Goal: Task Accomplishment & Management: Manage account settings

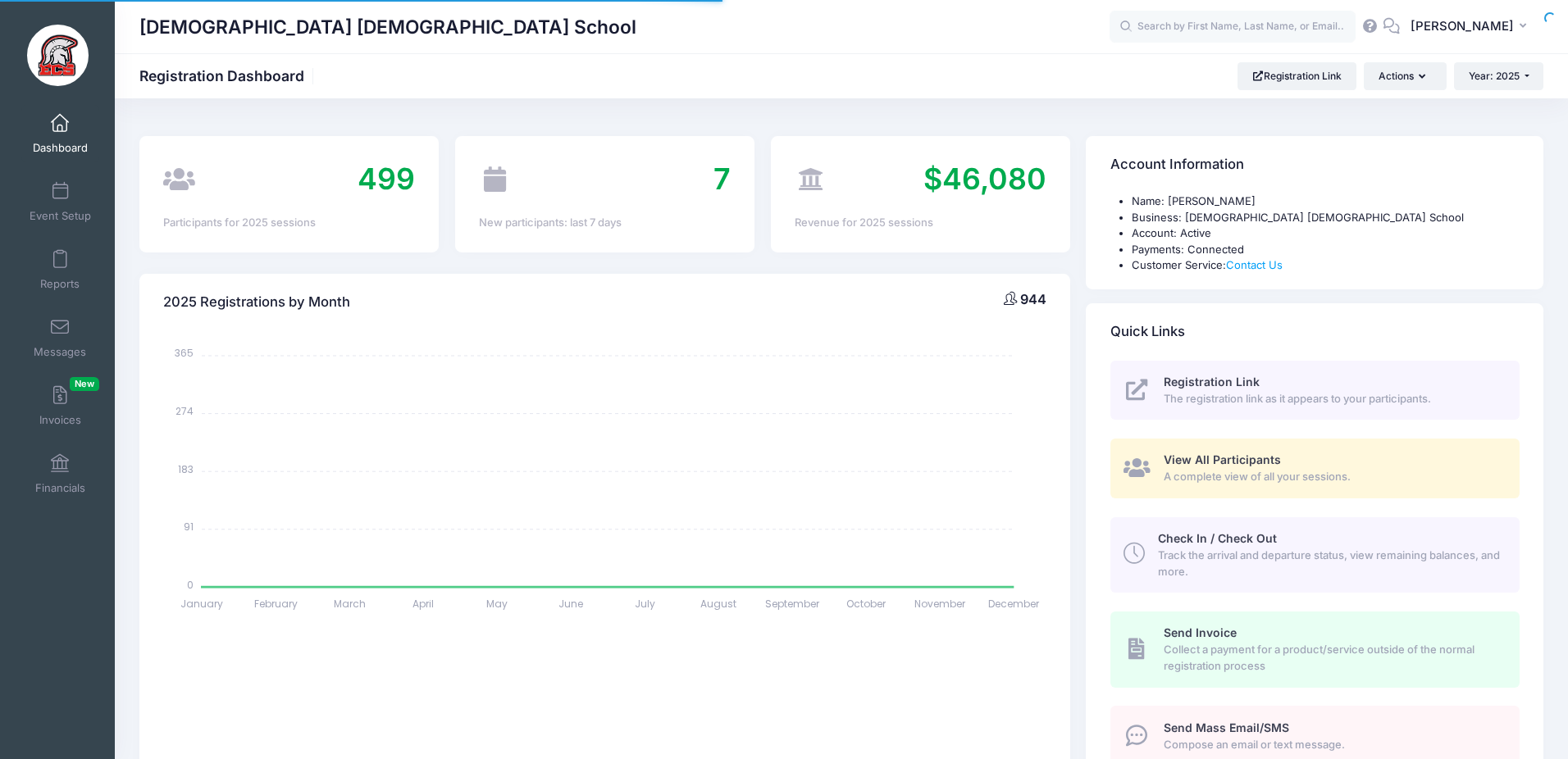
select select
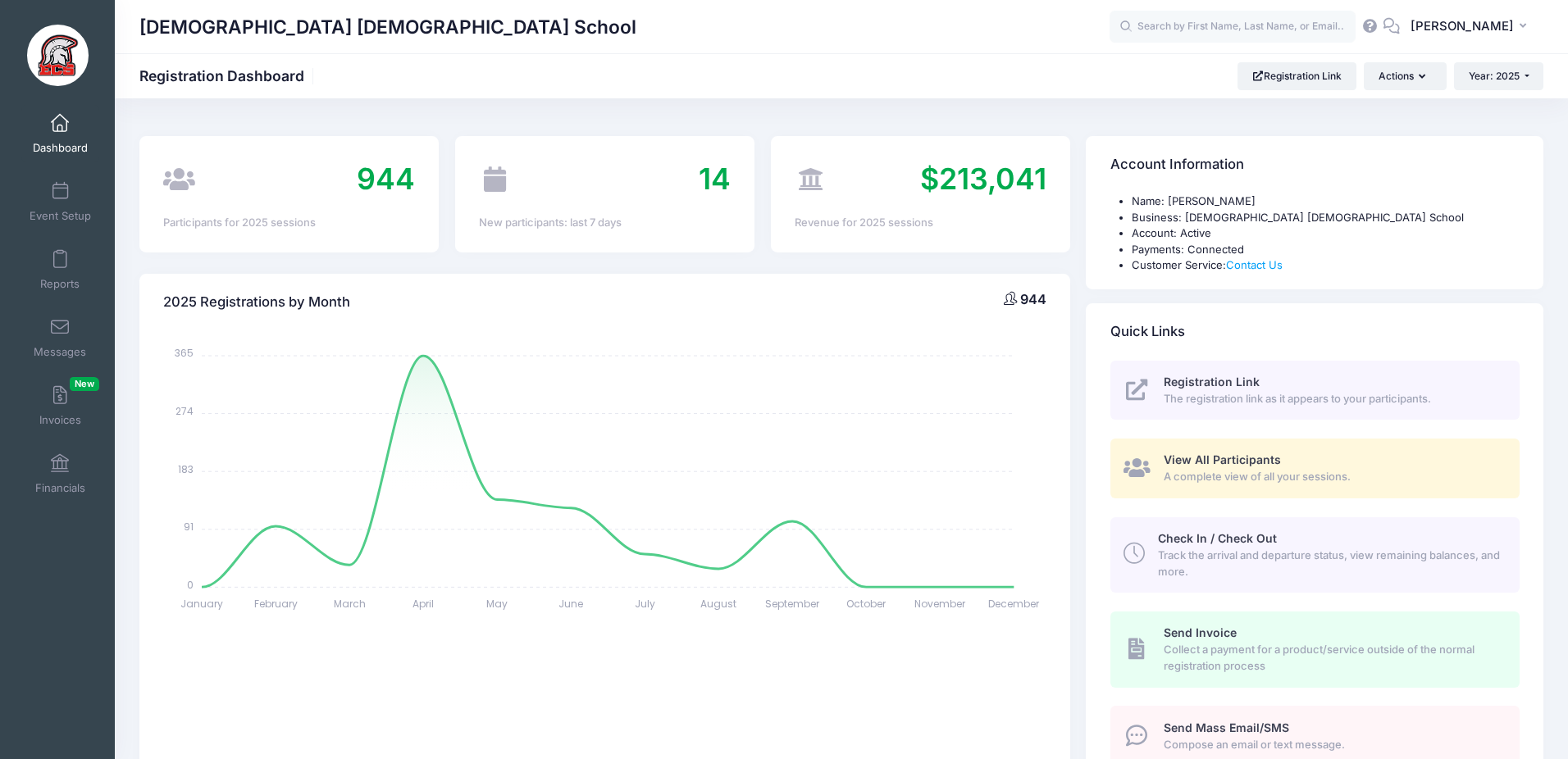
click at [1216, 456] on span "View All Participants" at bounding box center [1222, 460] width 117 height 14
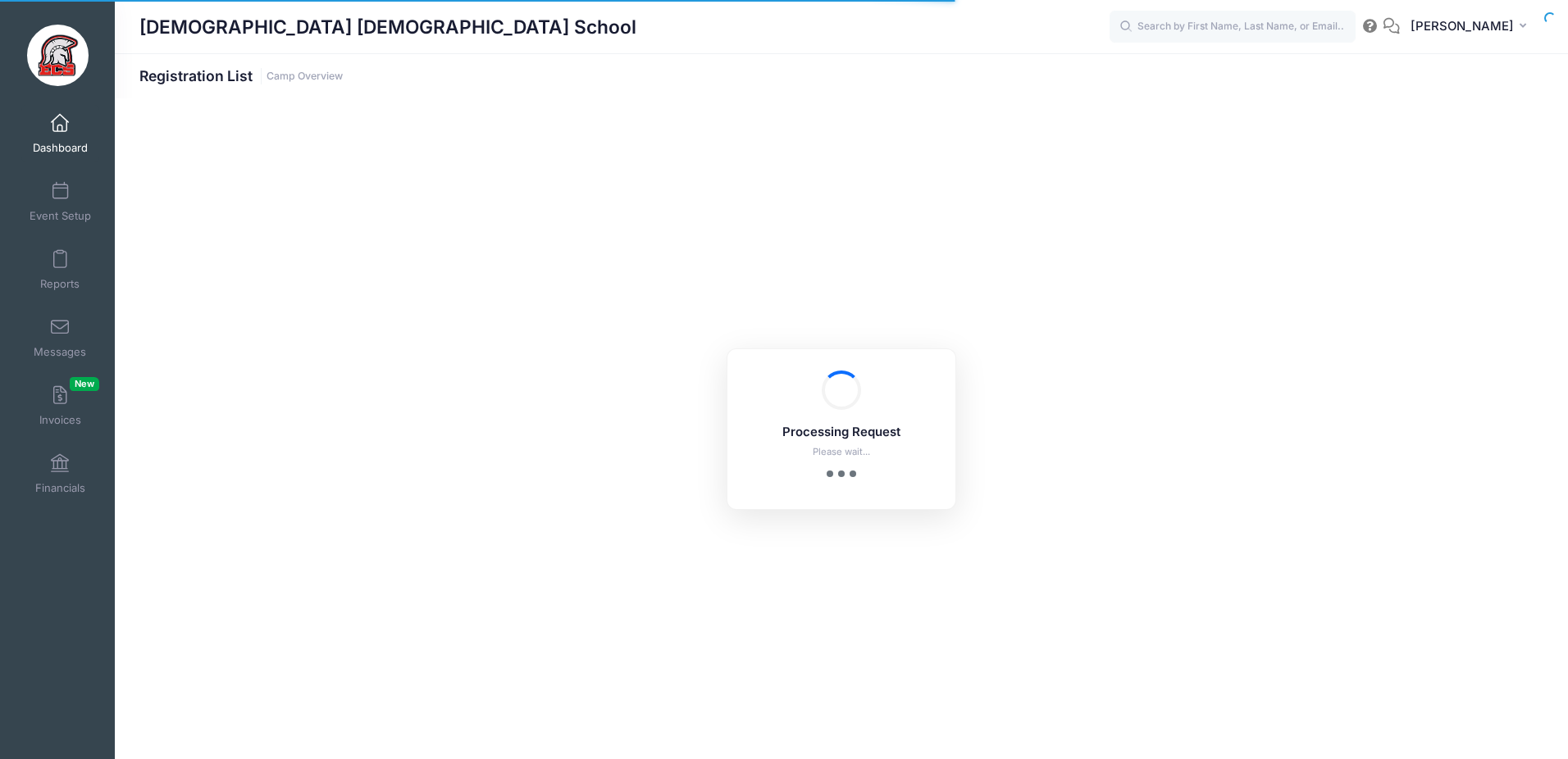
select select "10"
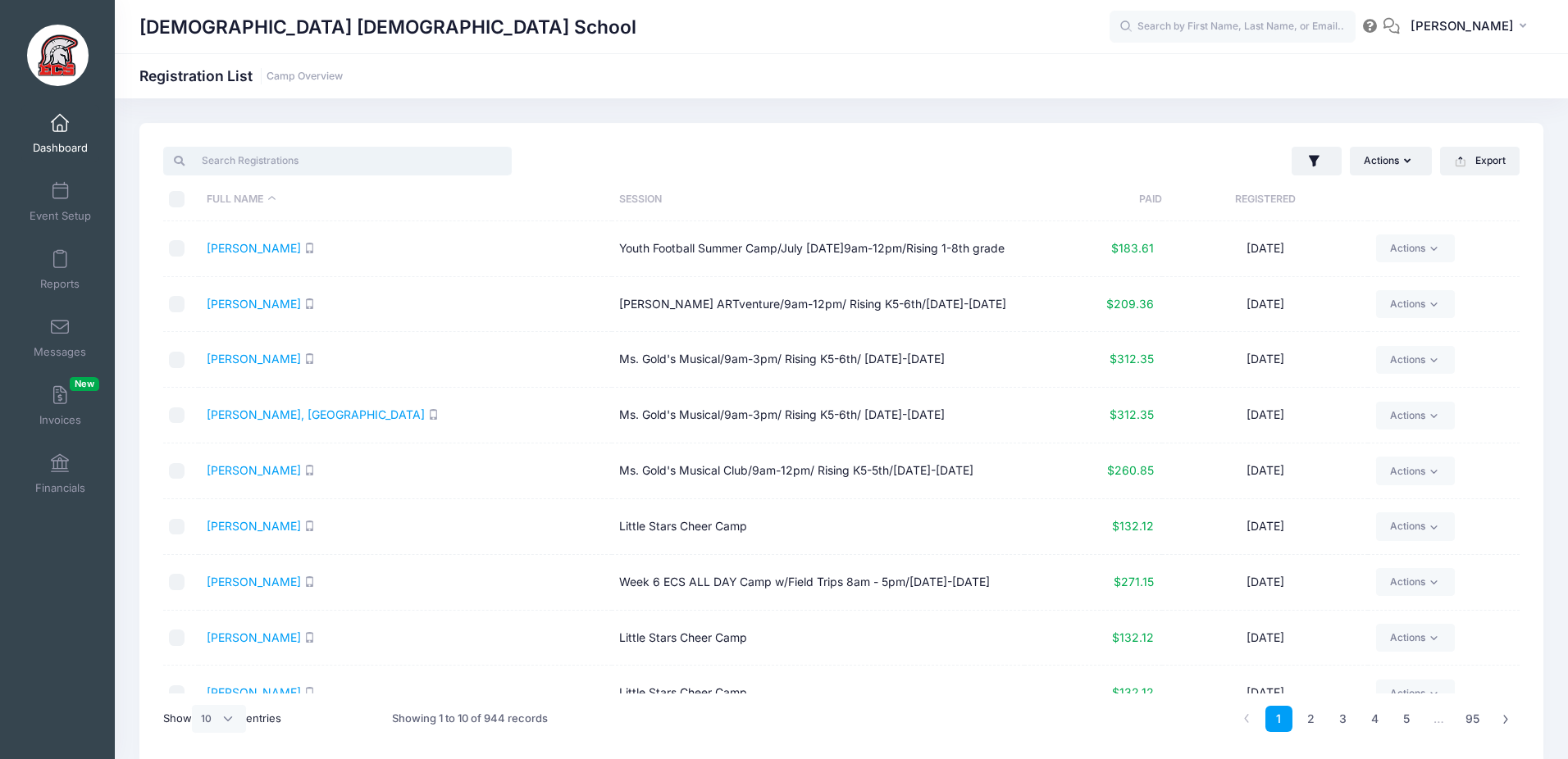
click at [459, 168] on input "search" at bounding box center [337, 161] width 349 height 28
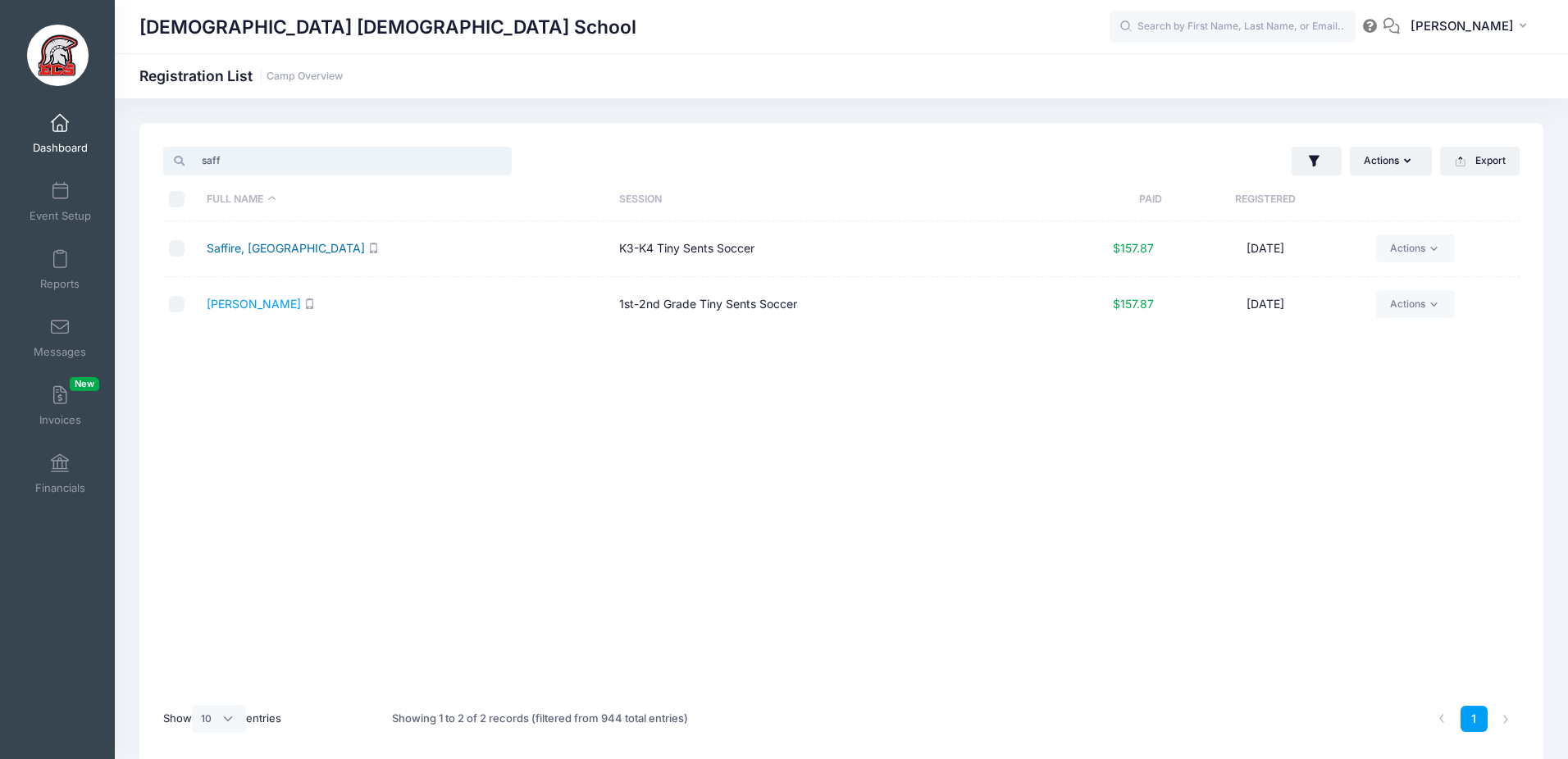
type input "saff"
click at [254, 253] on link "Saffire, Easton" at bounding box center [286, 248] width 158 height 14
click at [65, 202] on link "Event Setup" at bounding box center [61, 202] width 78 height 57
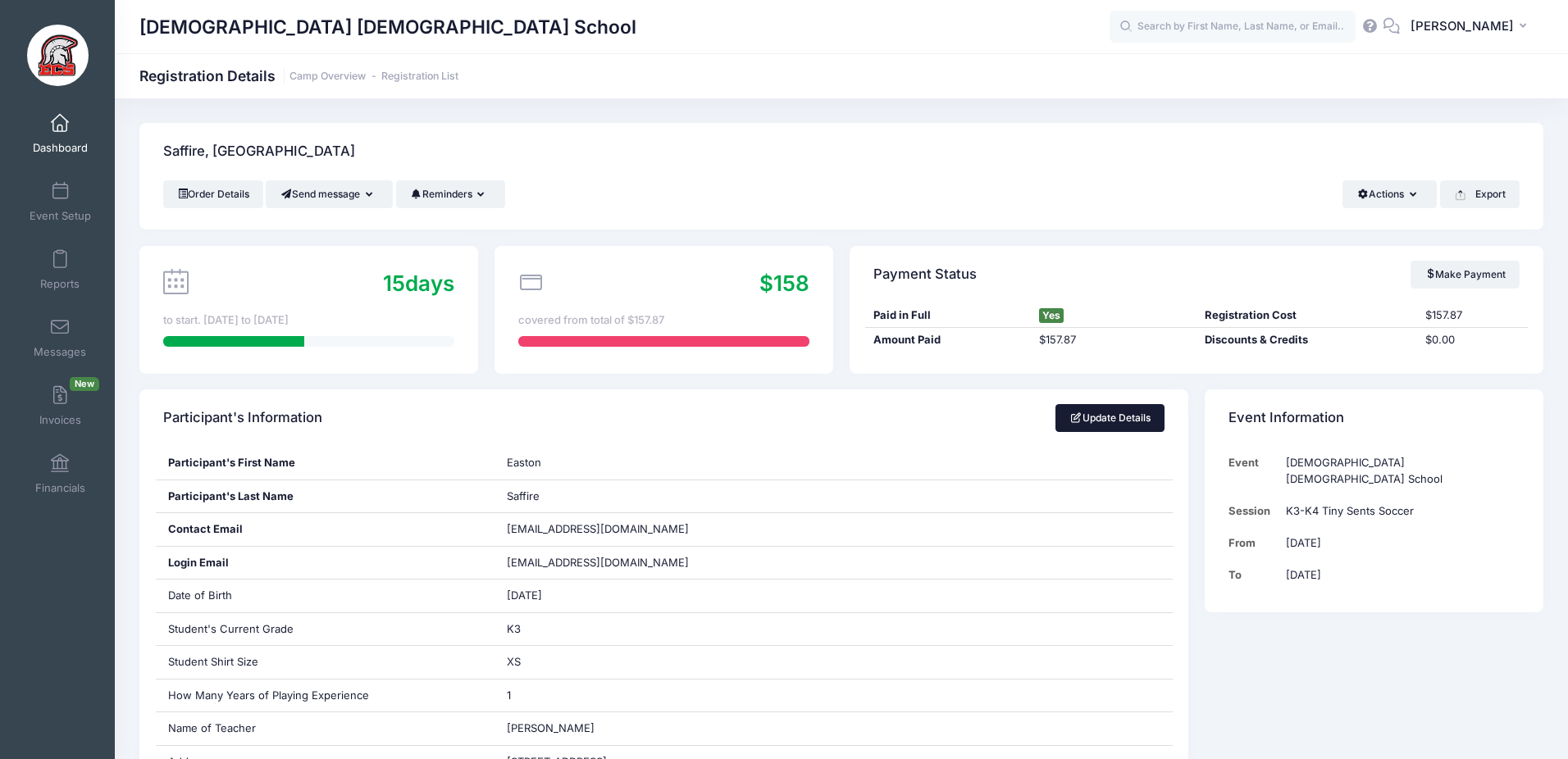
click at [1078, 422] on link "Update Details" at bounding box center [1110, 418] width 109 height 28
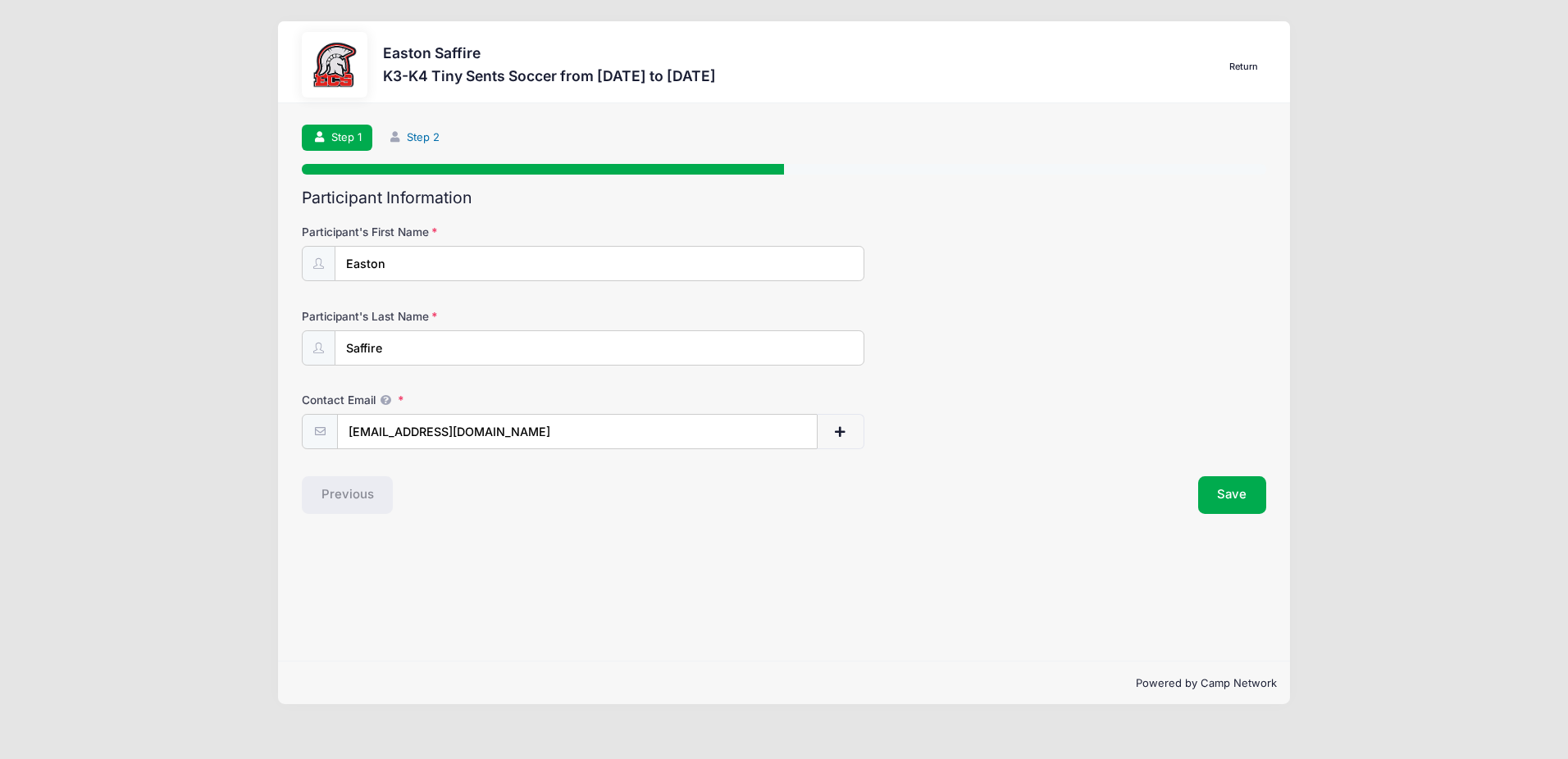
click at [438, 136] on link "Step 2" at bounding box center [414, 137] width 73 height 27
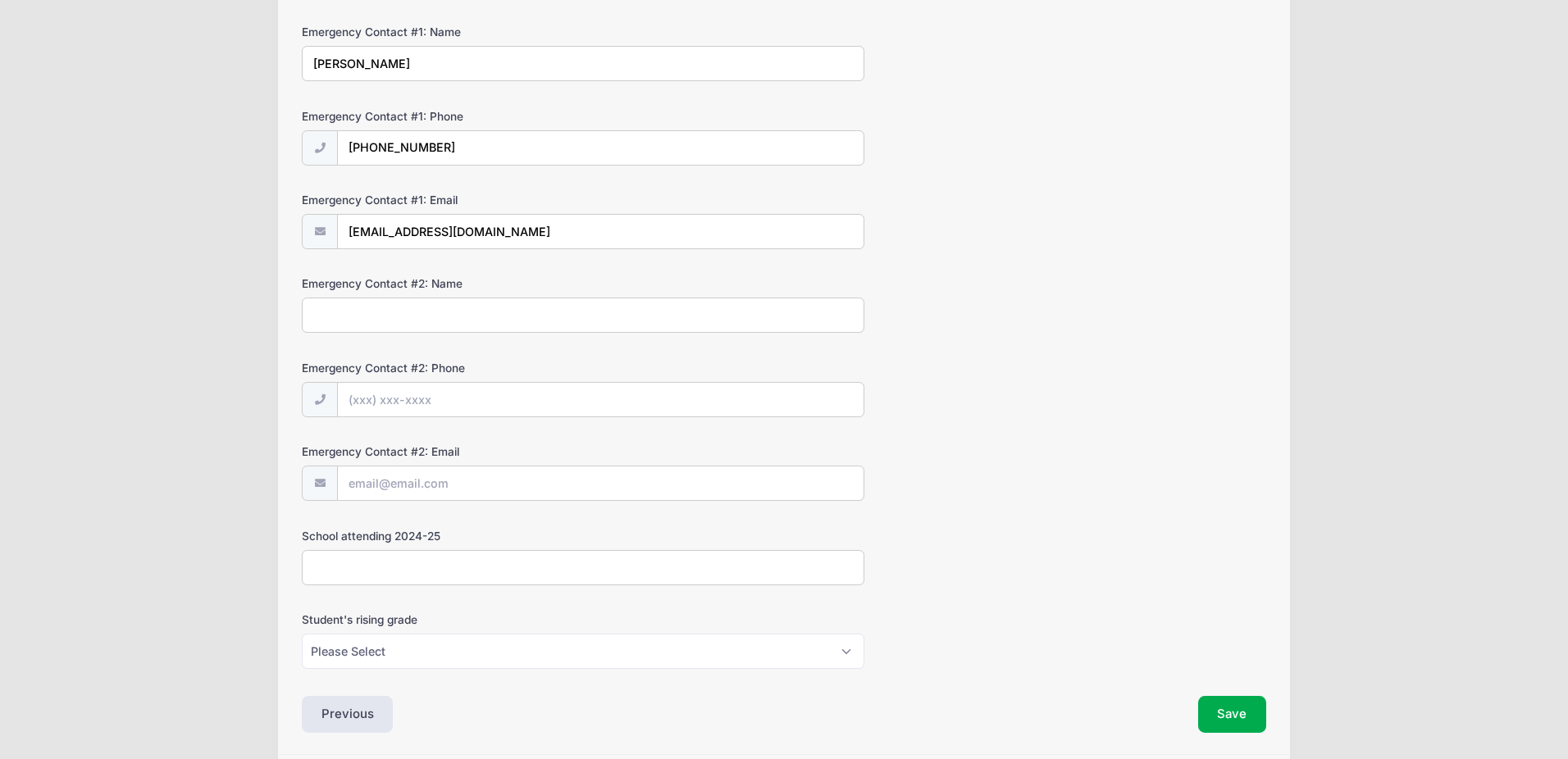
scroll to position [1661, 0]
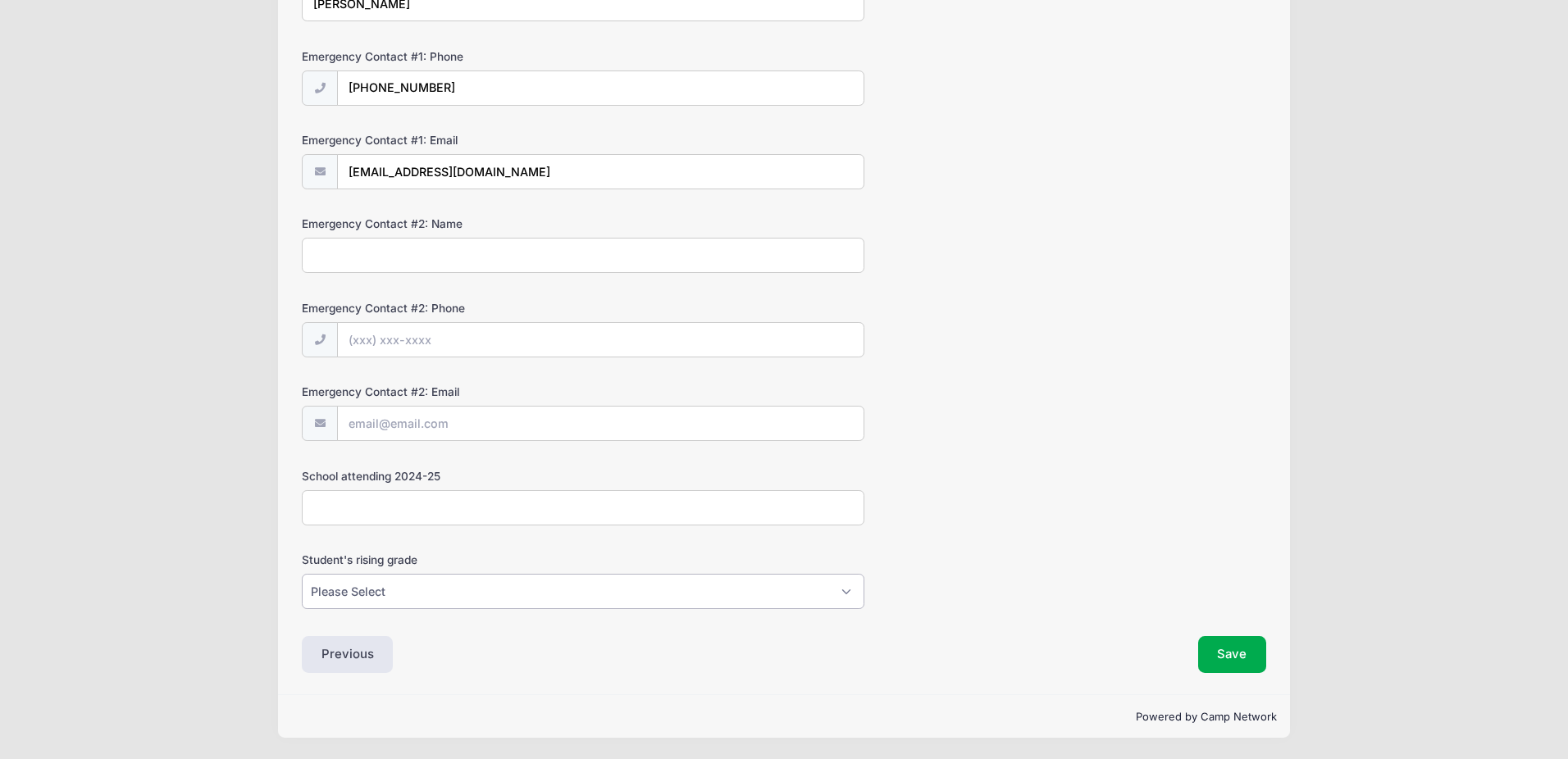
click at [833, 595] on select "Please Select K5 1st 2nd 3rd 4th 5th 6th 7th 8th" at bounding box center [583, 591] width 563 height 36
click at [302, 574] on select "Please Select K5 1st 2nd 3rd 4th 5th 6th 7th 8th" at bounding box center [583, 591] width 563 height 36
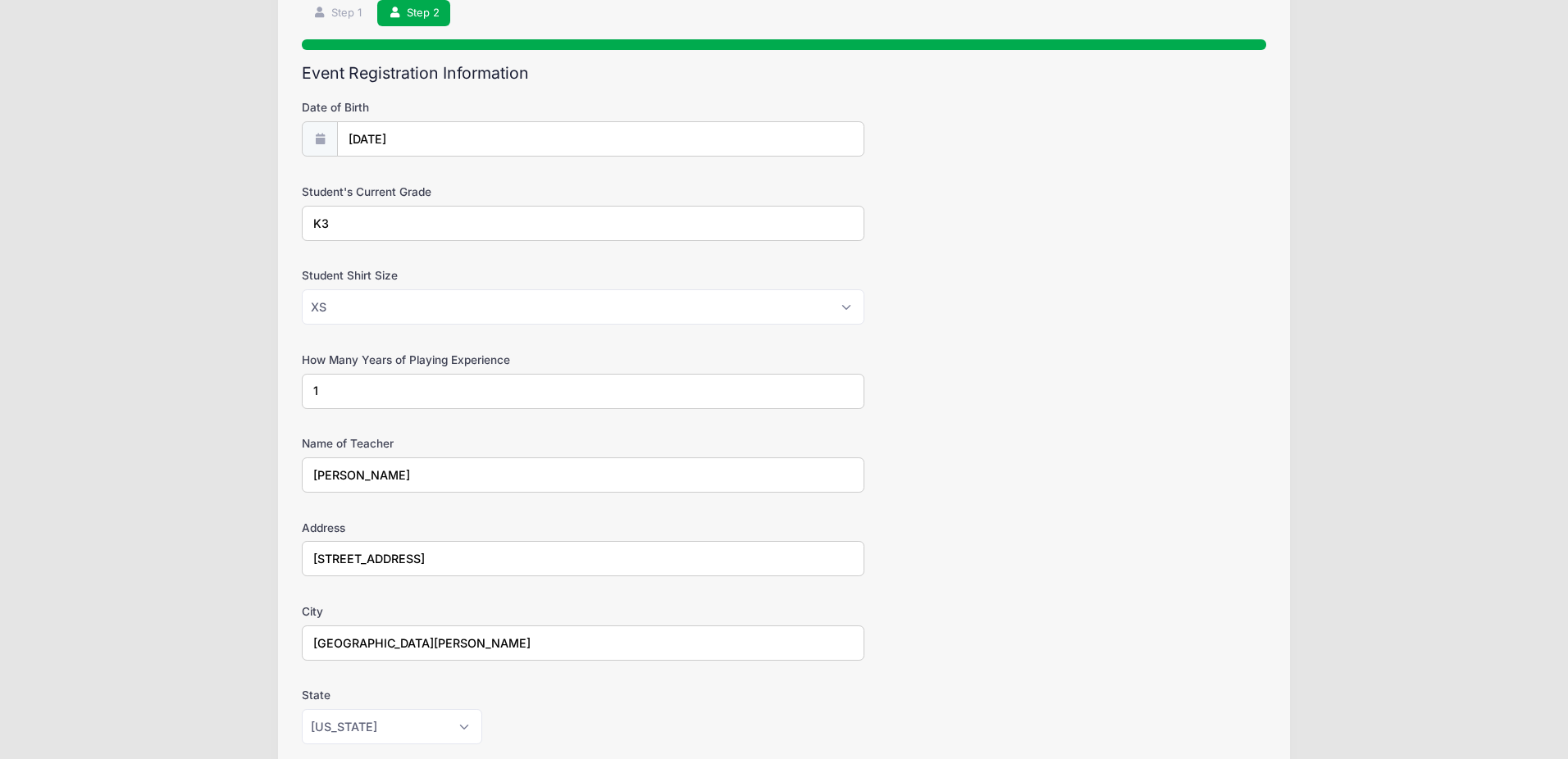
scroll to position [0, 0]
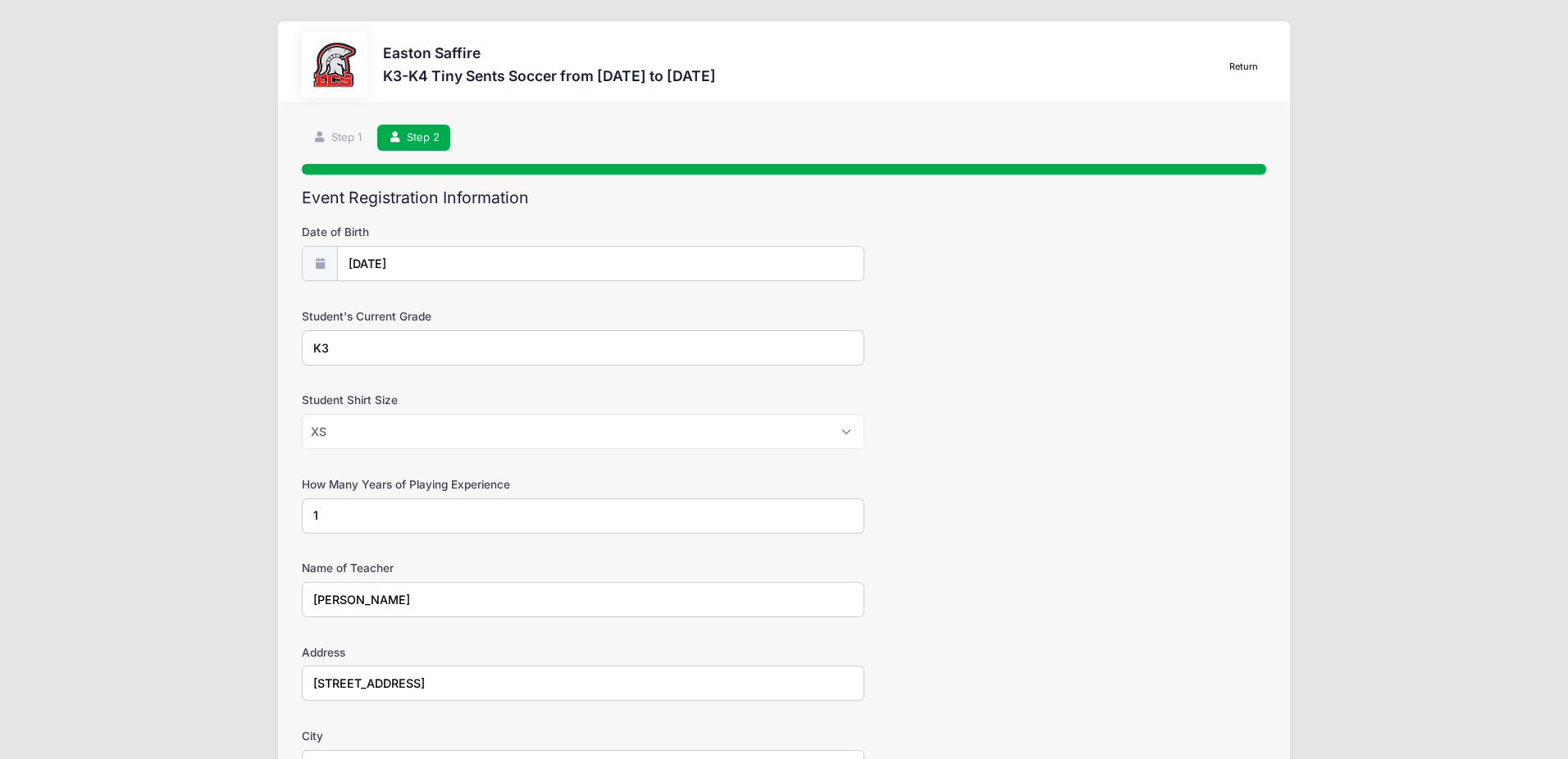
click at [1242, 66] on link "Return" at bounding box center [1243, 67] width 46 height 20
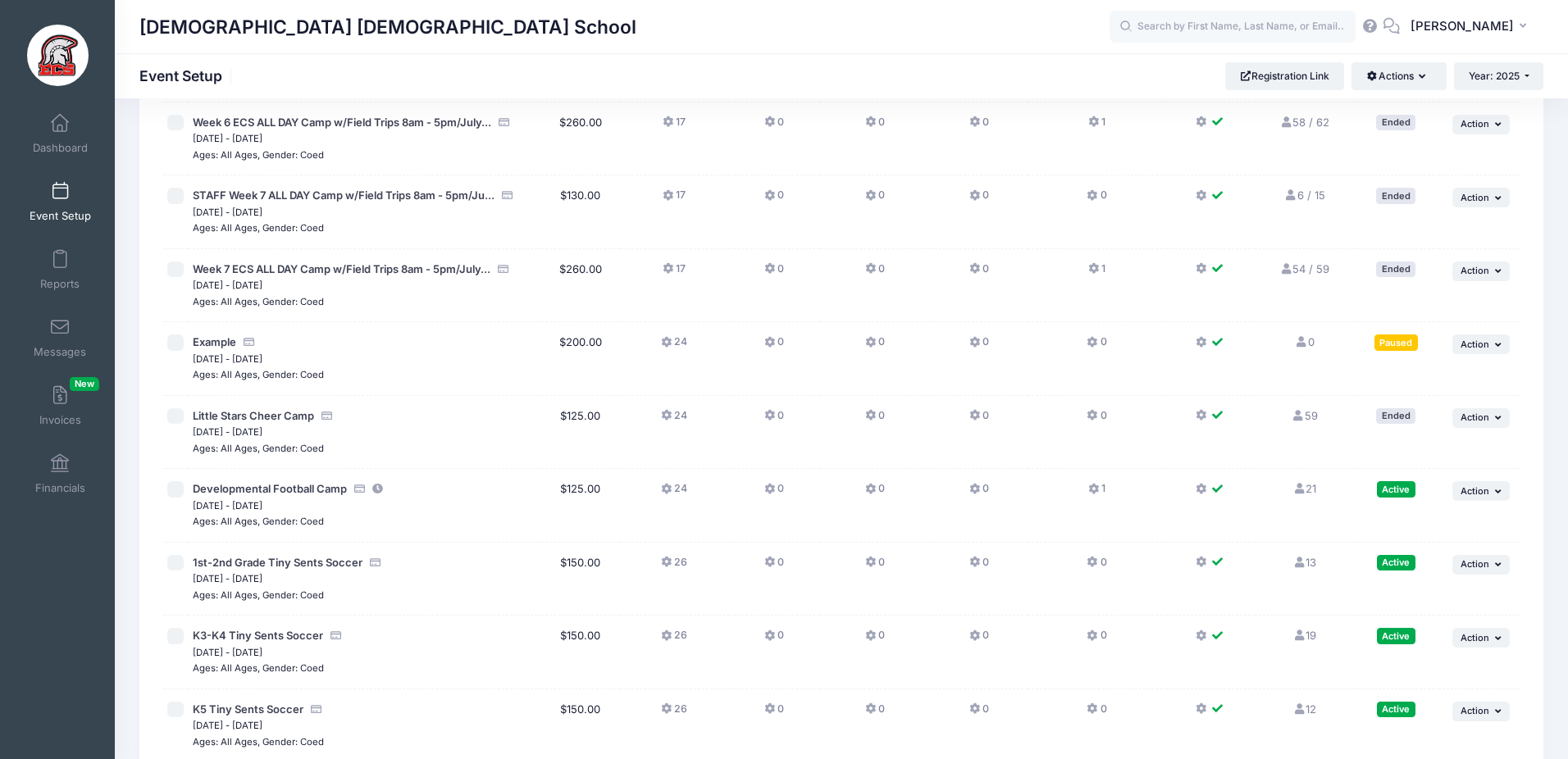
scroll to position [3273, 0]
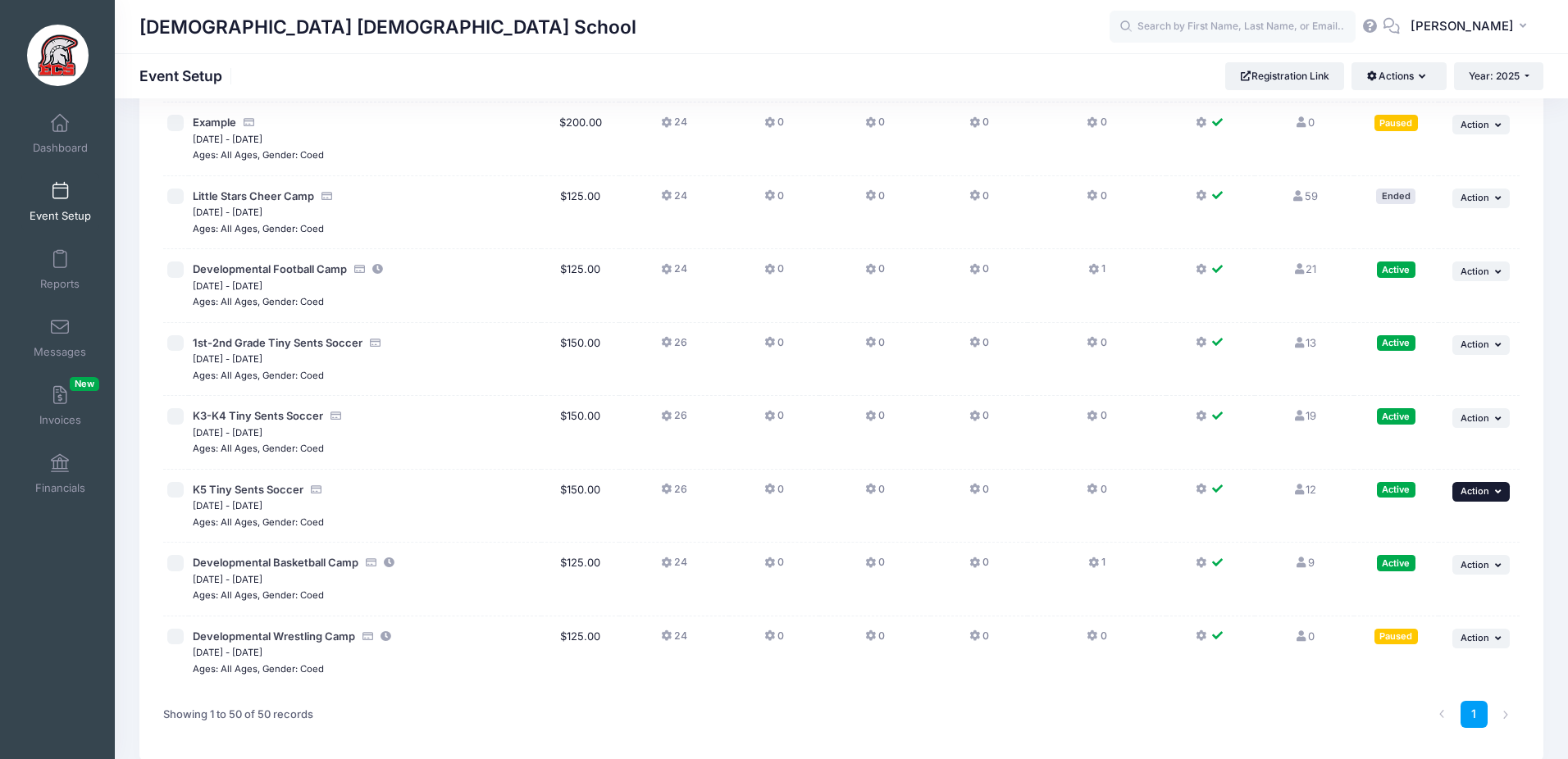
click at [1461, 485] on span "Action" at bounding box center [1475, 490] width 29 height 11
click at [1416, 479] on link "Edit Session" at bounding box center [1427, 479] width 149 height 31
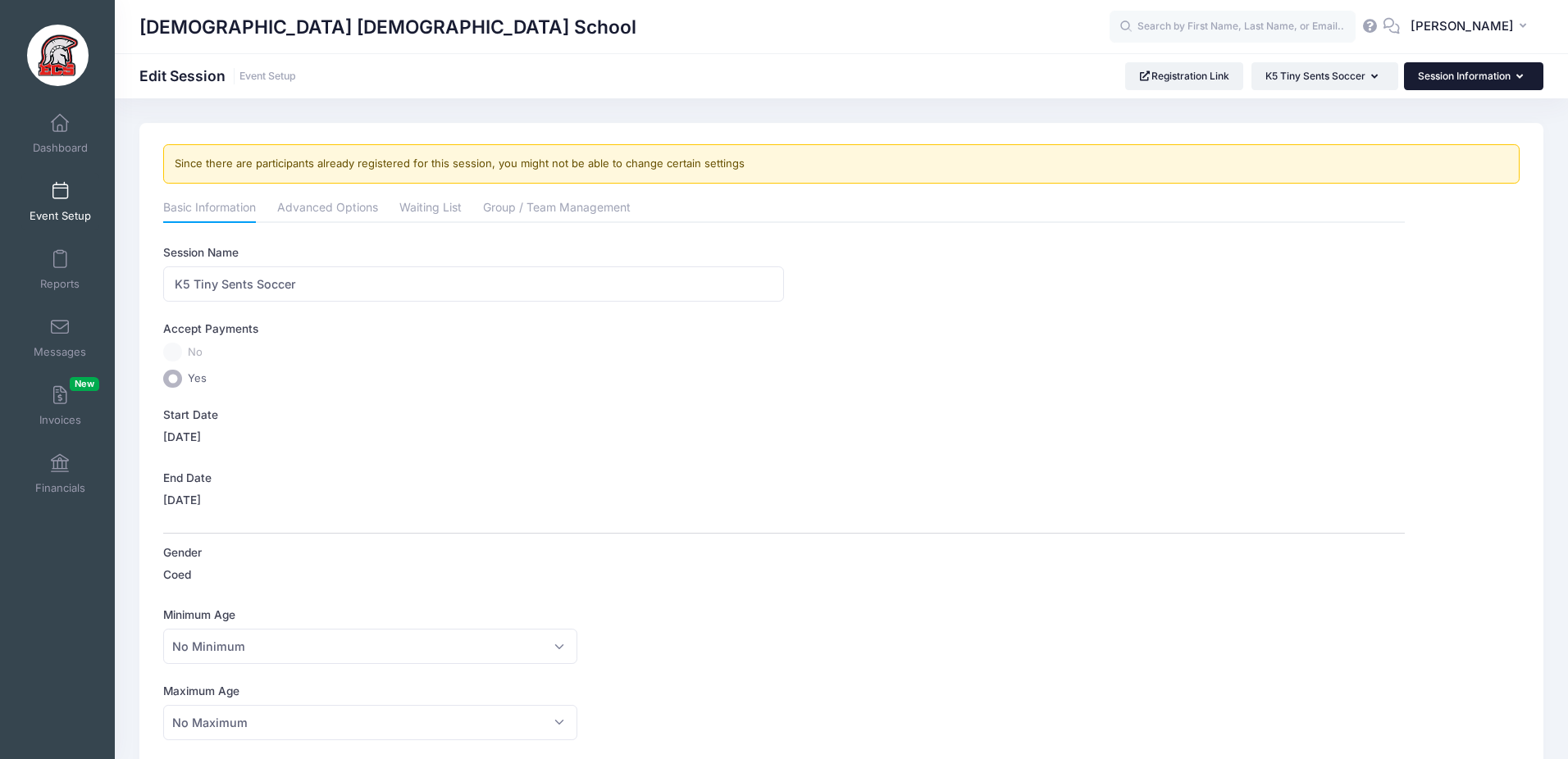
click at [1477, 72] on button "Session Information" at bounding box center [1473, 77] width 139 height 28
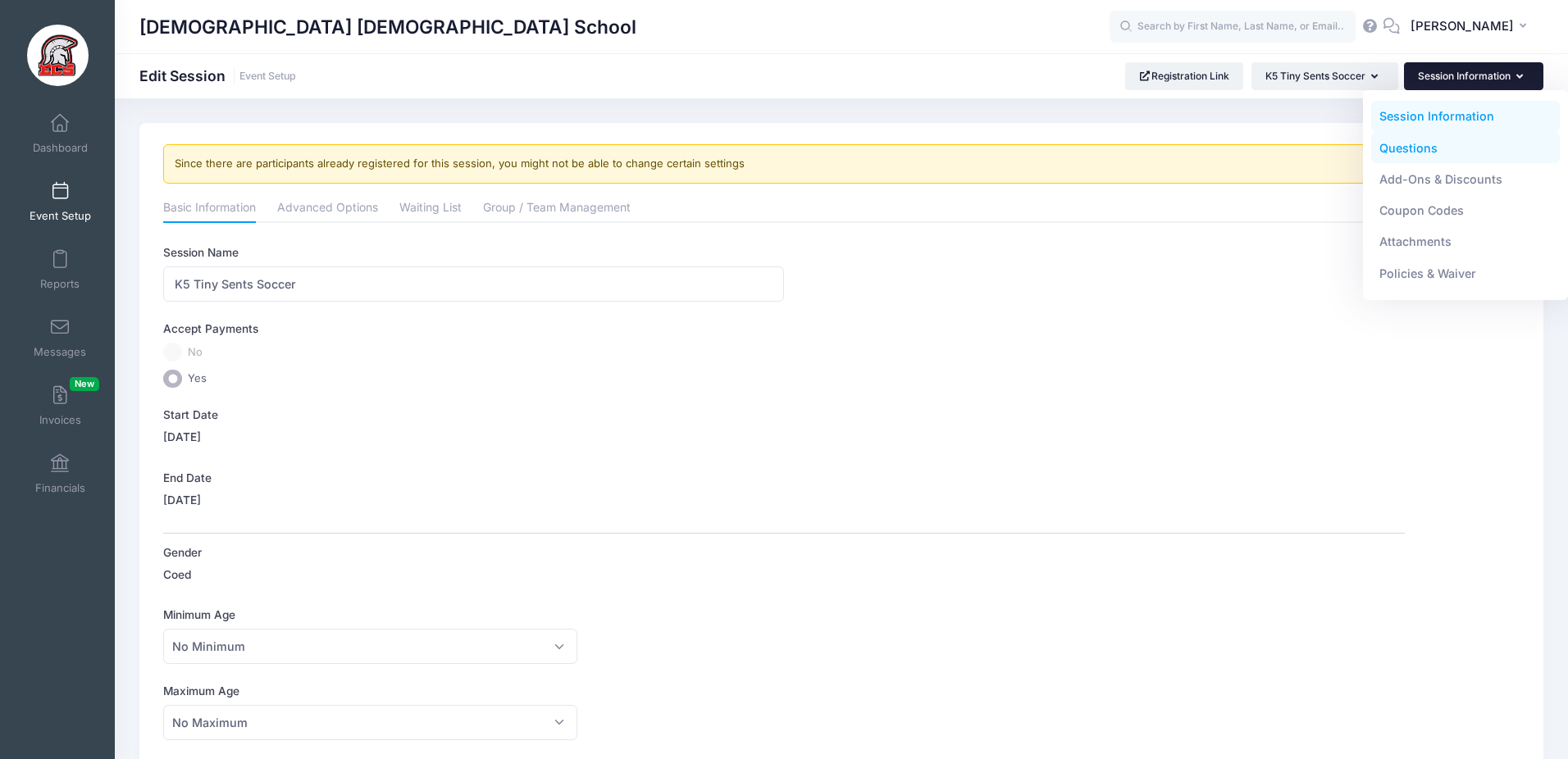
click at [1418, 150] on link "Questions" at bounding box center [1466, 148] width 190 height 31
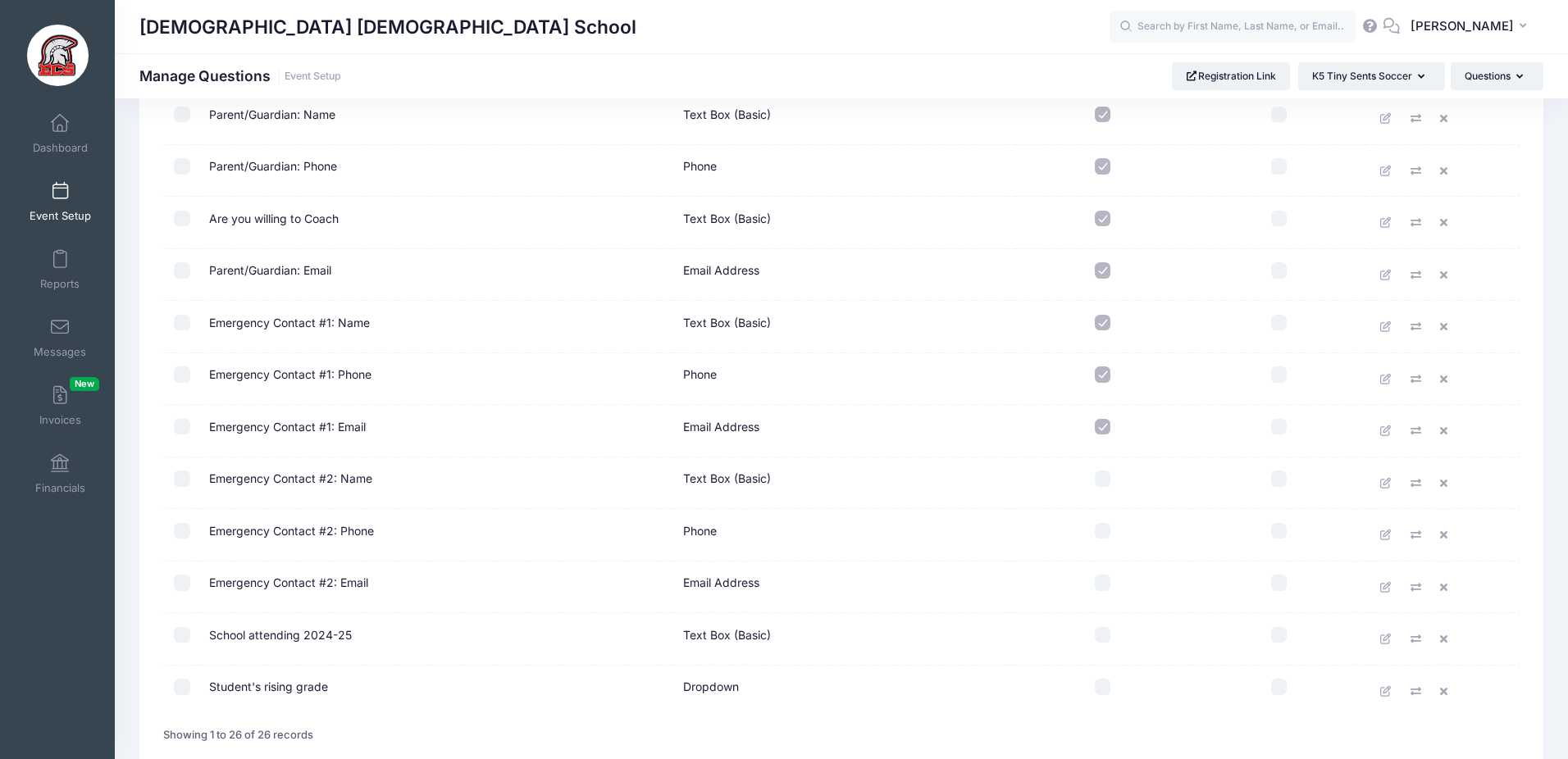
scroll to position [1004, 0]
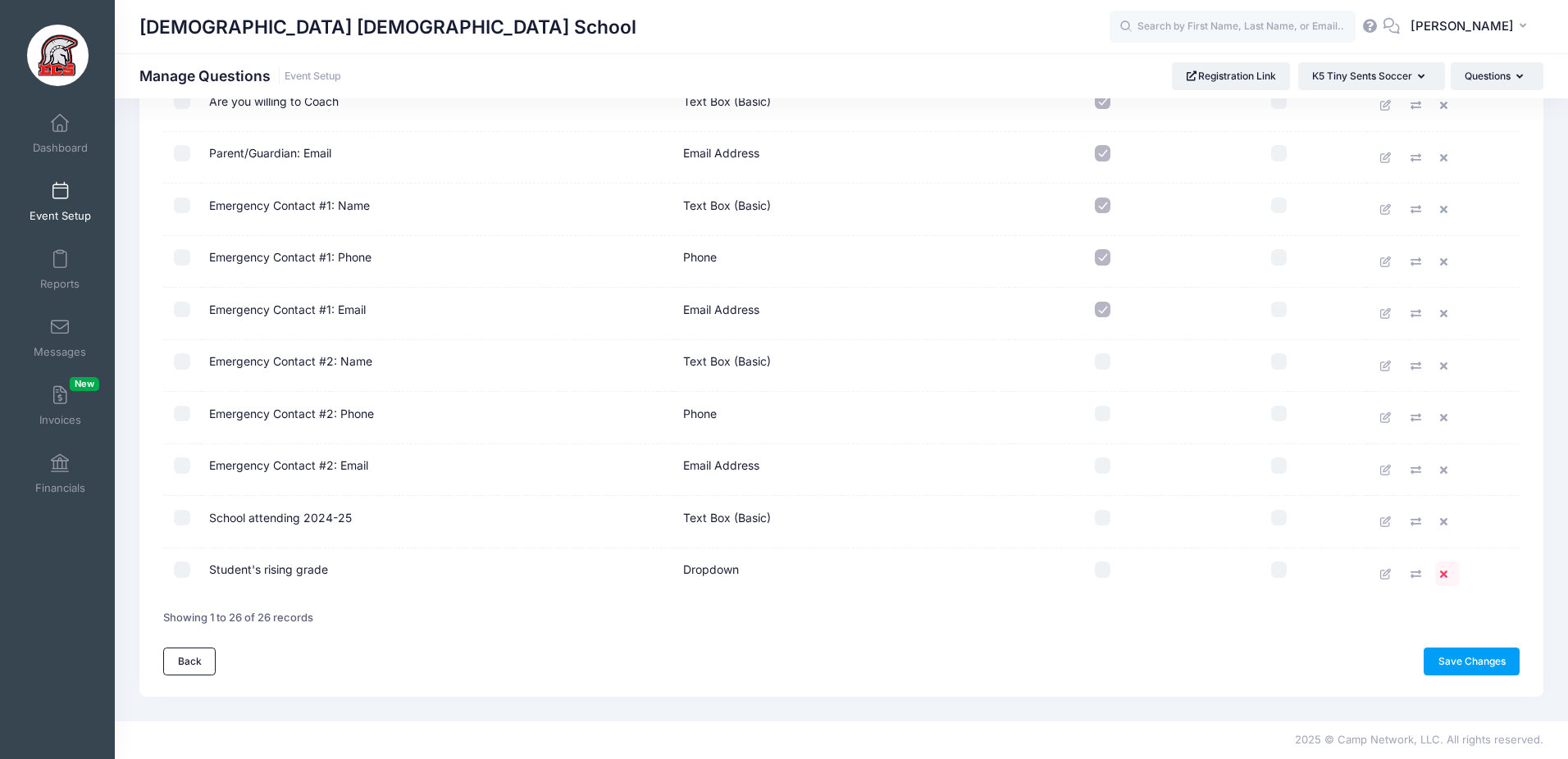
click at [1445, 576] on icon at bounding box center [1446, 574] width 13 height 10
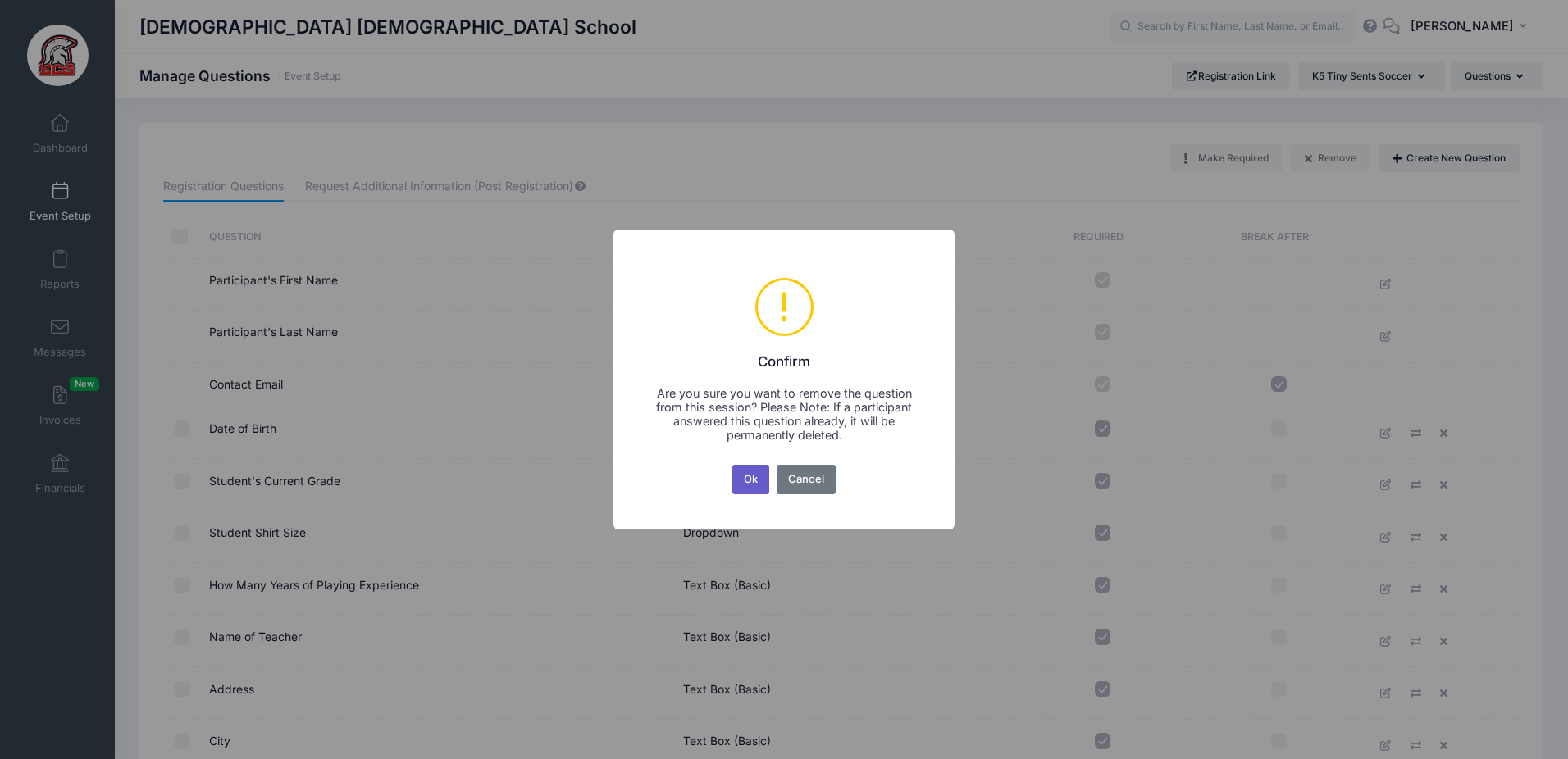
click at [755, 469] on button "Ok" at bounding box center [751, 480] width 37 height 30
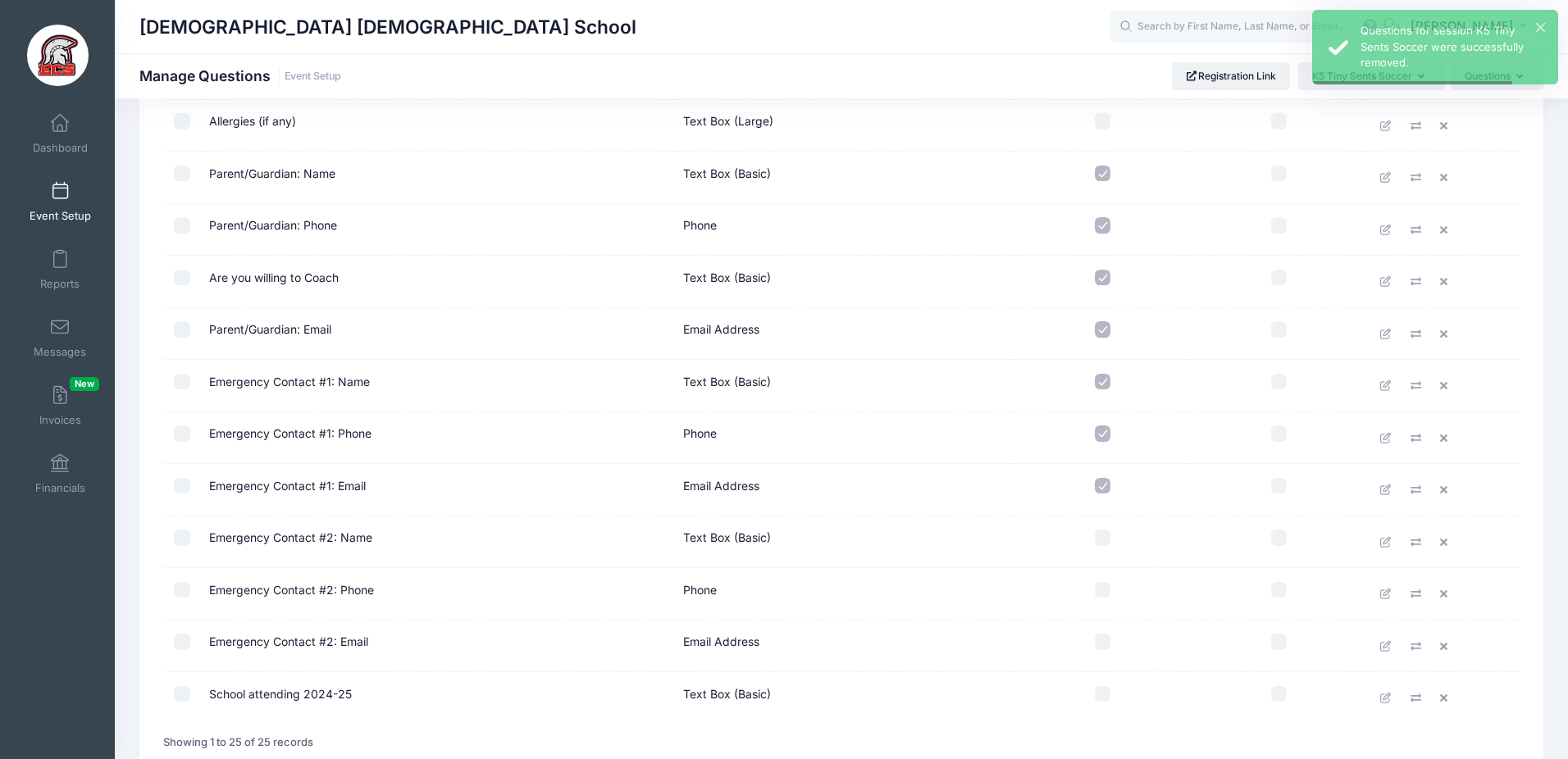
scroll to position [952, 0]
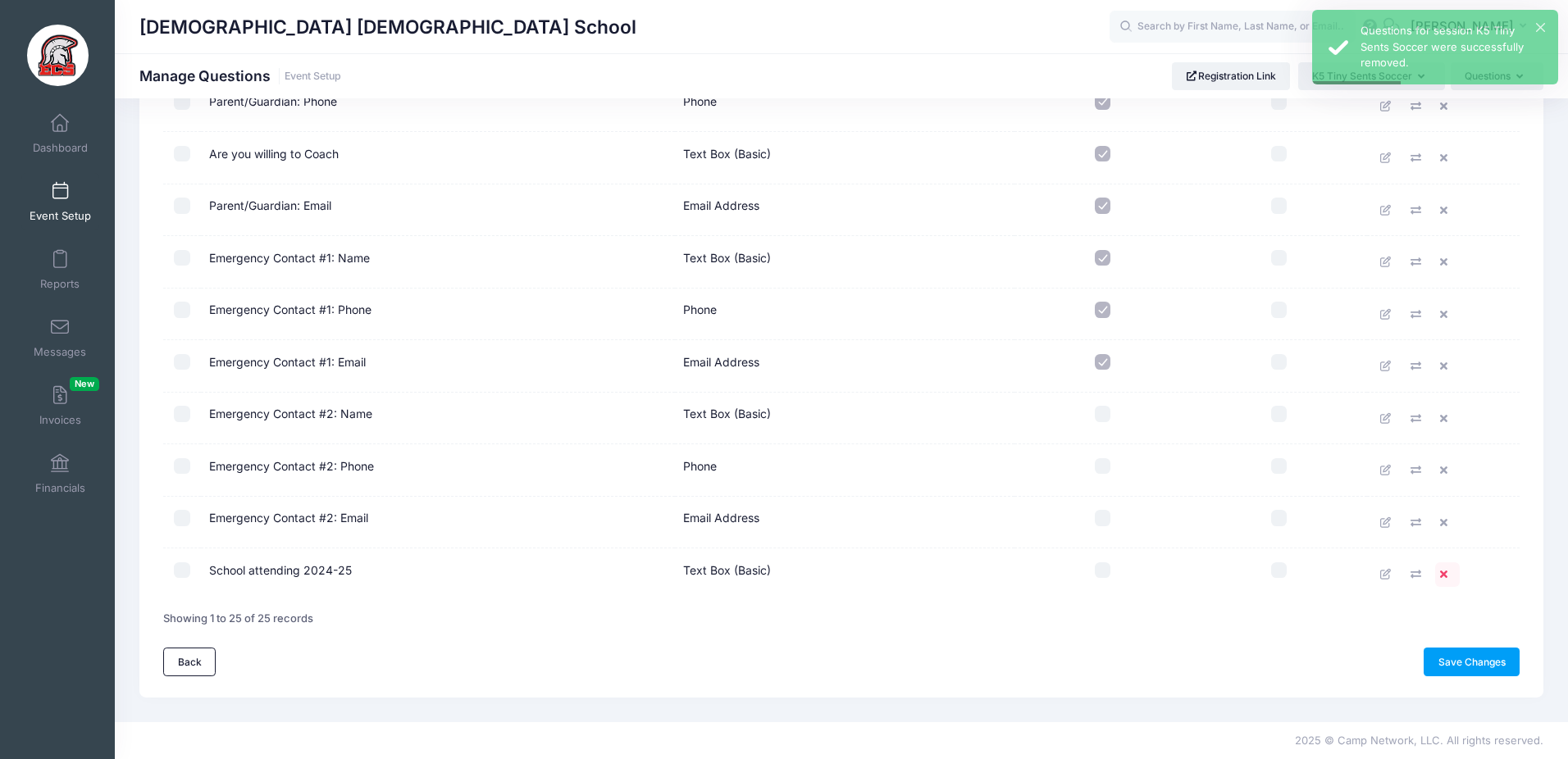
click at [1445, 577] on icon at bounding box center [1446, 574] width 13 height 10
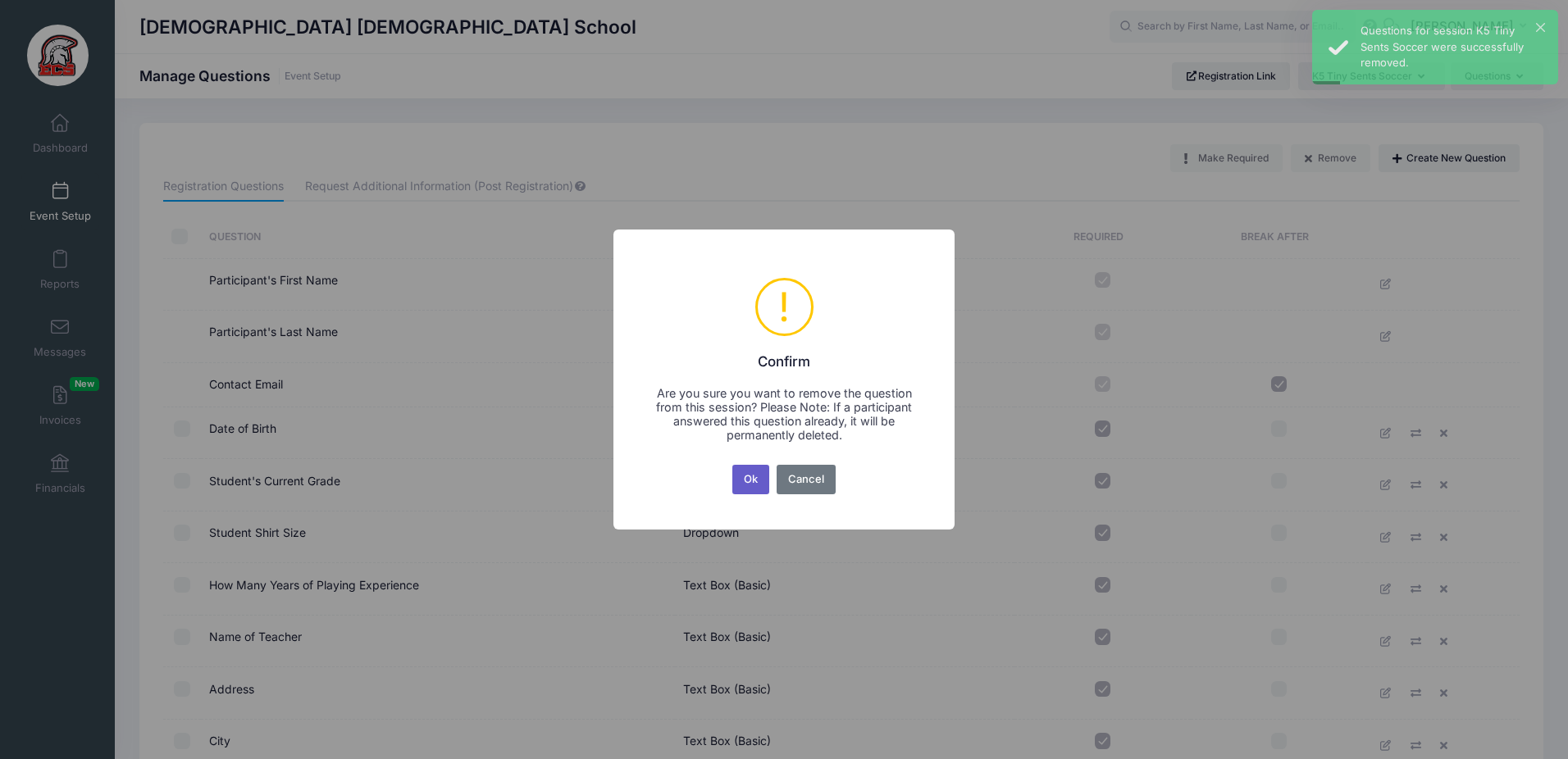
click at [756, 483] on button "Ok" at bounding box center [751, 480] width 37 height 30
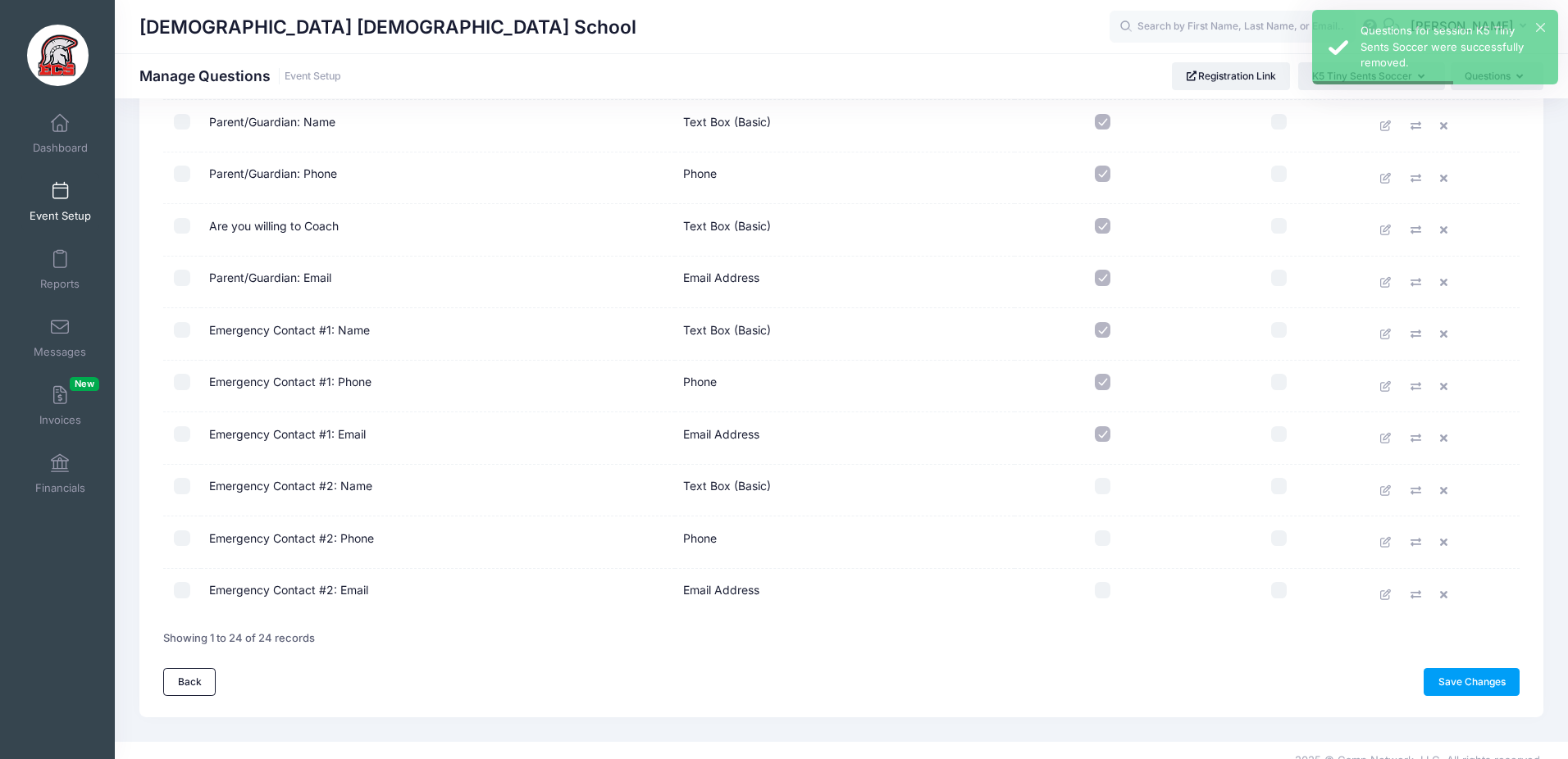
scroll to position [900, 0]
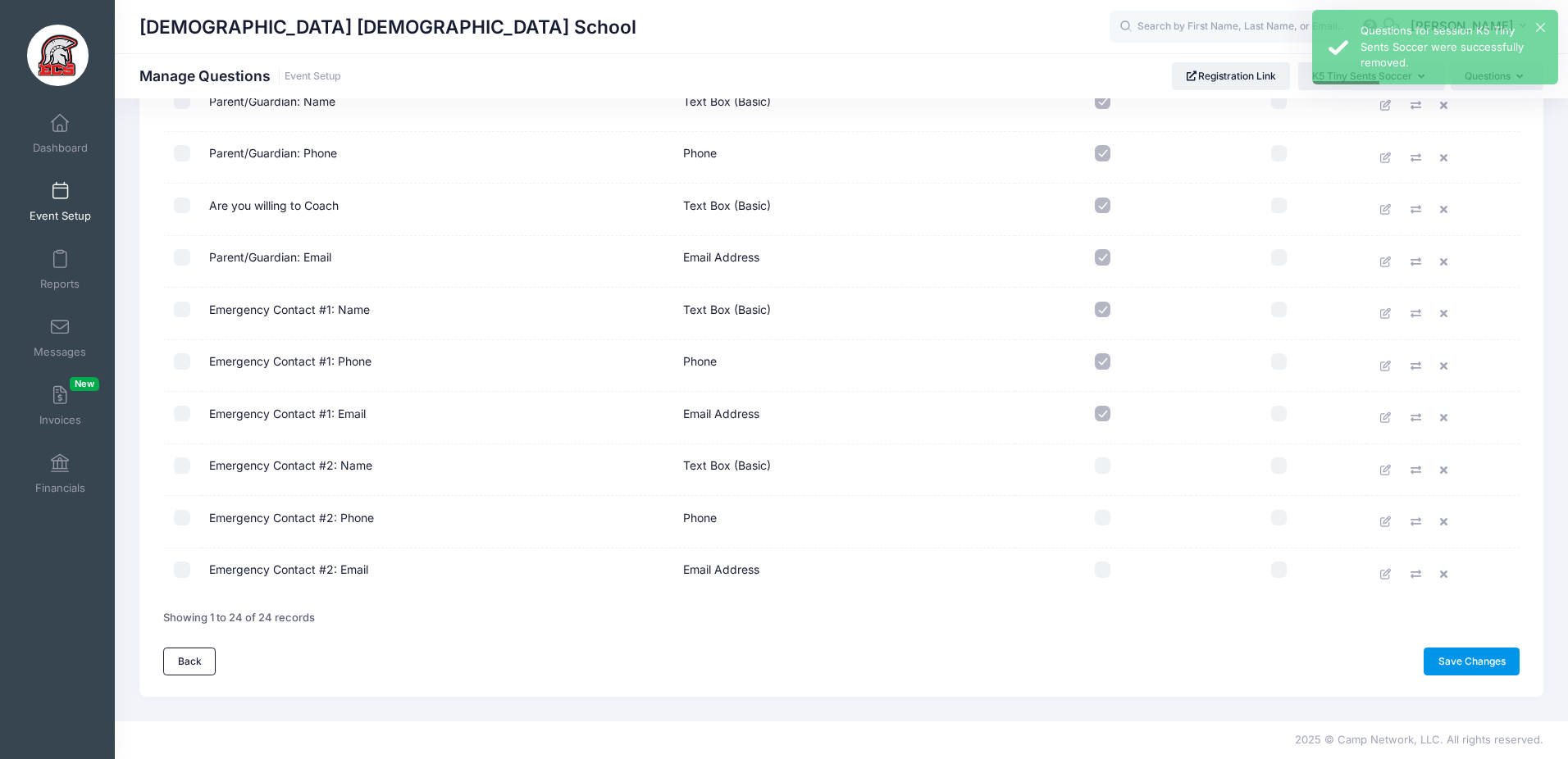
click at [1444, 665] on link "Save Changes" at bounding box center [1471, 662] width 96 height 28
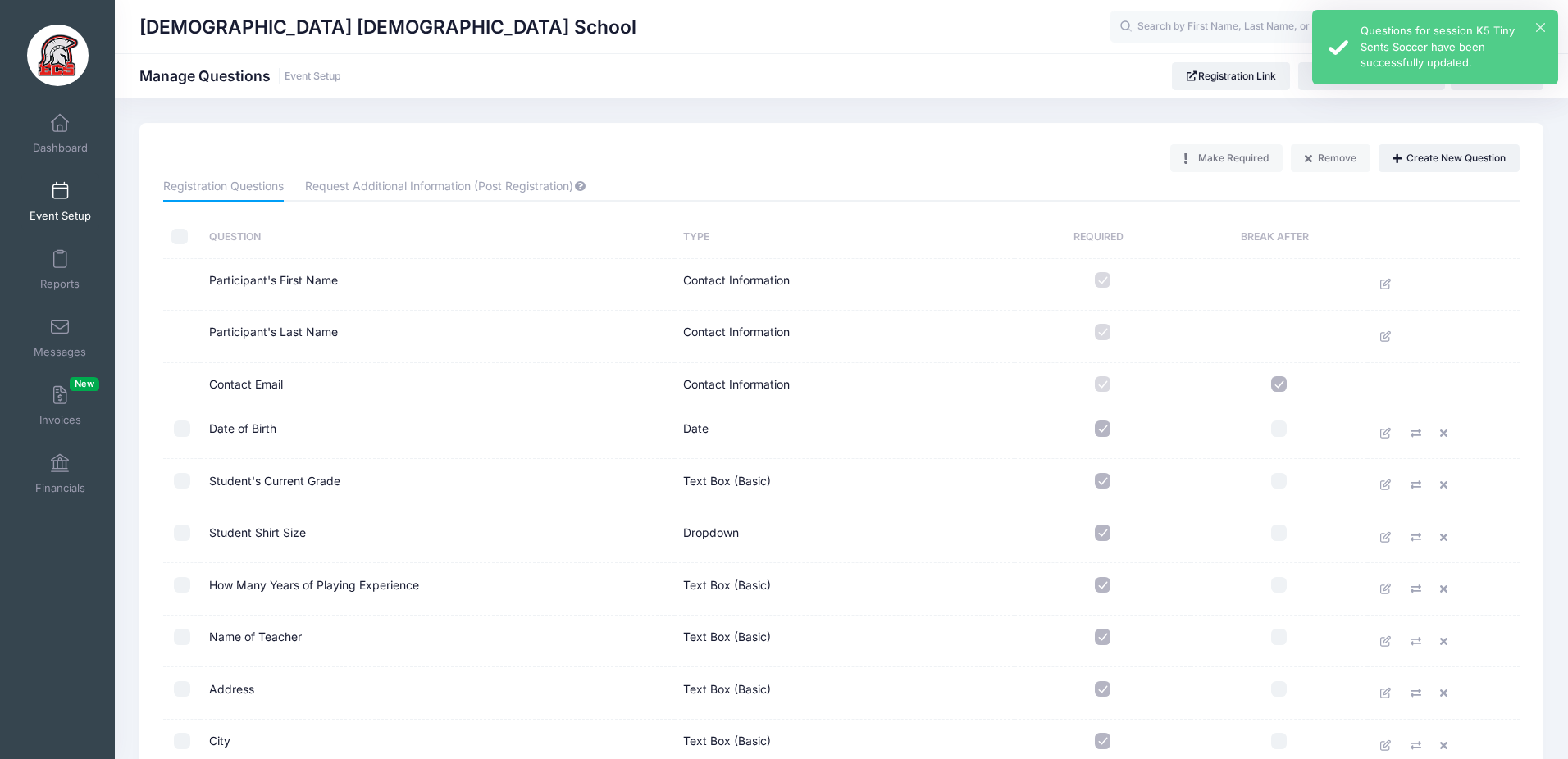
click at [1341, 76] on div "× Questions for session K5 Tiny Sents Soccer have been successfully updated." at bounding box center [1435, 47] width 246 height 75
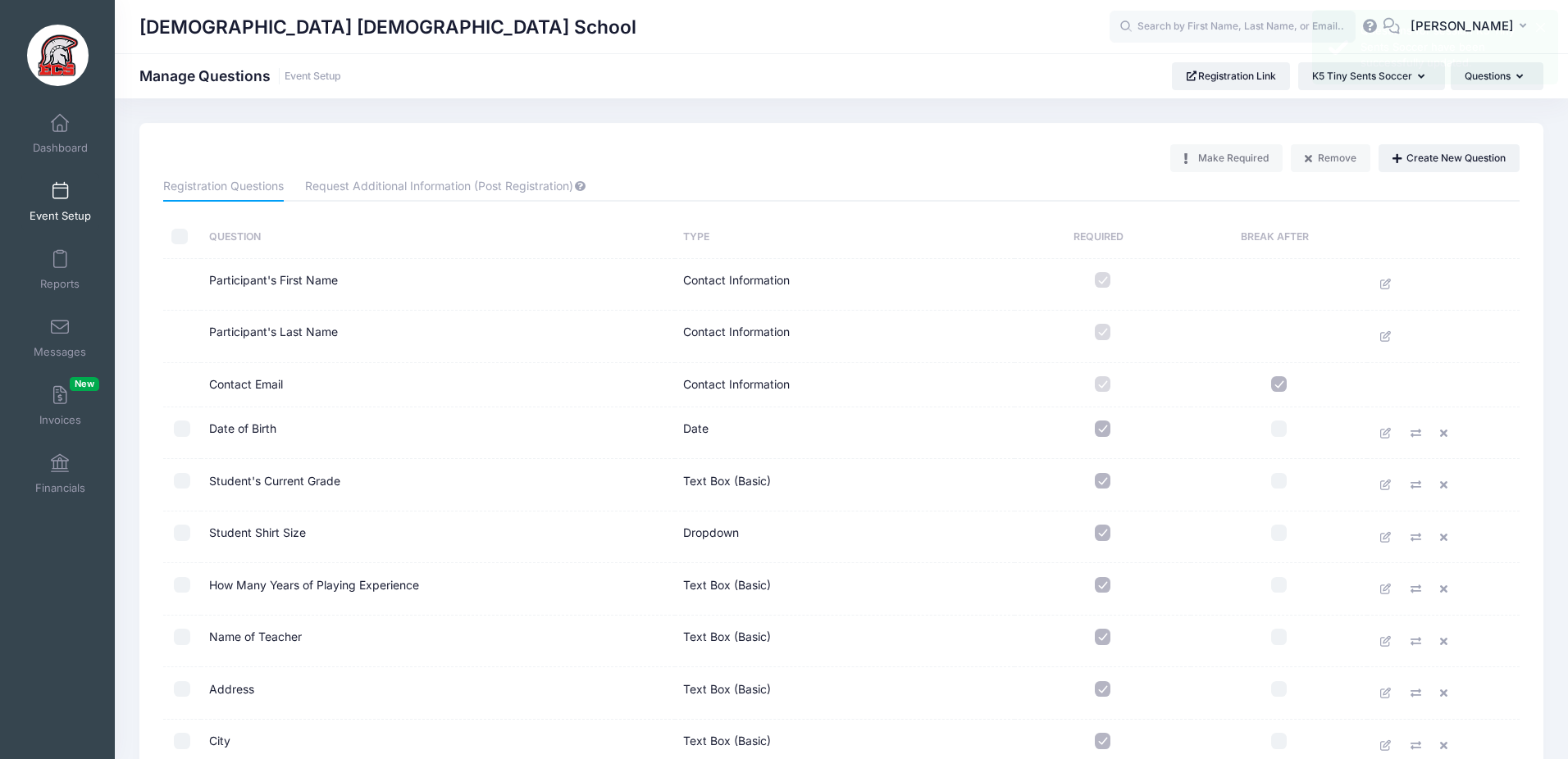
click at [1328, 76] on div "× Questions for session K5 Tiny Sents Soccer have been successfully updated." at bounding box center [1435, 47] width 246 height 75
click at [1328, 76] on span "K5 Tiny Sents Soccer" at bounding box center [1362, 76] width 100 height 12
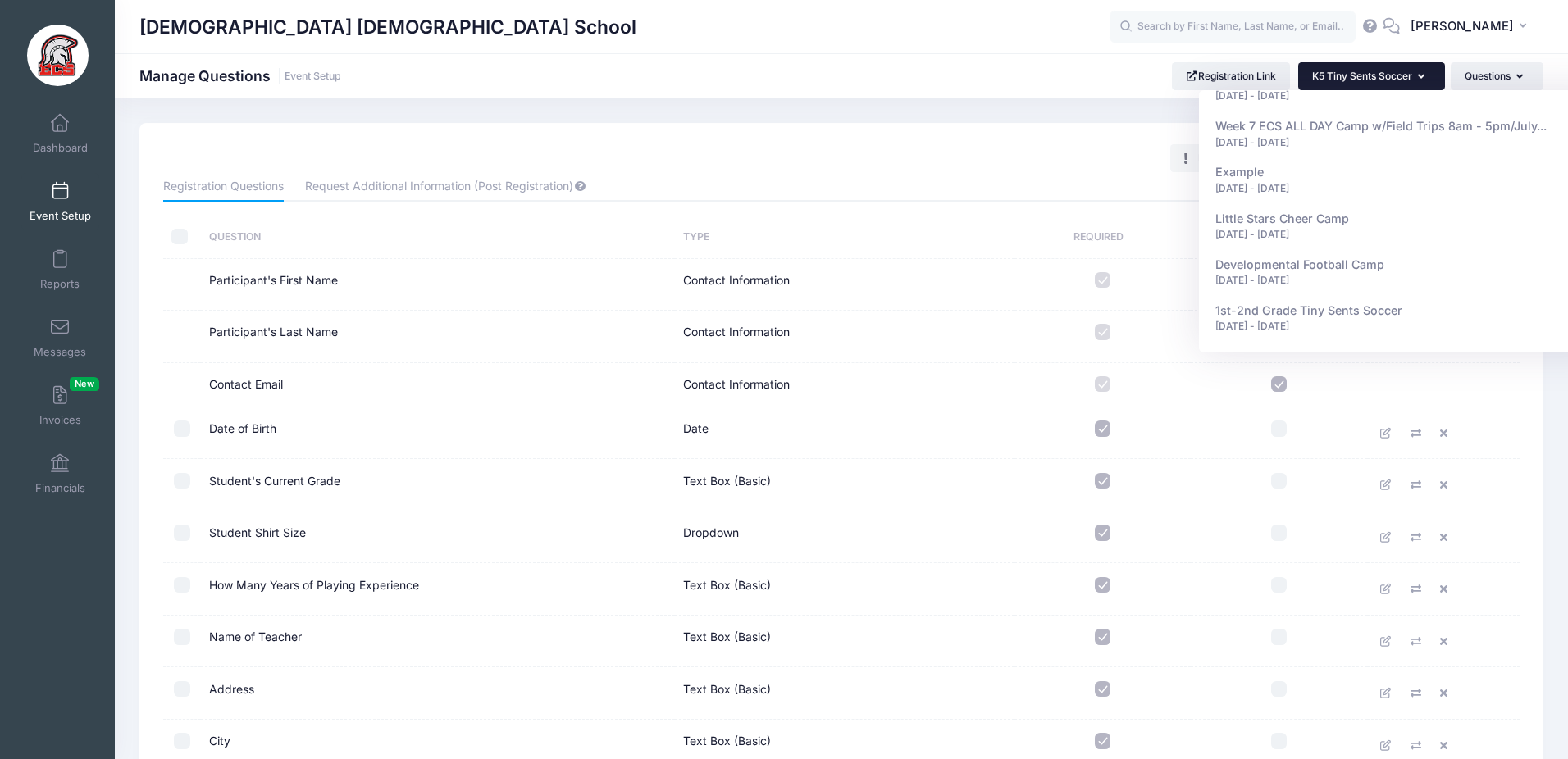
scroll to position [2062, 0]
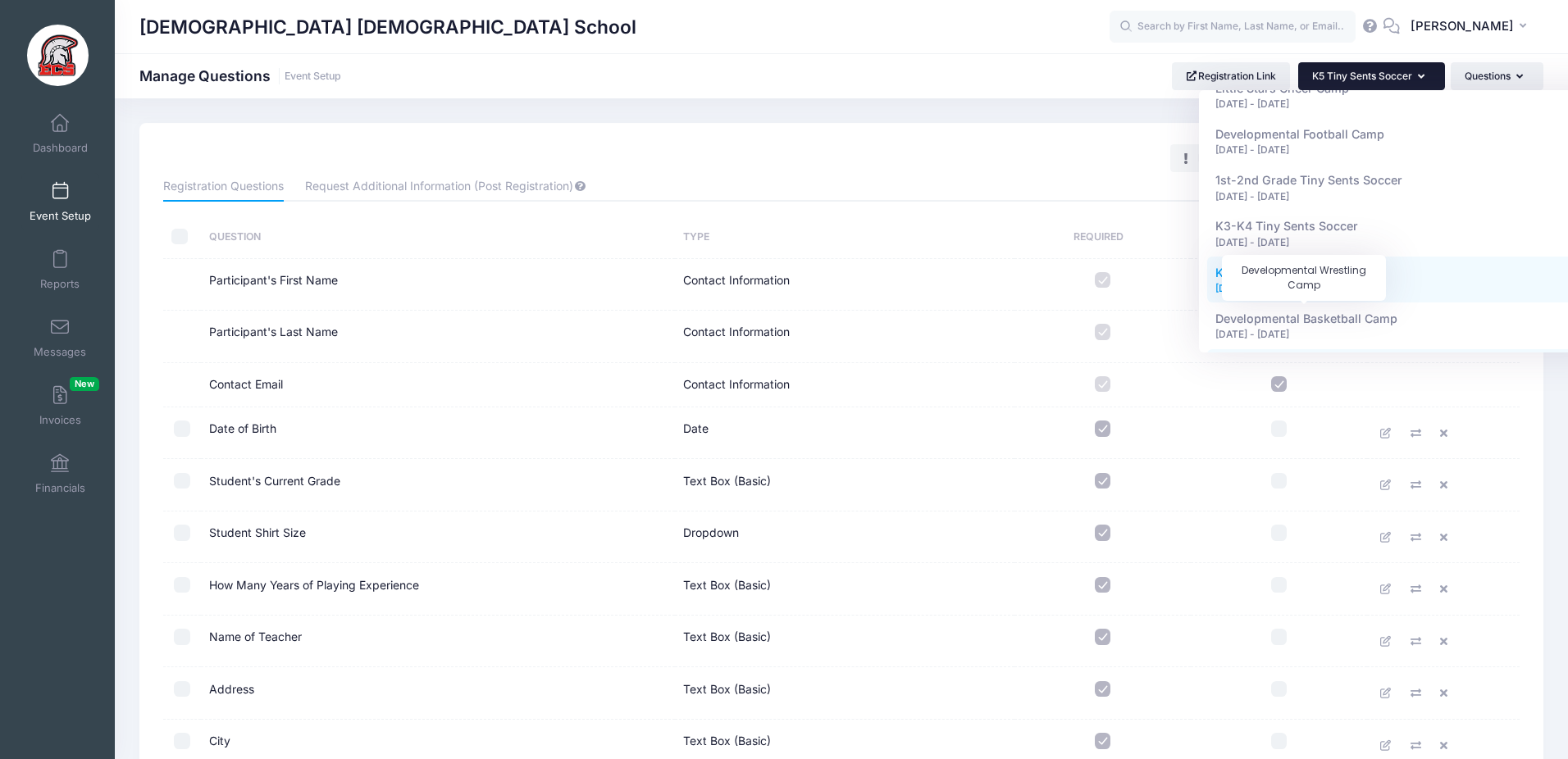
click at [1301, 357] on span "Developmental Wrestling Camp" at bounding box center [1305, 364] width 179 height 14
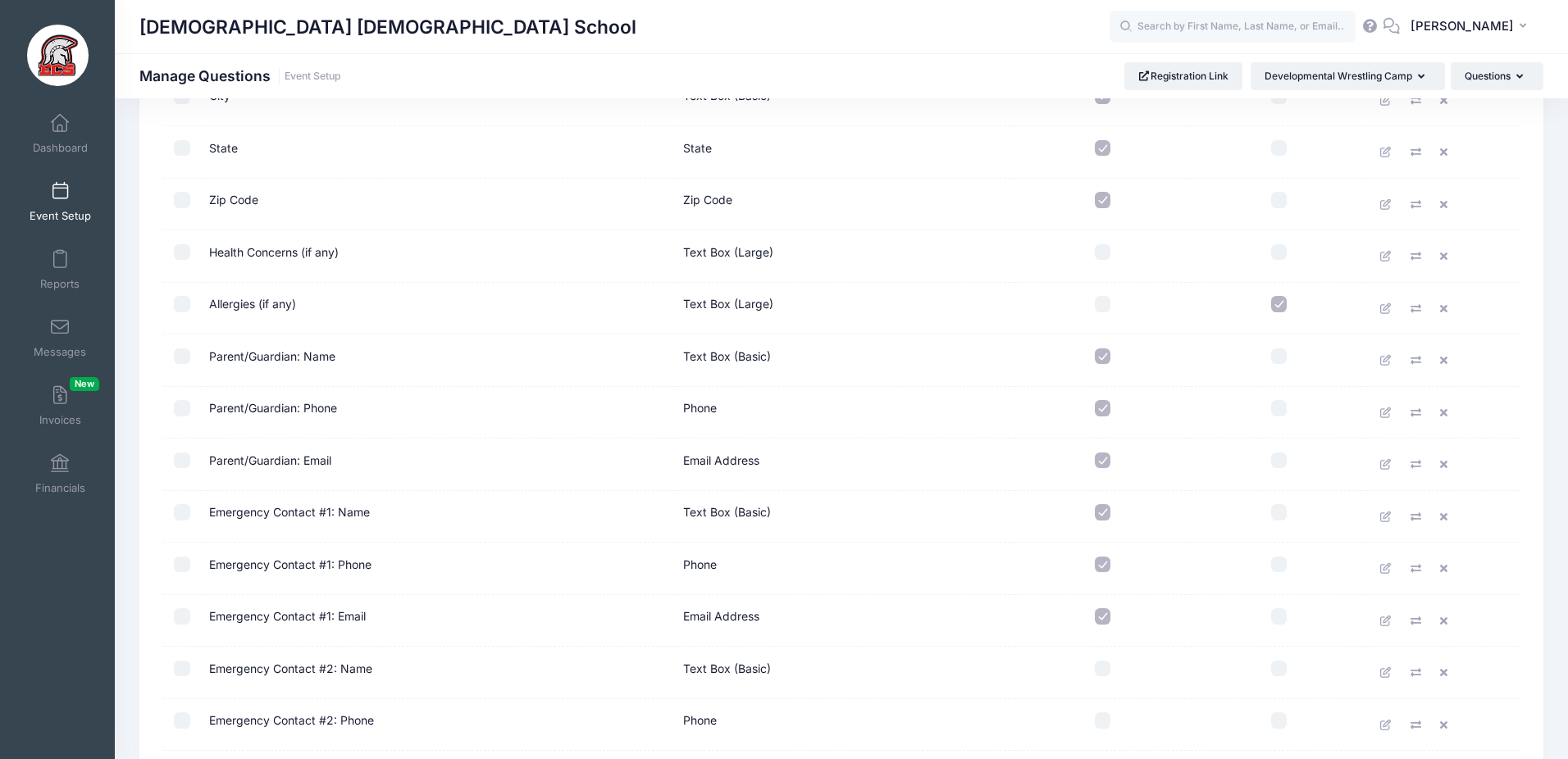
scroll to position [900, 0]
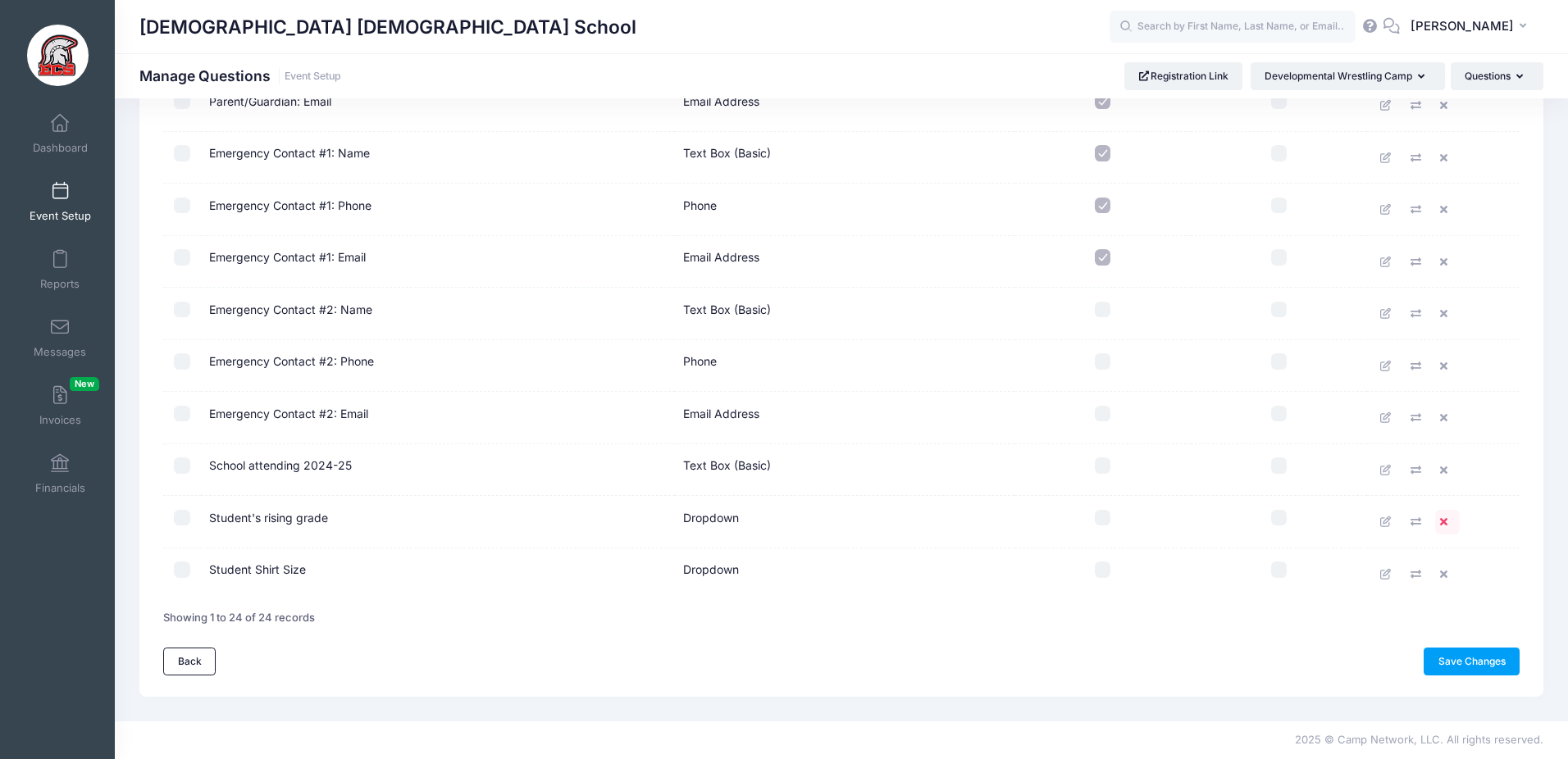
click at [1447, 516] on icon at bounding box center [1446, 522] width 13 height 10
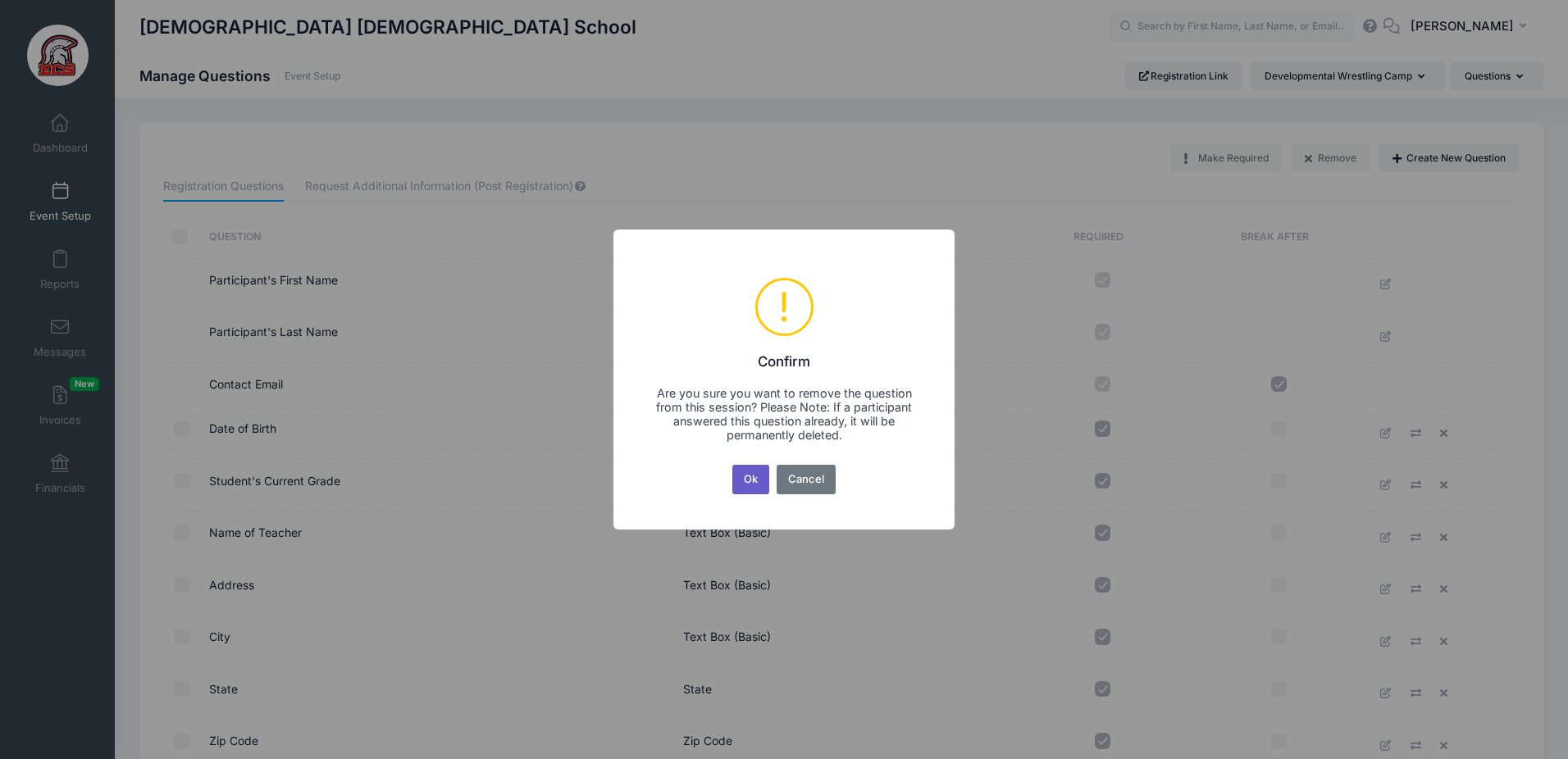
click at [764, 477] on button "Ok" at bounding box center [751, 480] width 37 height 30
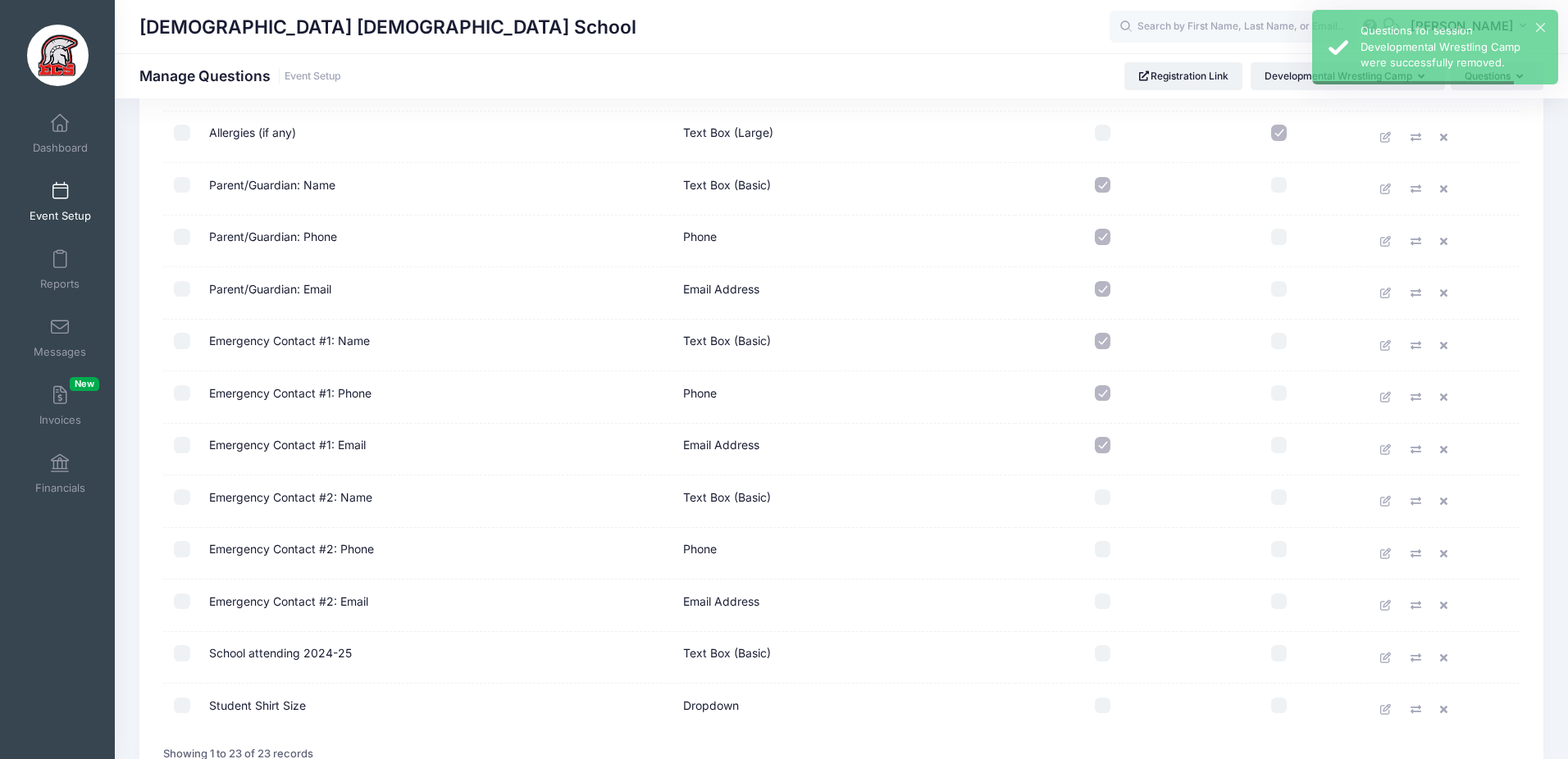
scroll to position [848, 0]
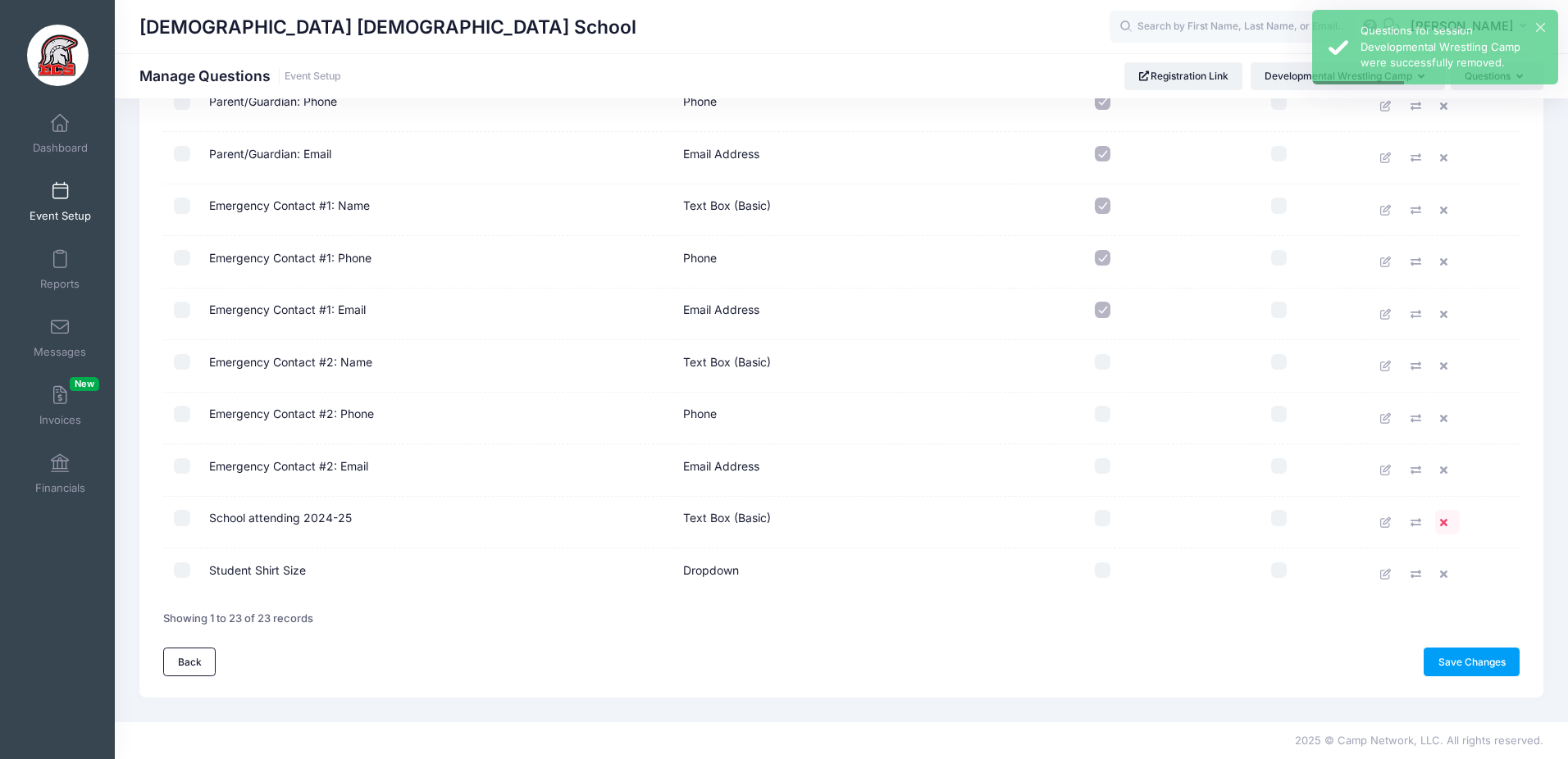
click at [1448, 524] on icon at bounding box center [1446, 523] width 13 height 10
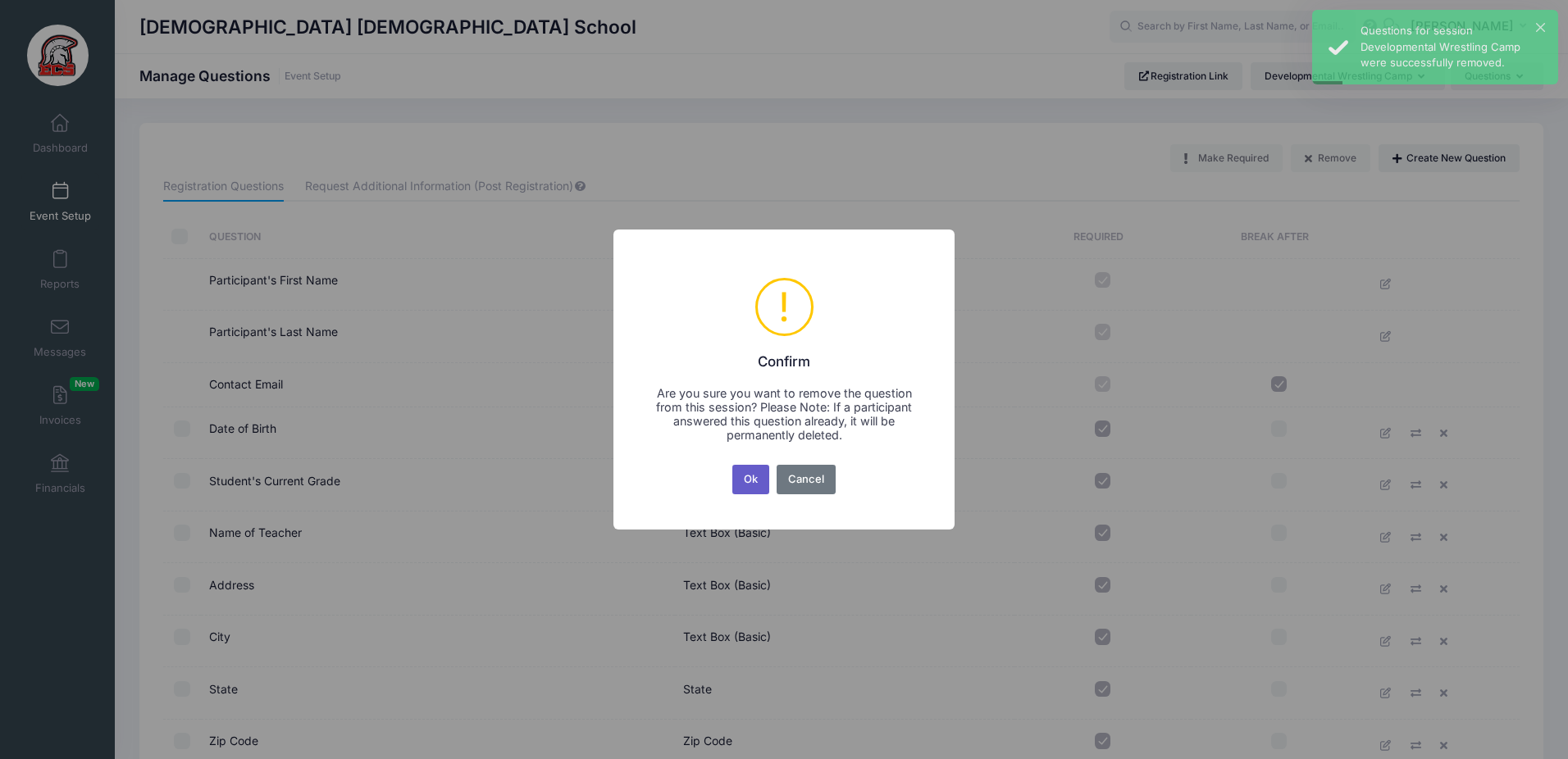
click at [754, 477] on button "Ok" at bounding box center [751, 480] width 37 height 30
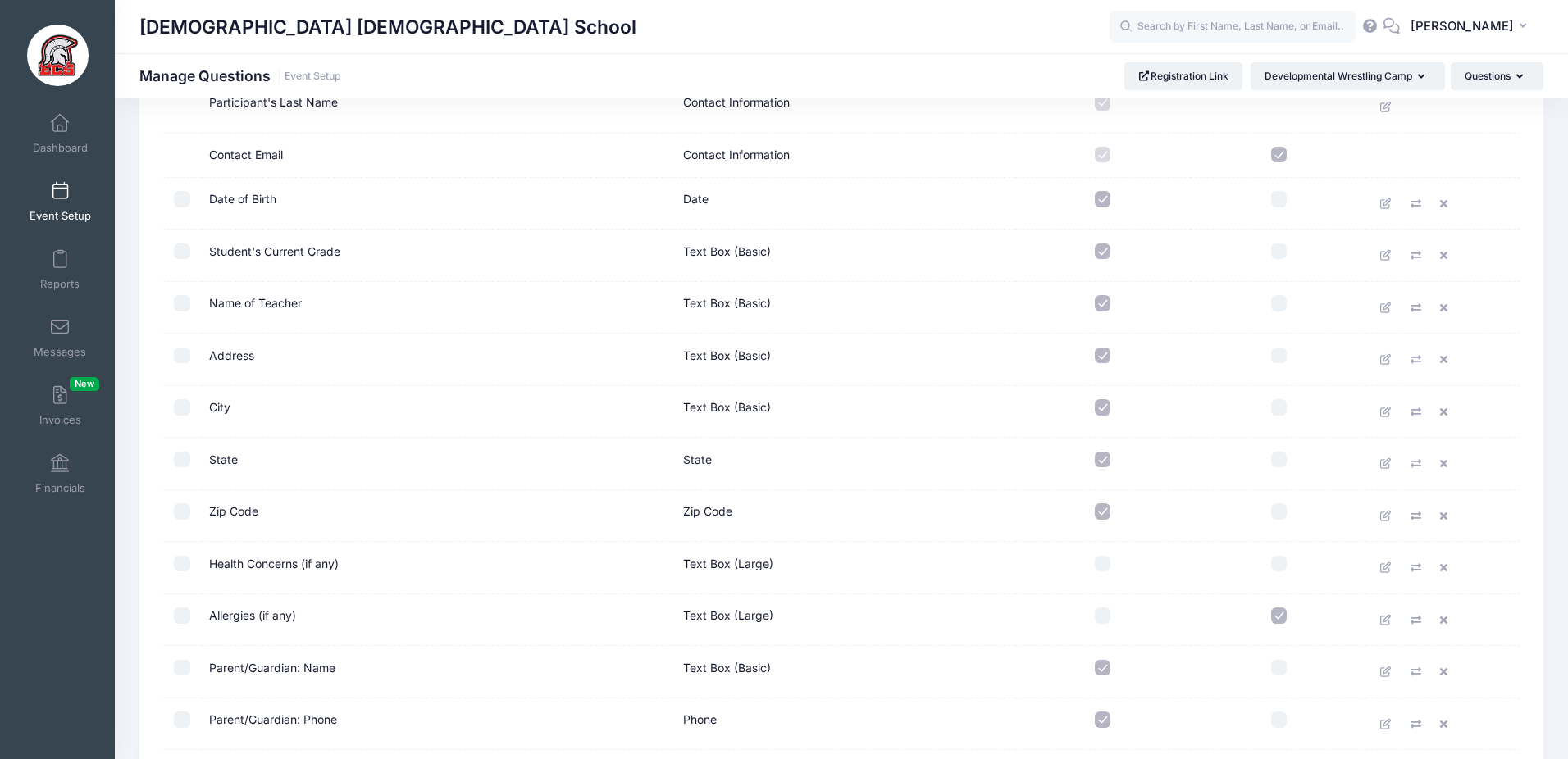
scroll to position [796, 0]
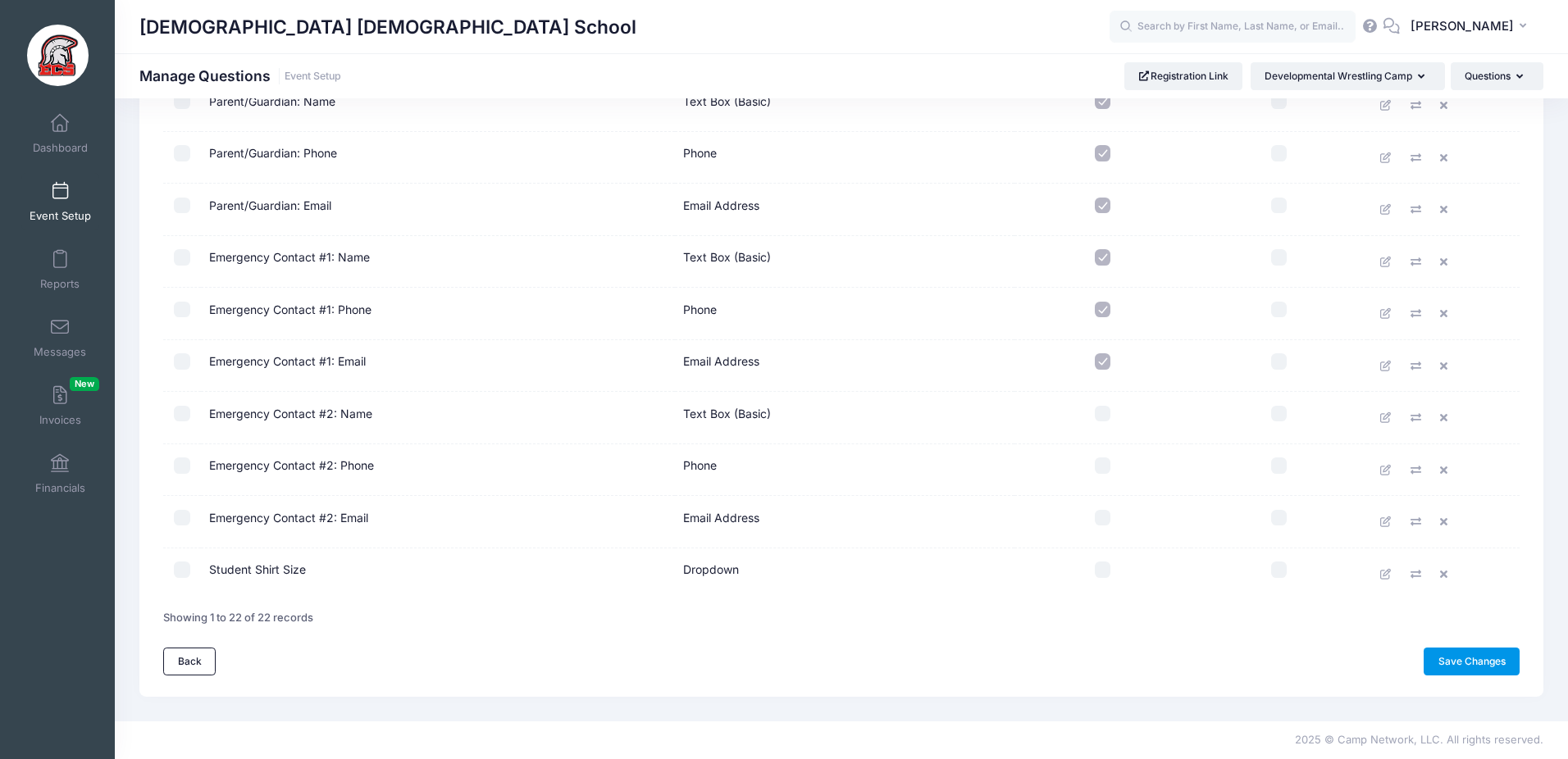
click at [1440, 660] on link "Save Changes" at bounding box center [1471, 662] width 96 height 28
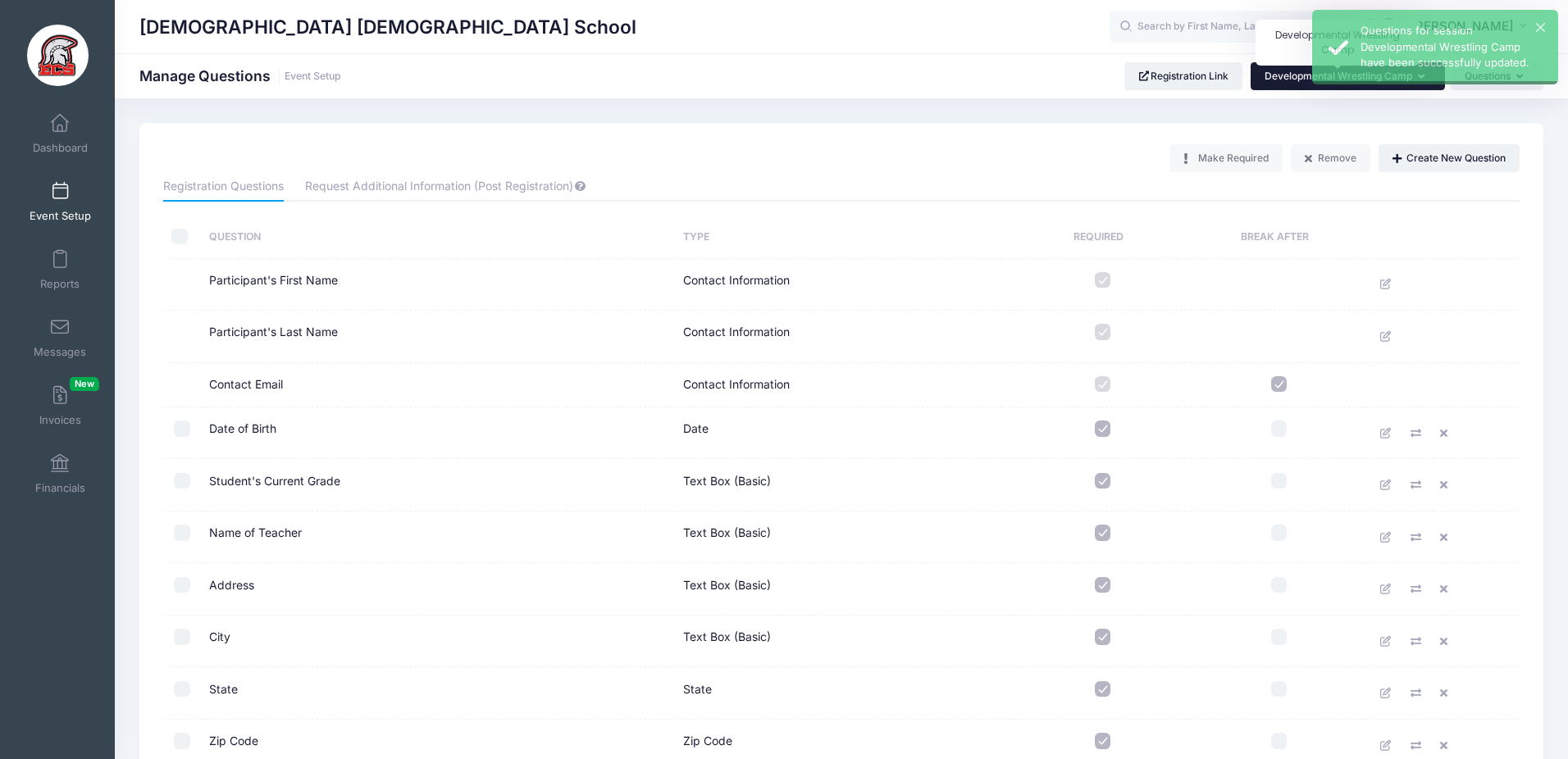
click at [1308, 73] on span "Developmental Wrestling Camp" at bounding box center [1338, 76] width 148 height 12
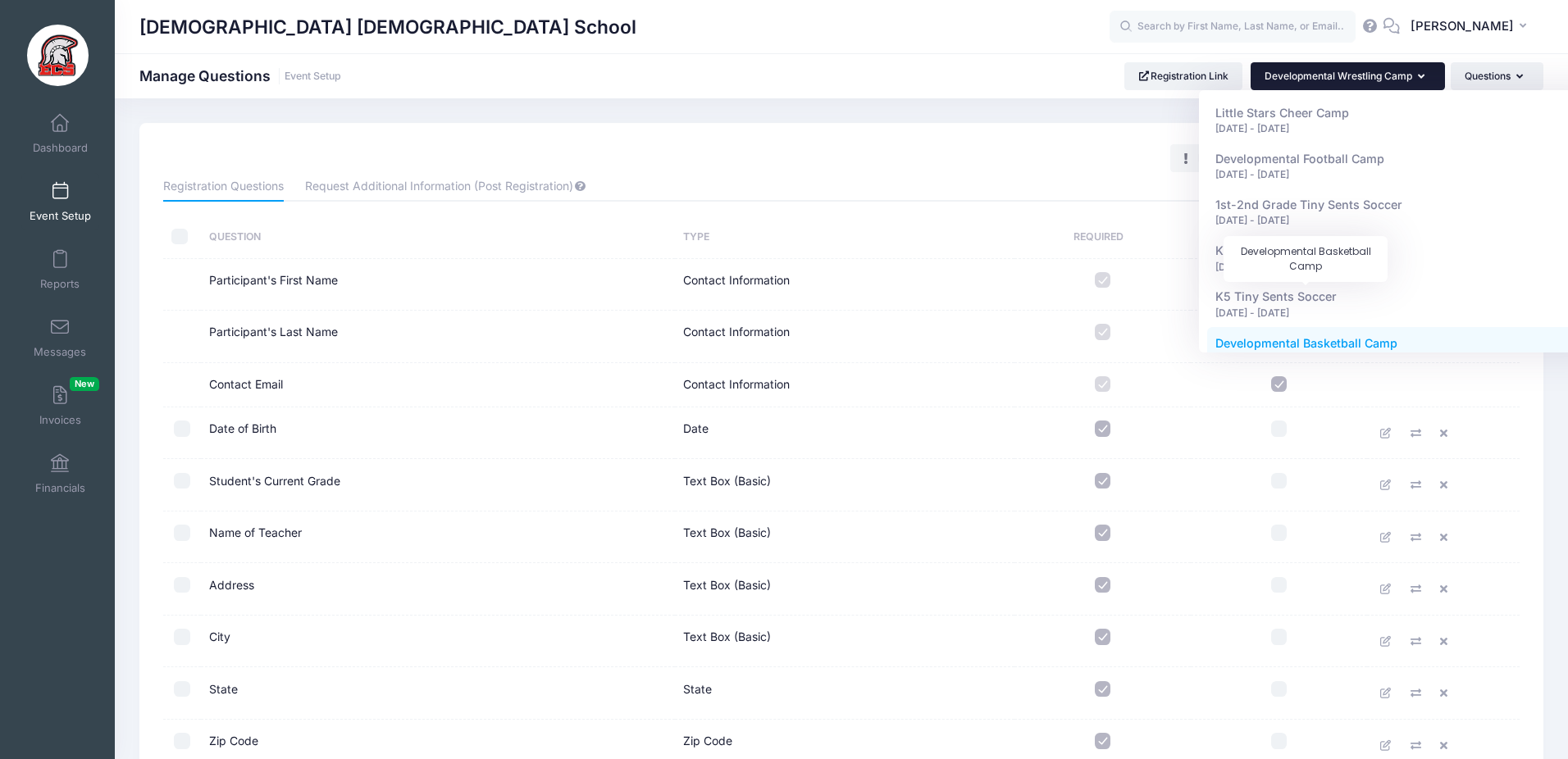
scroll to position [2034, 0]
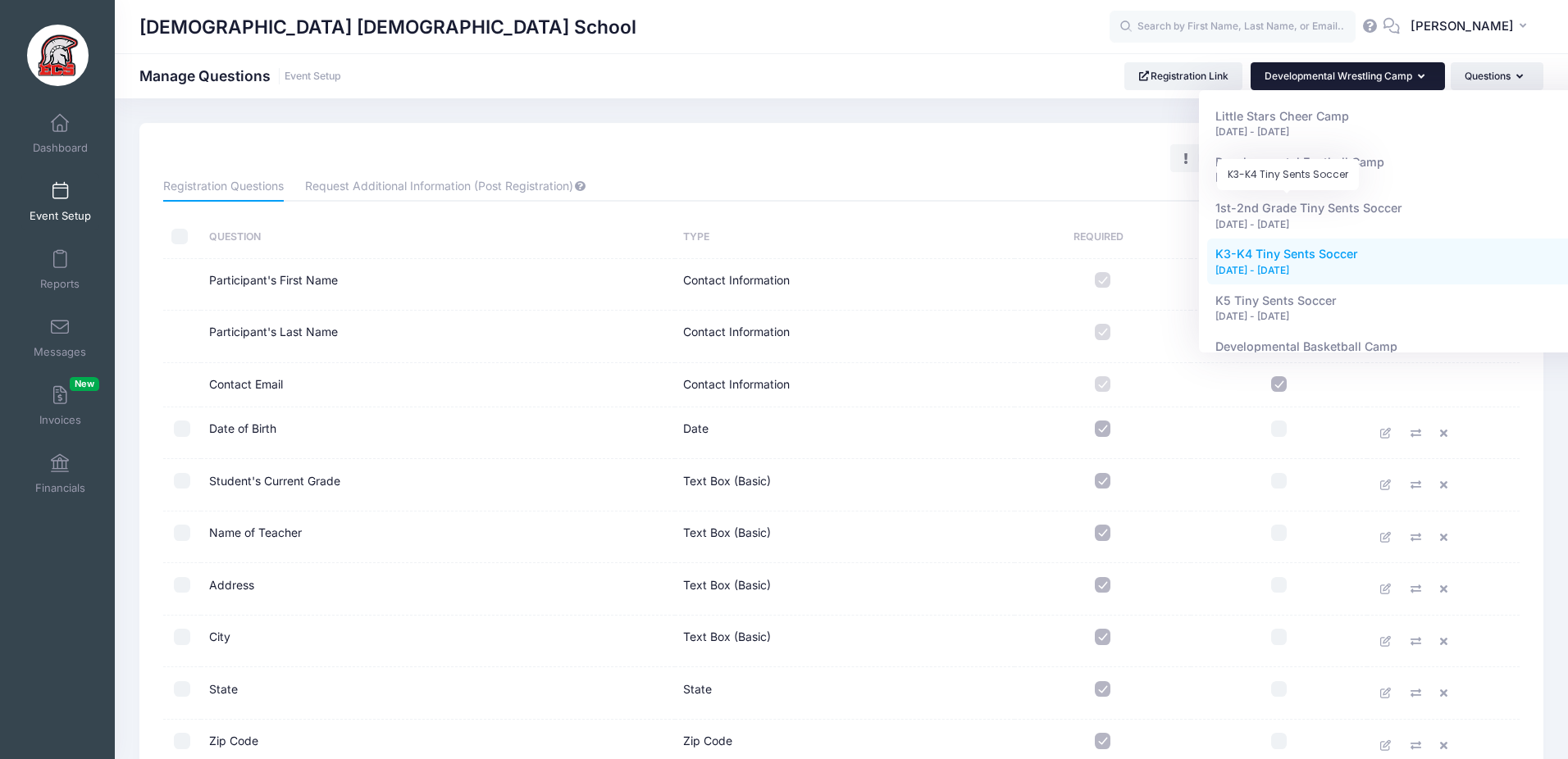
click at [1260, 247] on span "K3-K4 Tiny Sents Soccer" at bounding box center [1287, 254] width 143 height 14
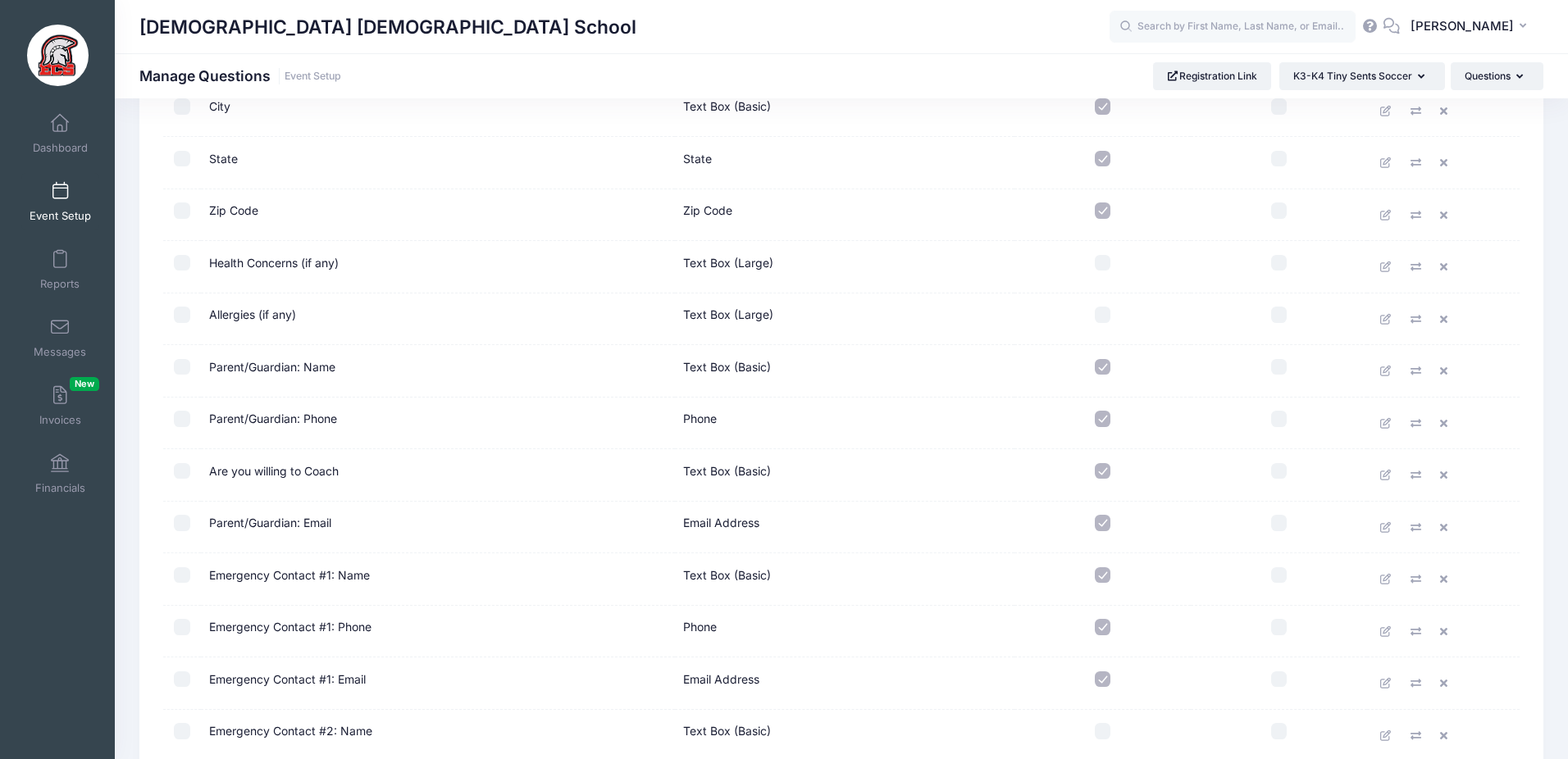
scroll to position [1004, 0]
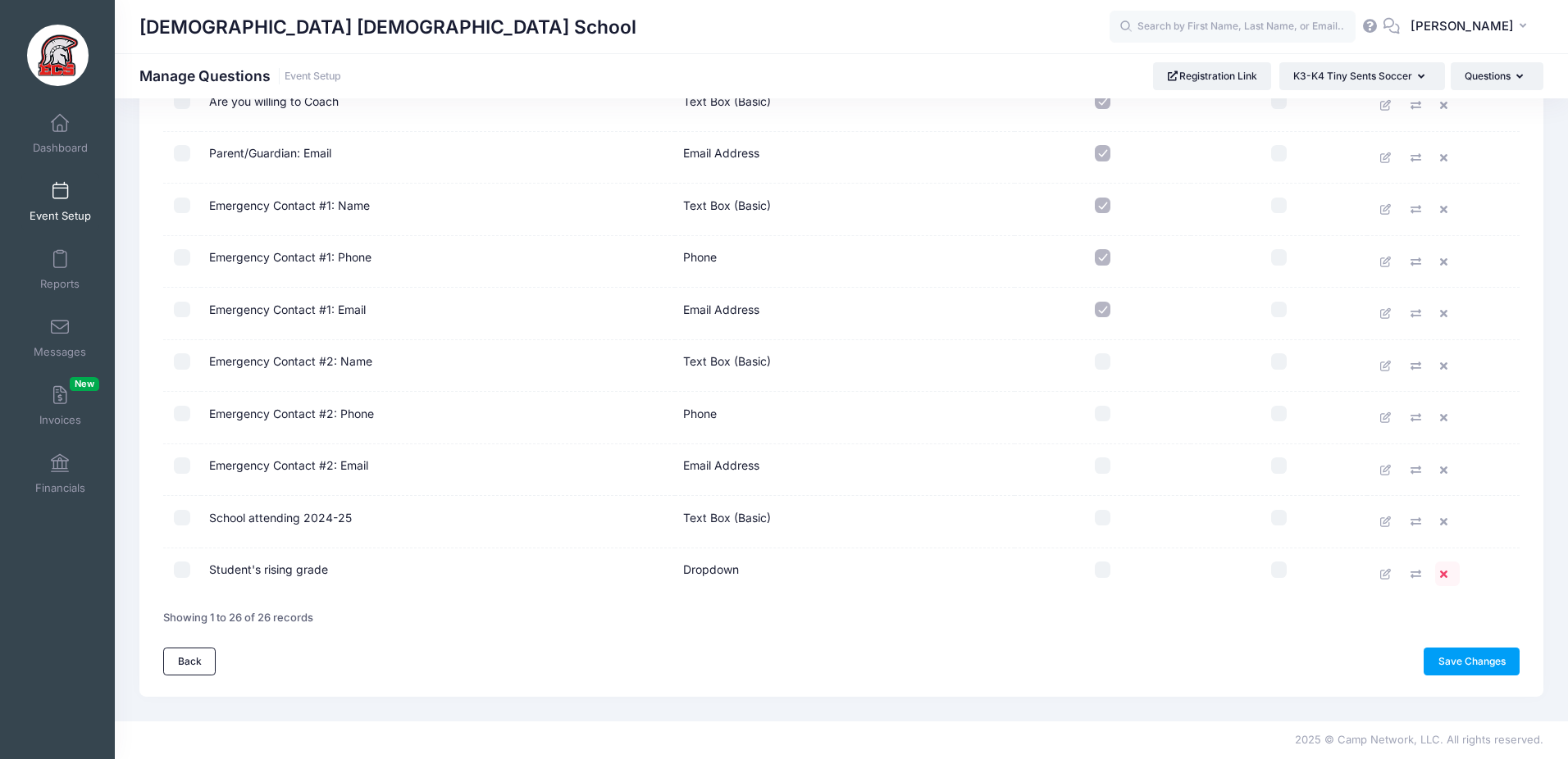
click at [1447, 571] on icon at bounding box center [1446, 574] width 13 height 10
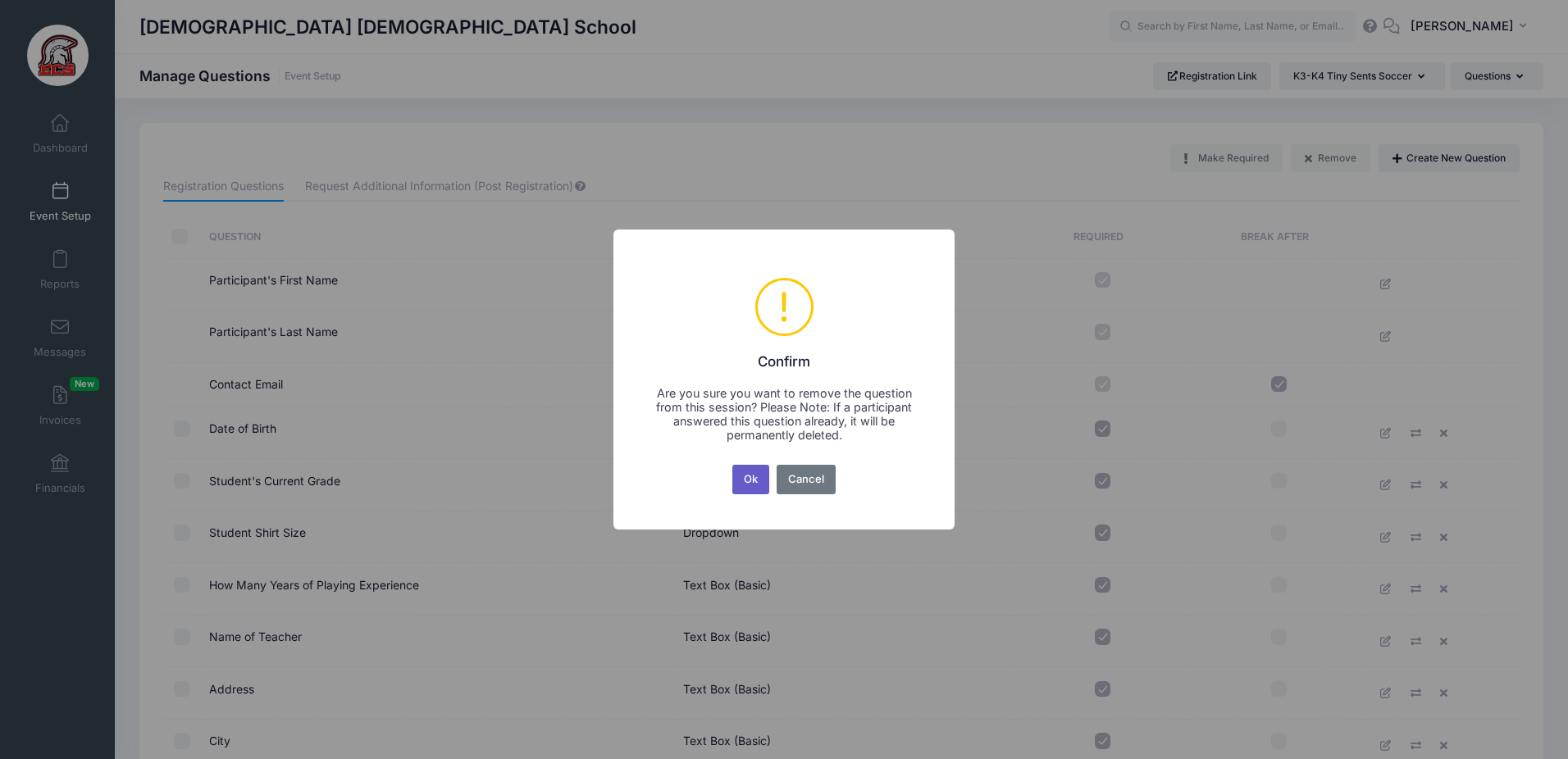
click at [760, 483] on button "Ok" at bounding box center [751, 480] width 37 height 30
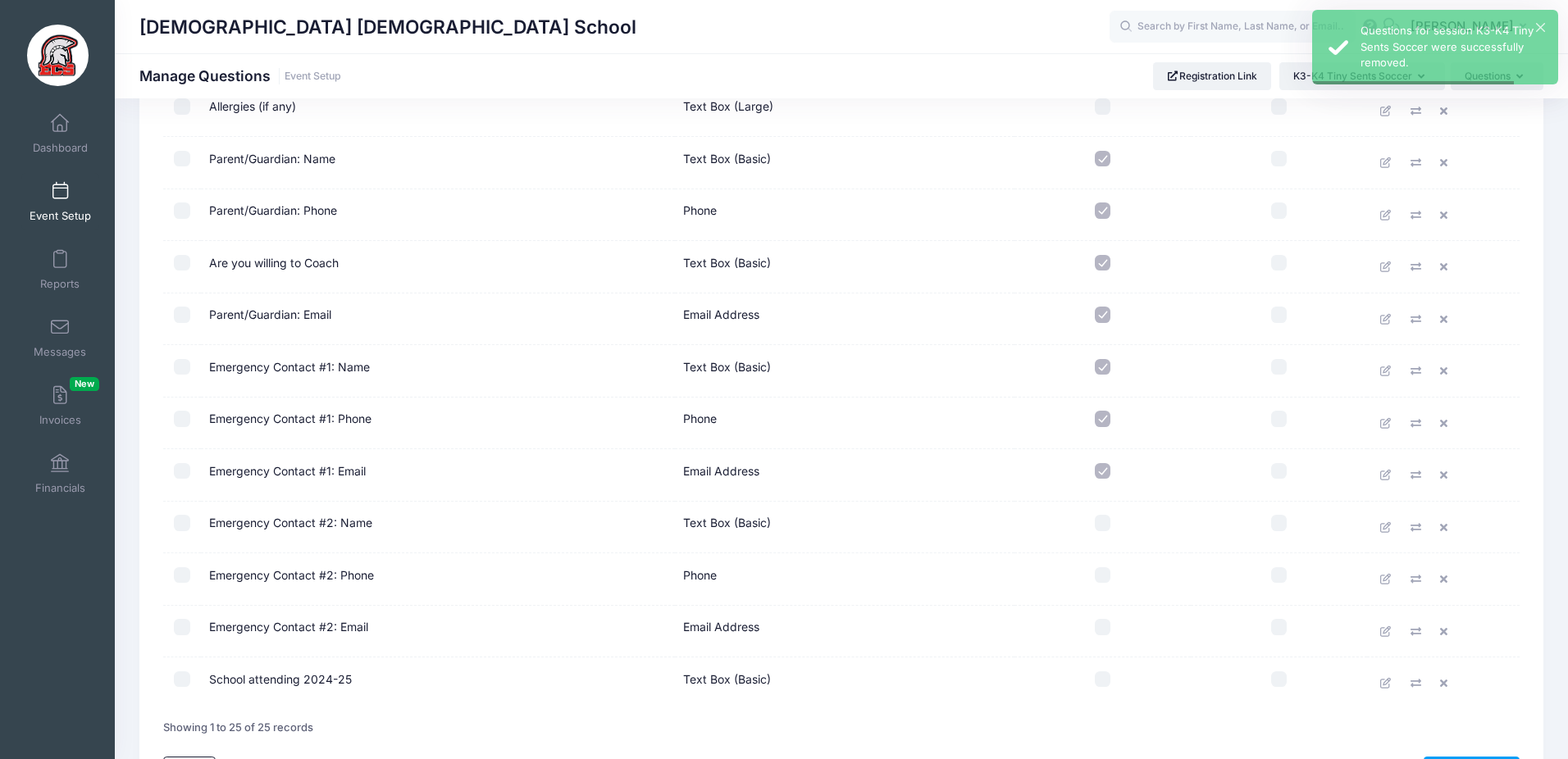
scroll to position [952, 0]
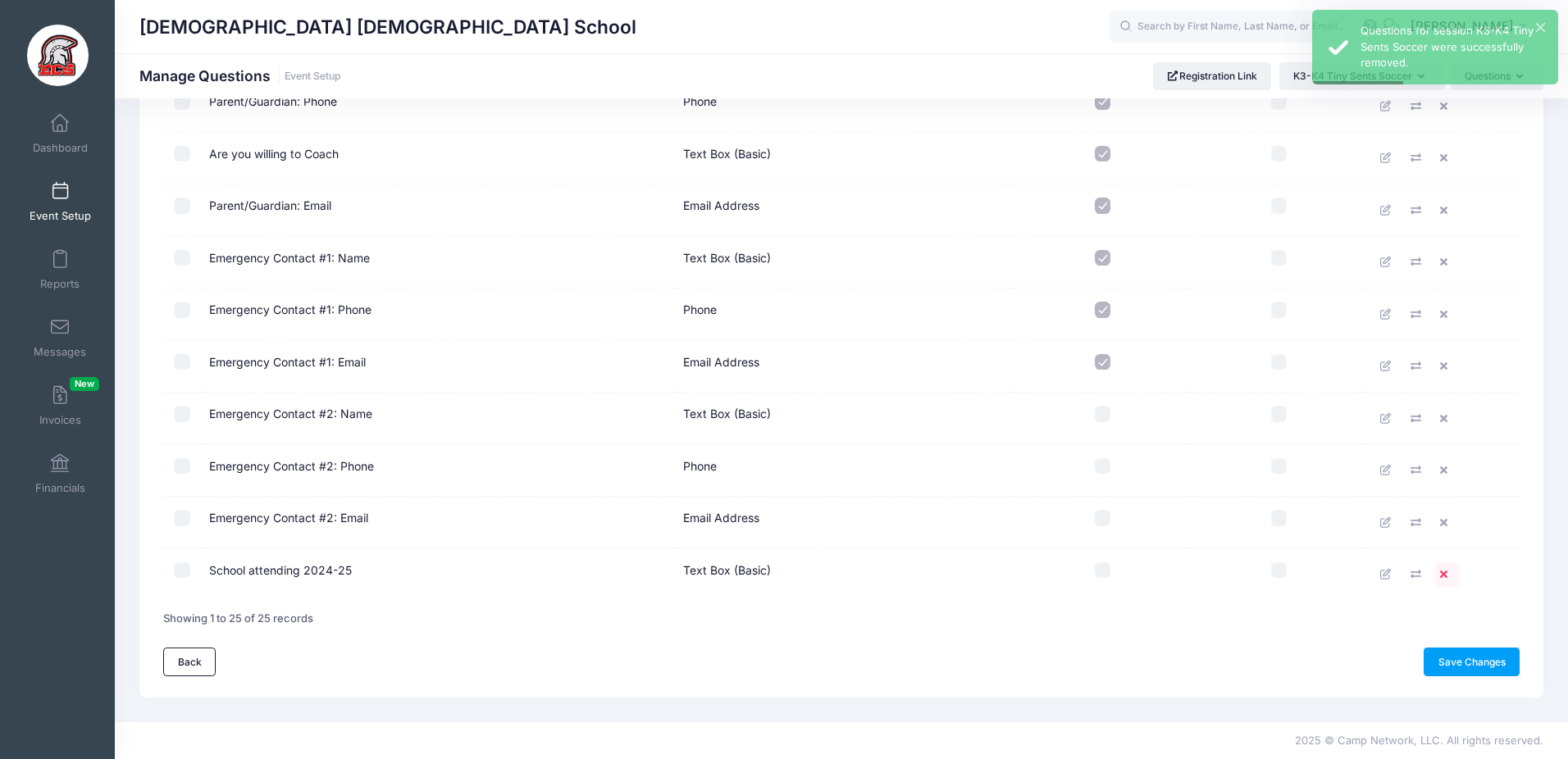
click at [1438, 572] on link at bounding box center [1447, 575] width 24 height 24
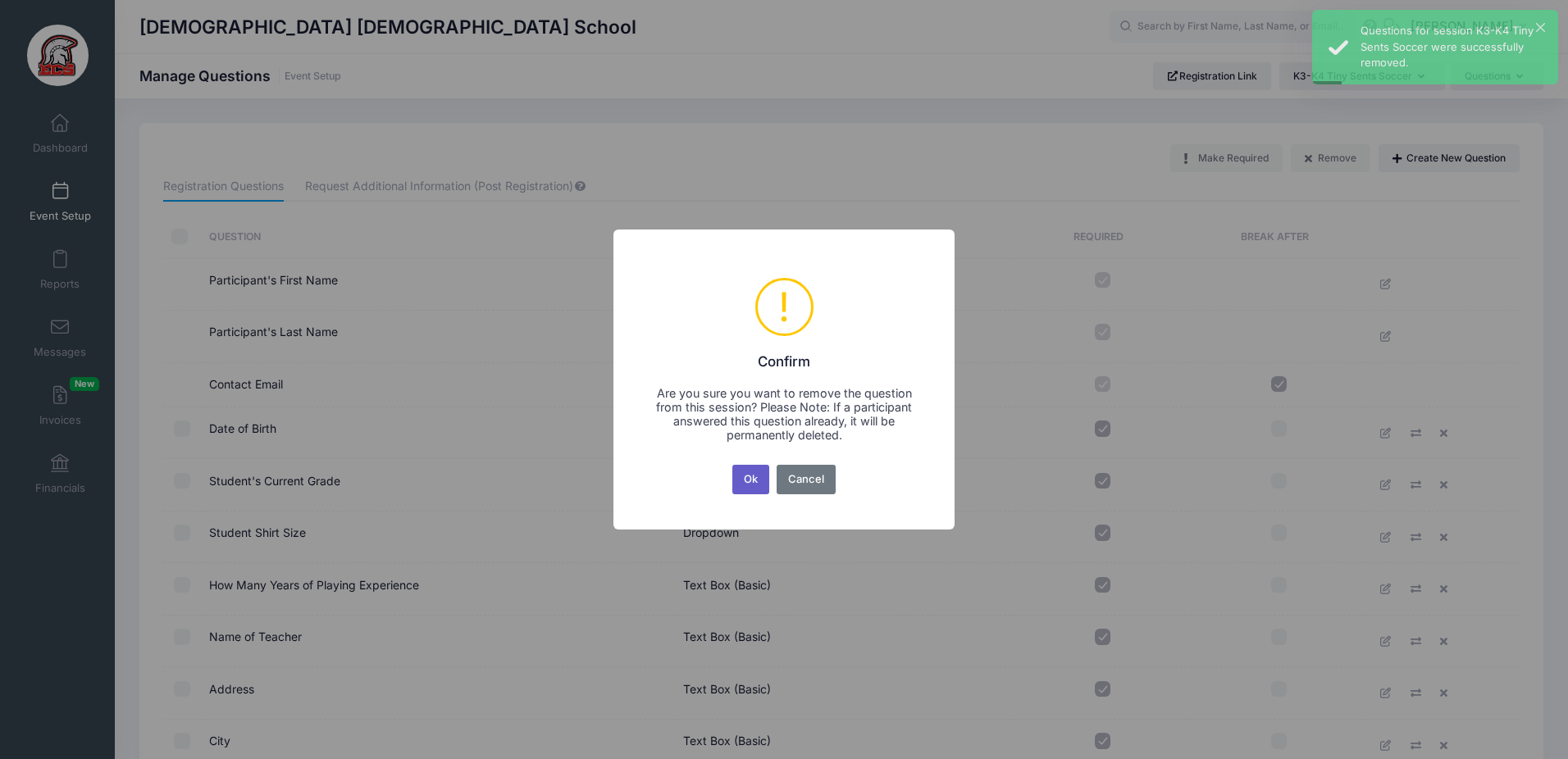
click at [762, 482] on button "Ok" at bounding box center [751, 480] width 37 height 30
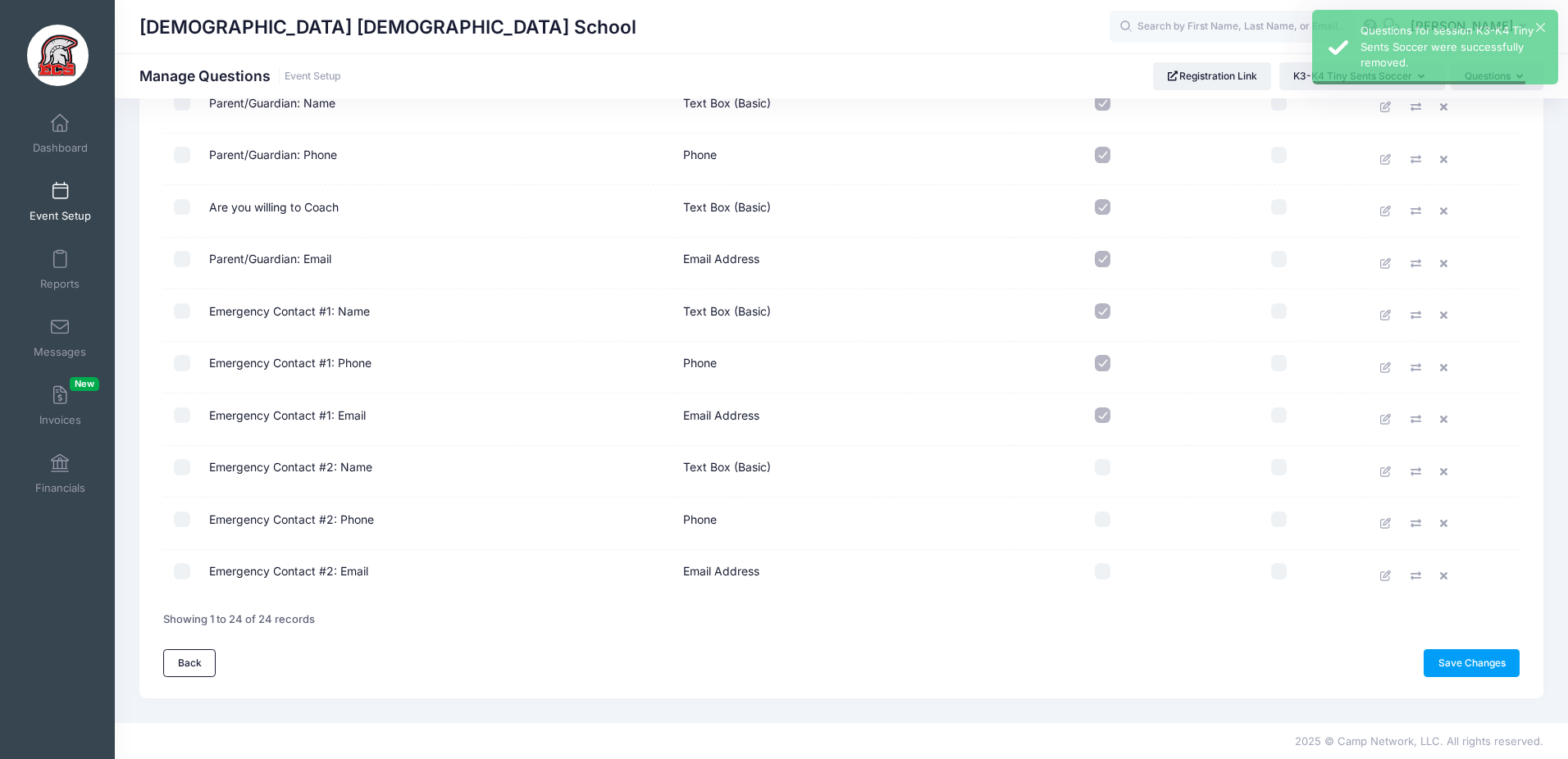
scroll to position [900, 0]
click at [1442, 670] on link "Save Changes" at bounding box center [1471, 662] width 96 height 28
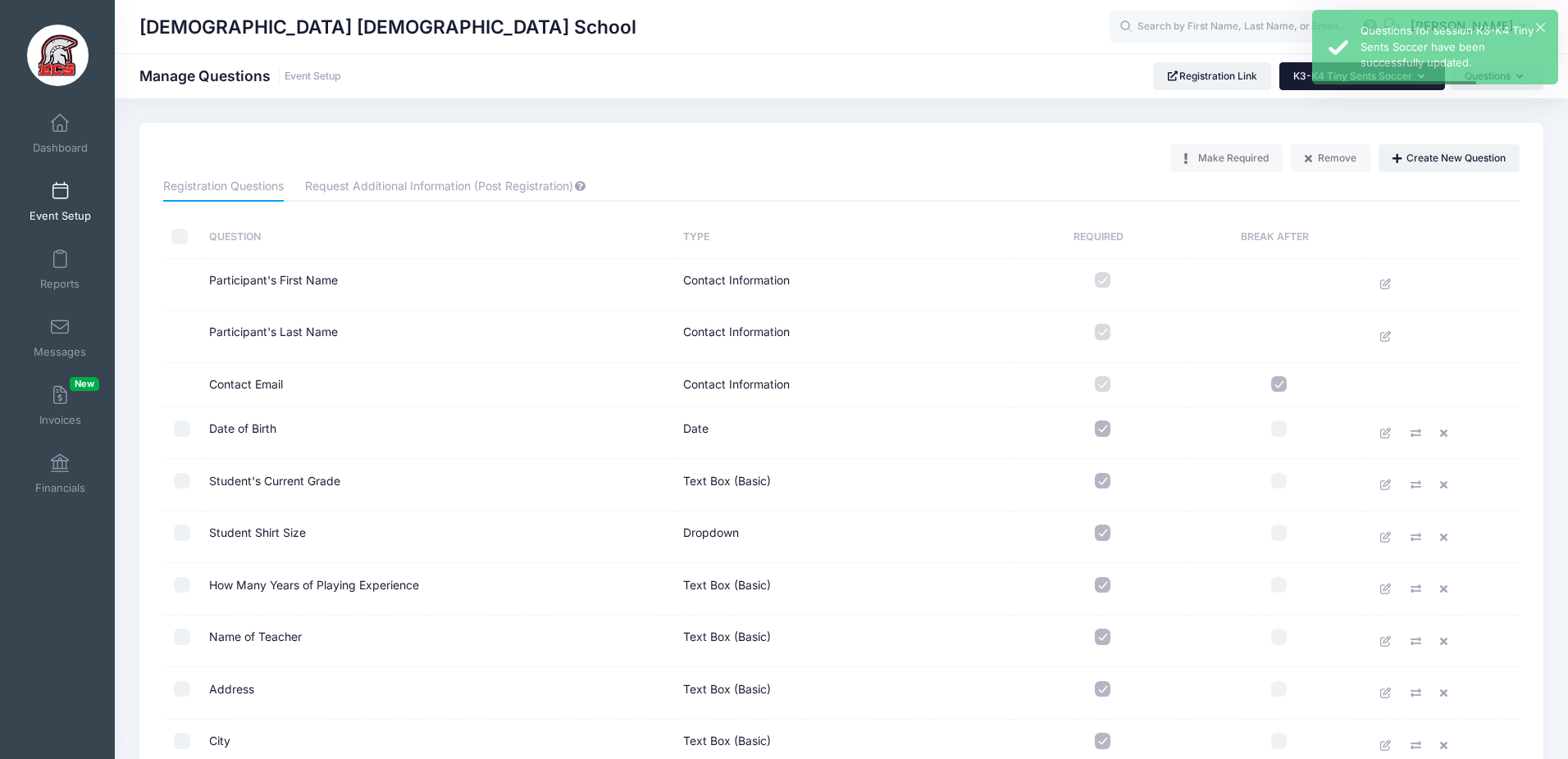
click at [1300, 84] on button "K3-K4 Tiny Sents Soccer" at bounding box center [1362, 77] width 165 height 28
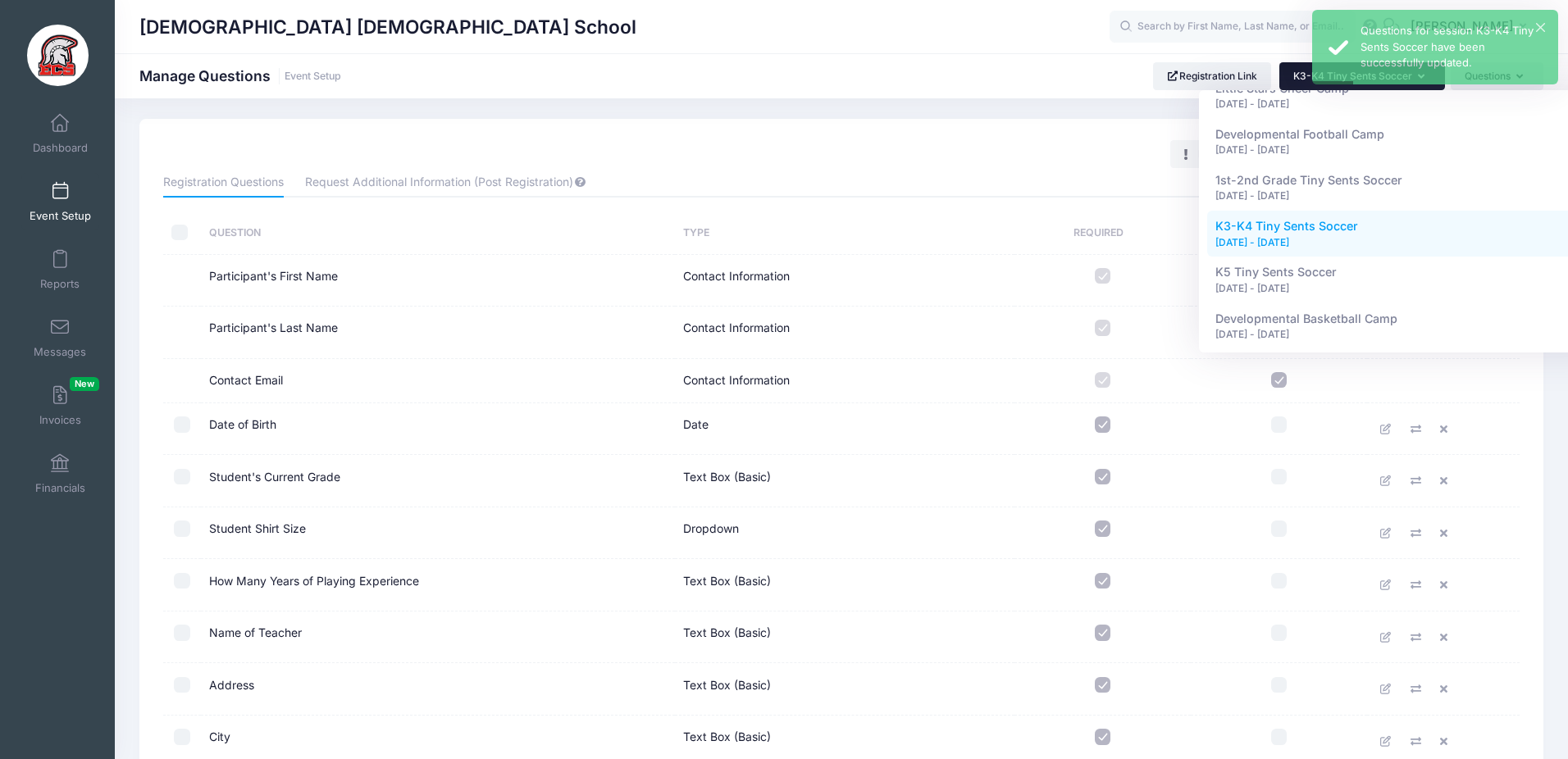
scroll to position [2052, 0]
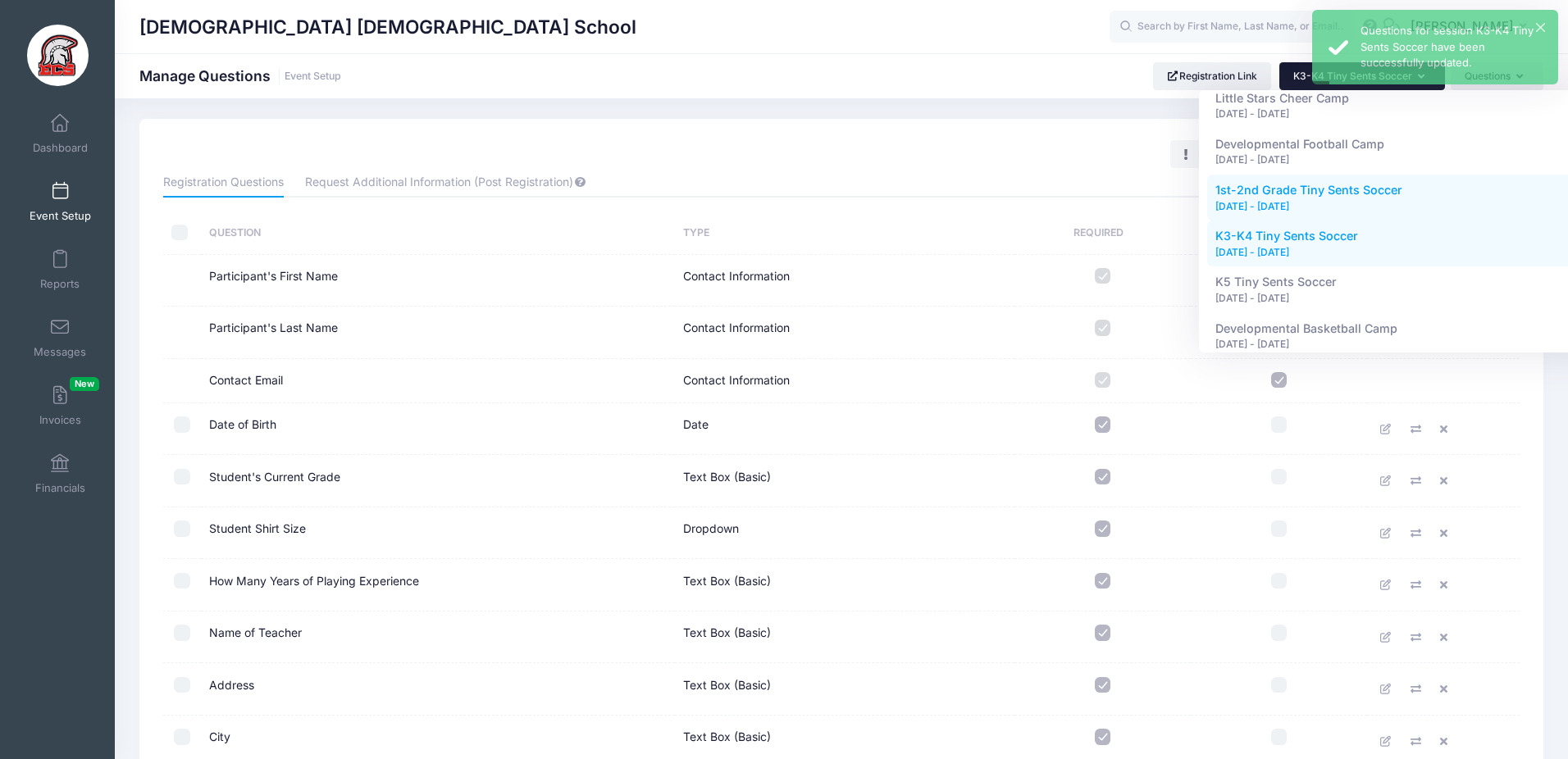
click at [1271, 183] on span "1st-2nd Grade Tiny Sents Soccer" at bounding box center [1309, 190] width 187 height 14
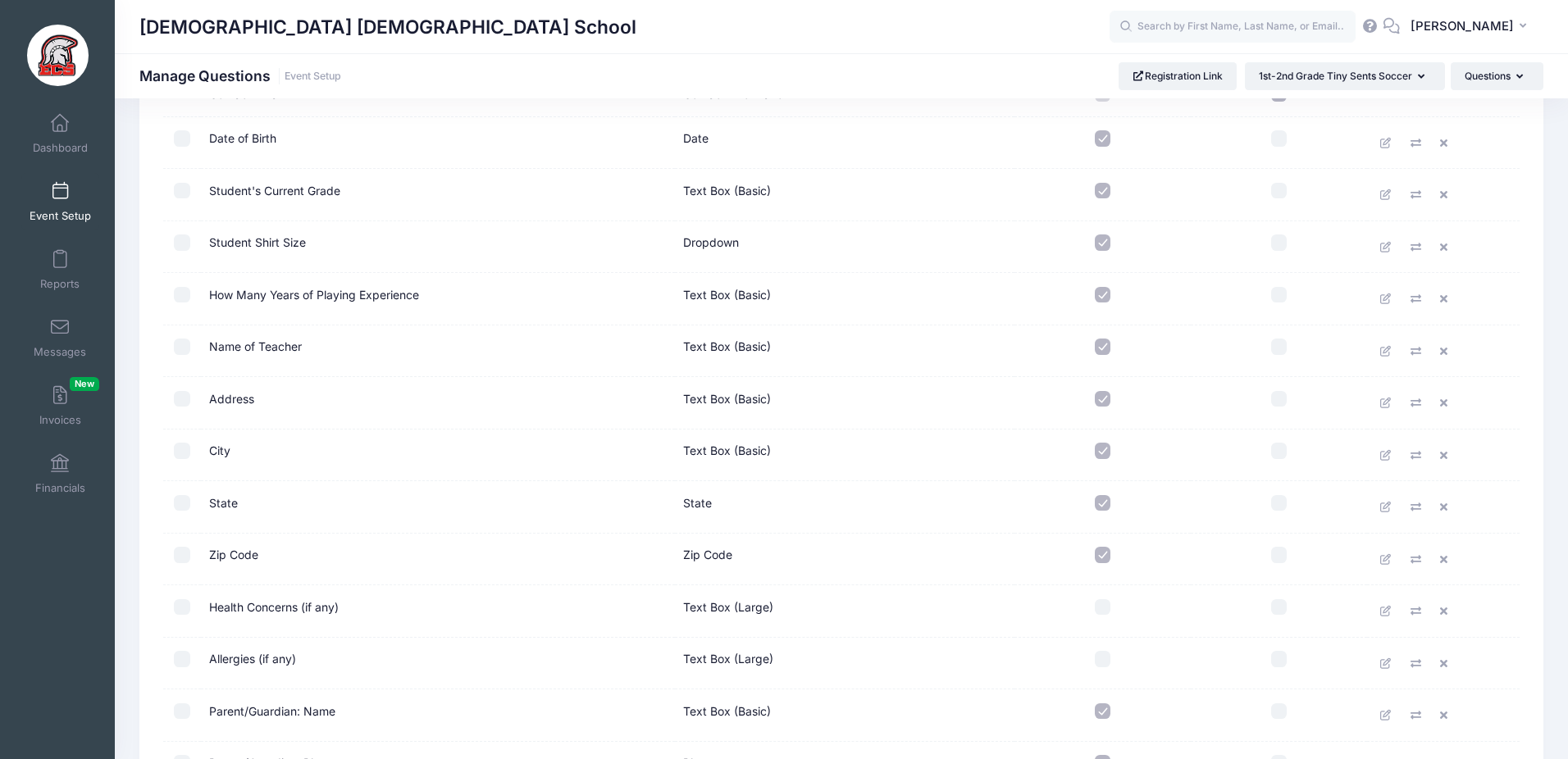
scroll to position [1004, 0]
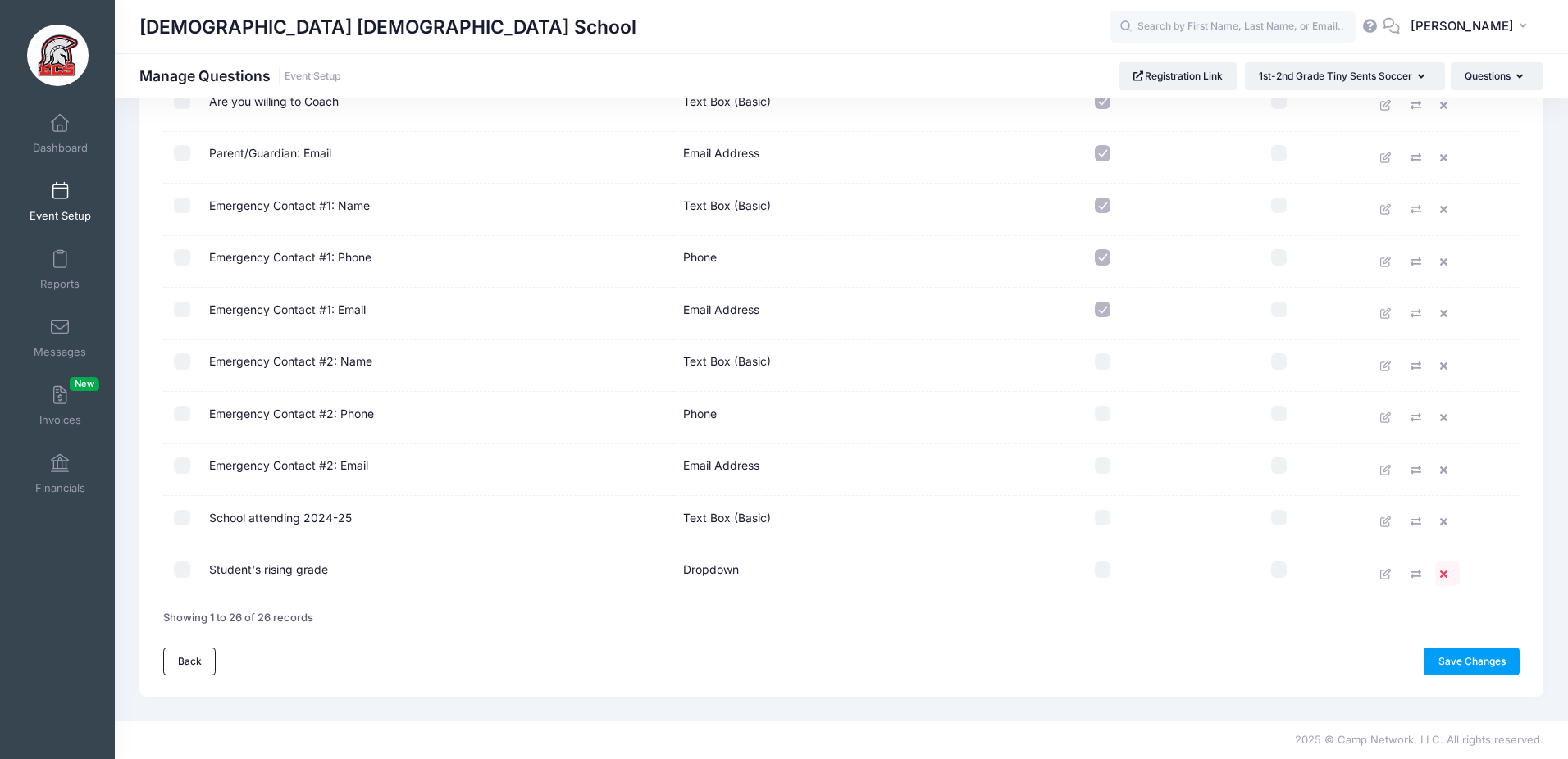
click at [1450, 578] on icon at bounding box center [1446, 574] width 13 height 10
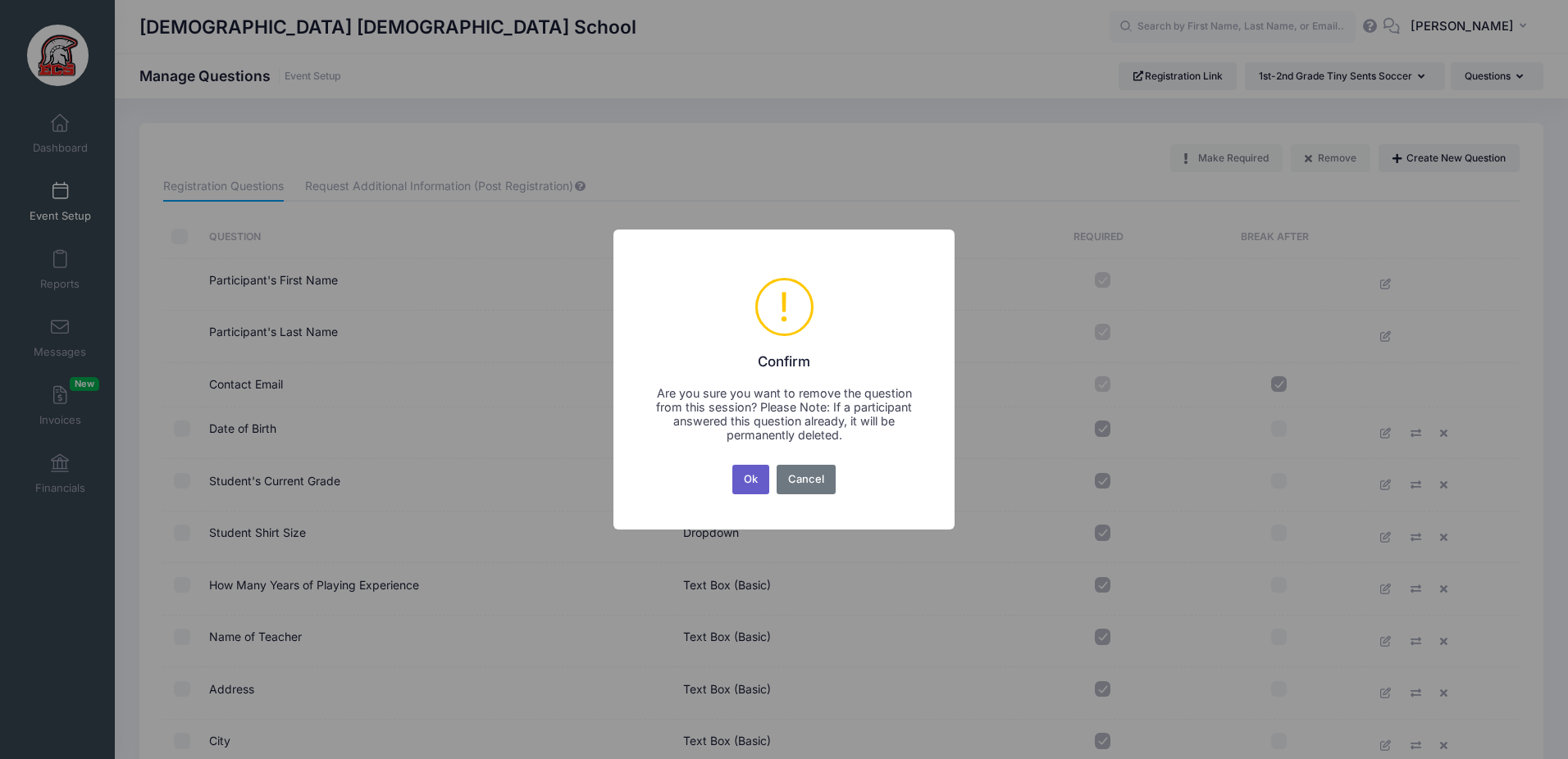
click at [754, 489] on button "Ok" at bounding box center [751, 480] width 37 height 30
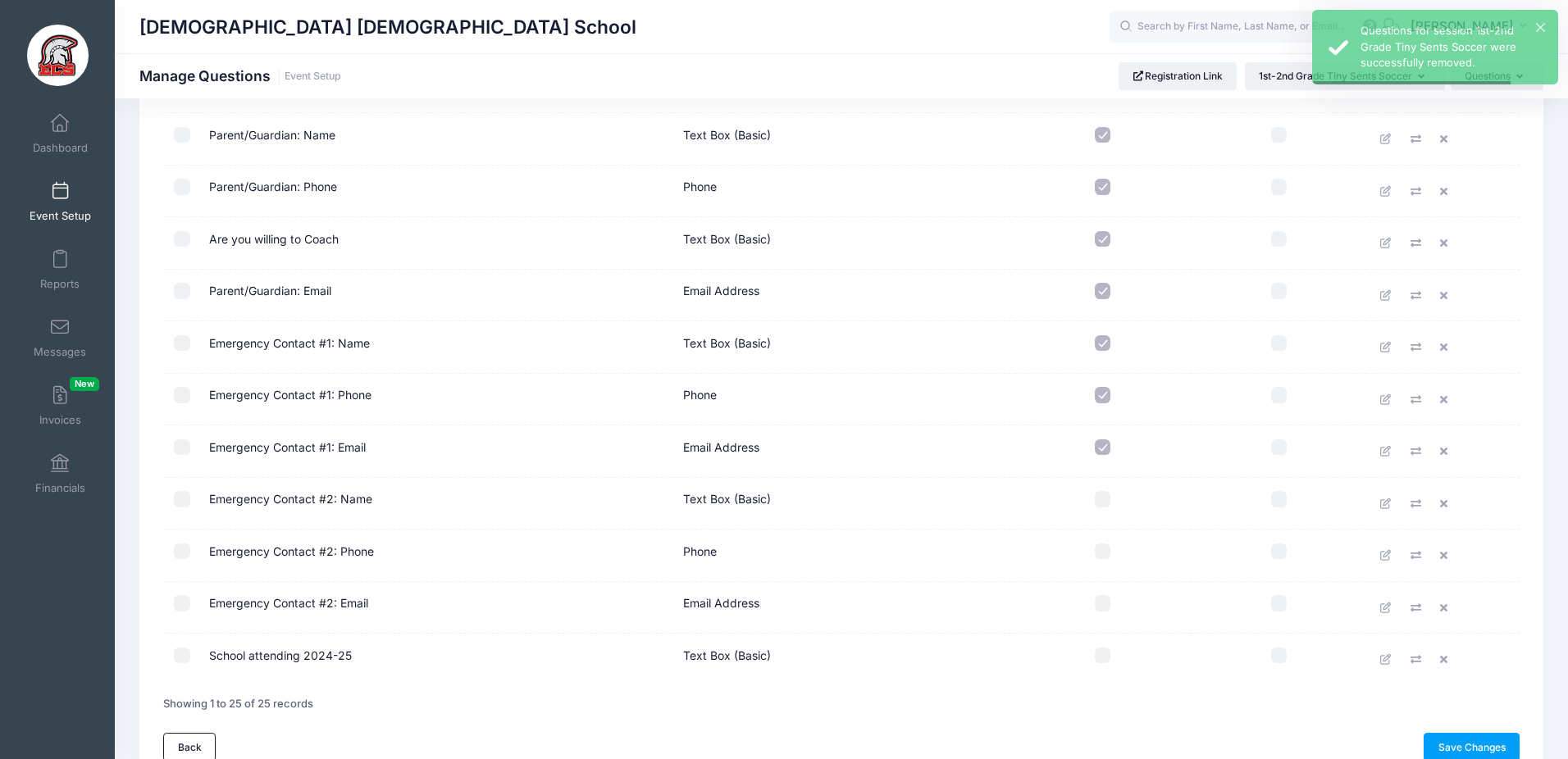
scroll to position [952, 0]
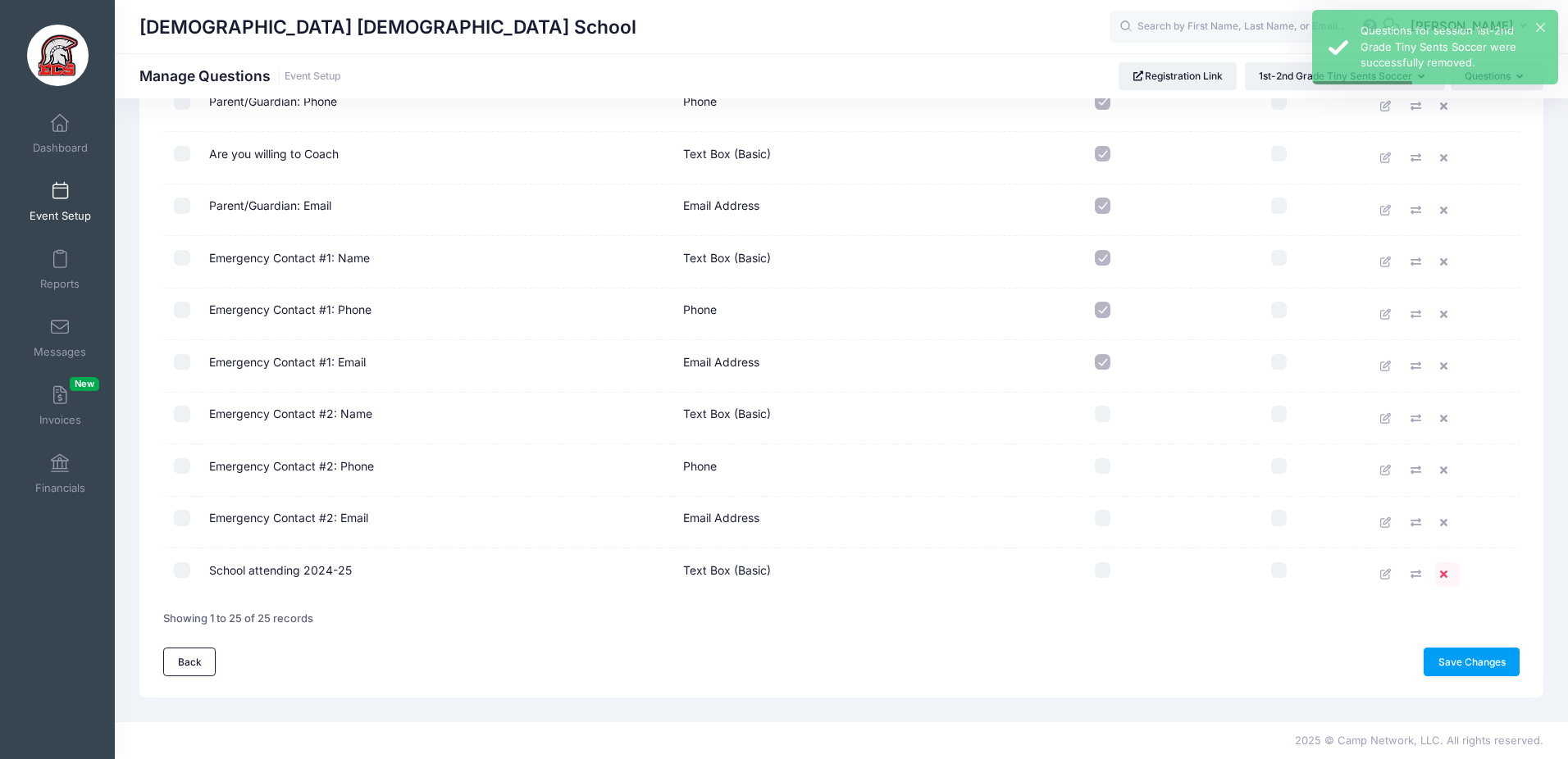
click at [1446, 576] on icon at bounding box center [1446, 574] width 13 height 10
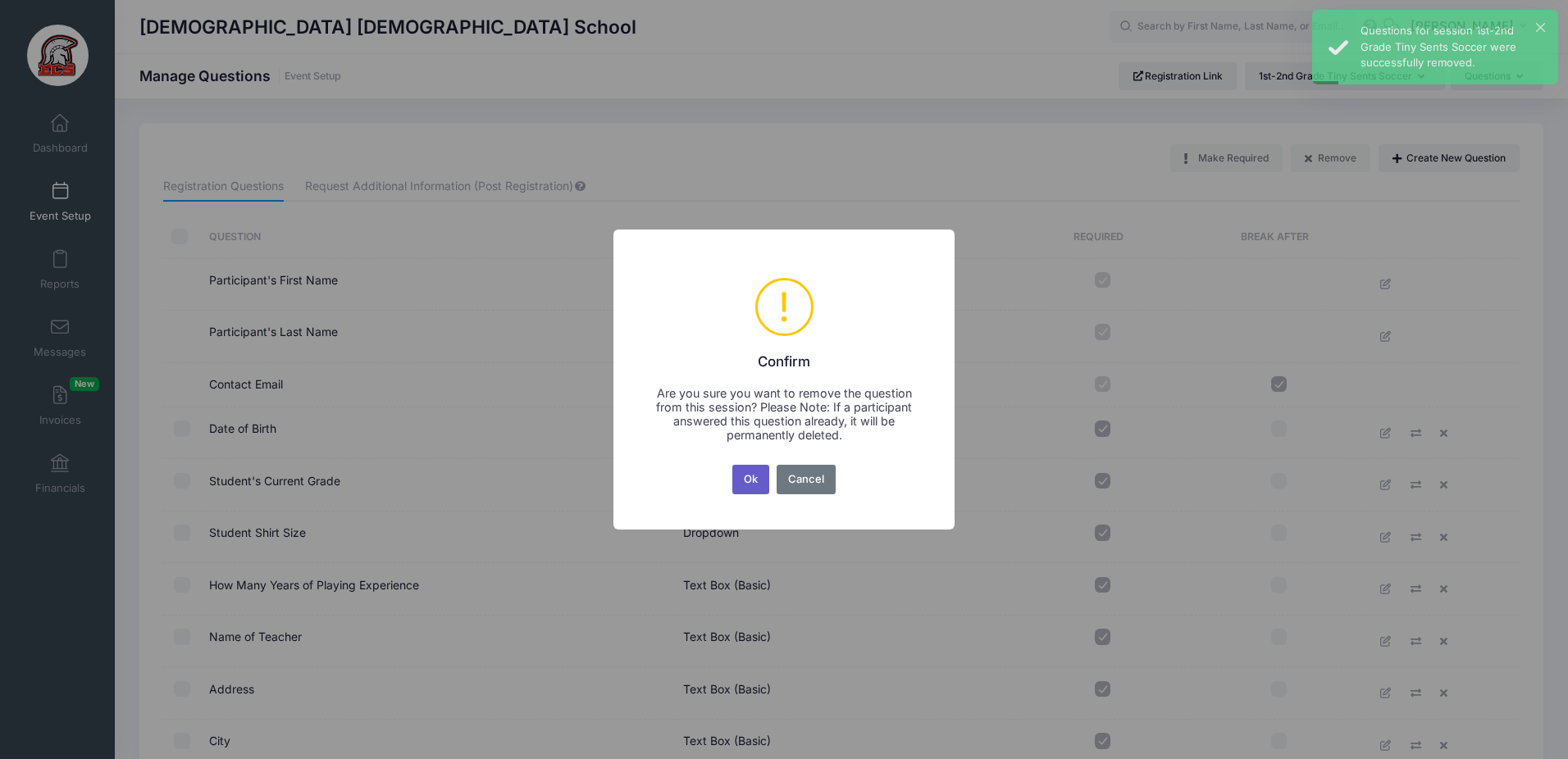
click at [740, 476] on button "Ok" at bounding box center [751, 480] width 37 height 30
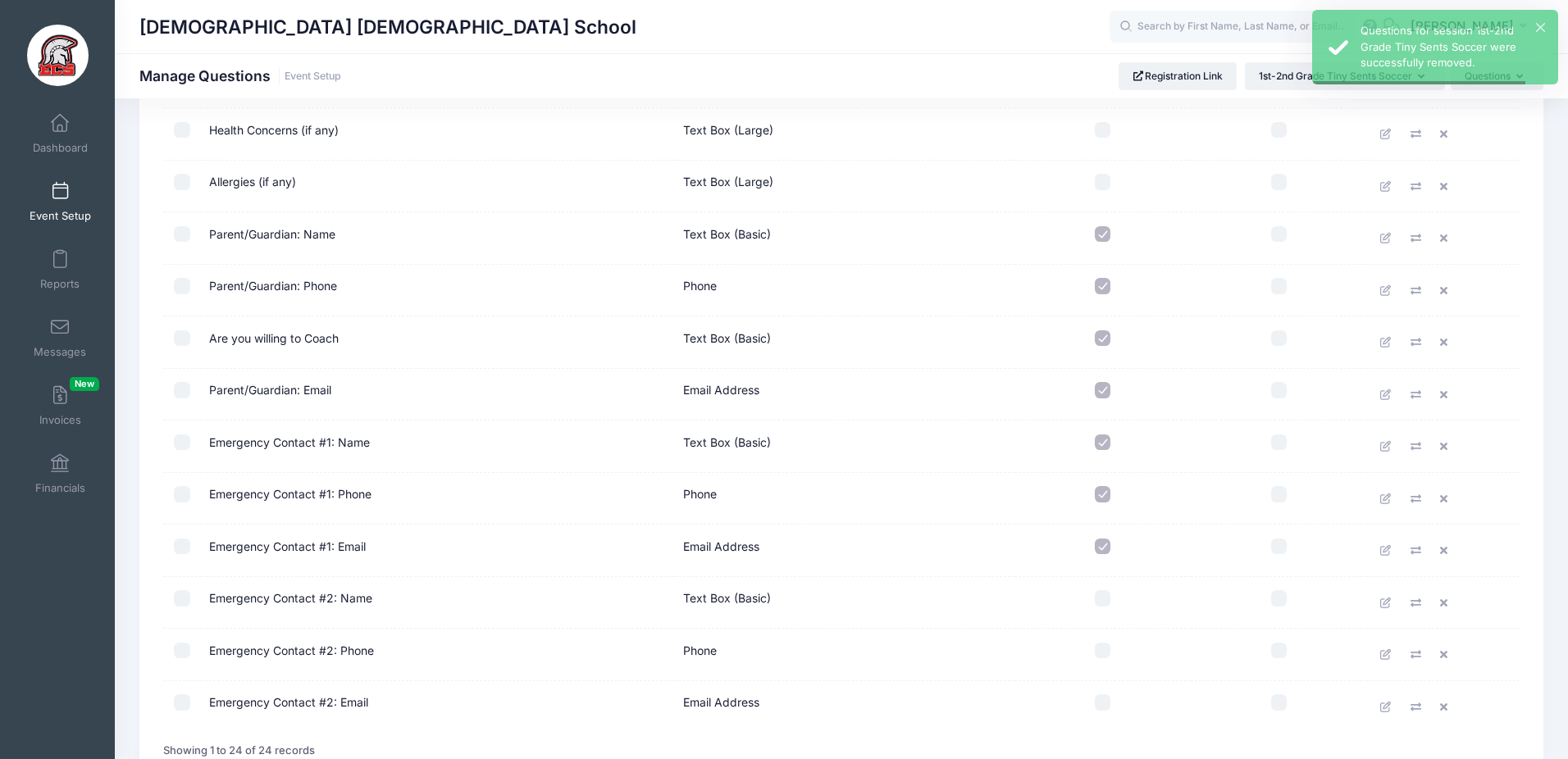
scroll to position [900, 0]
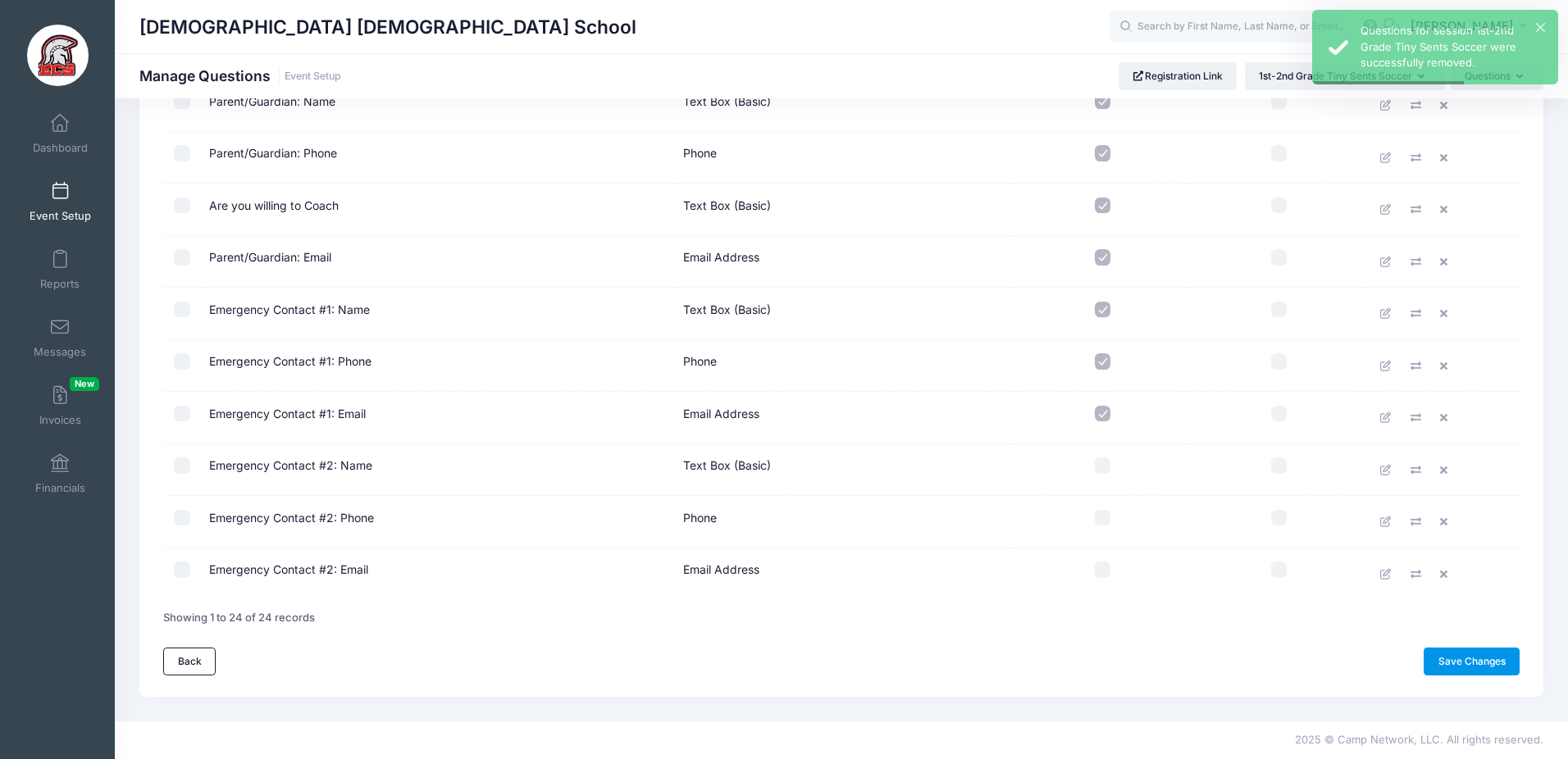
click at [1438, 660] on link "Save Changes" at bounding box center [1471, 662] width 96 height 28
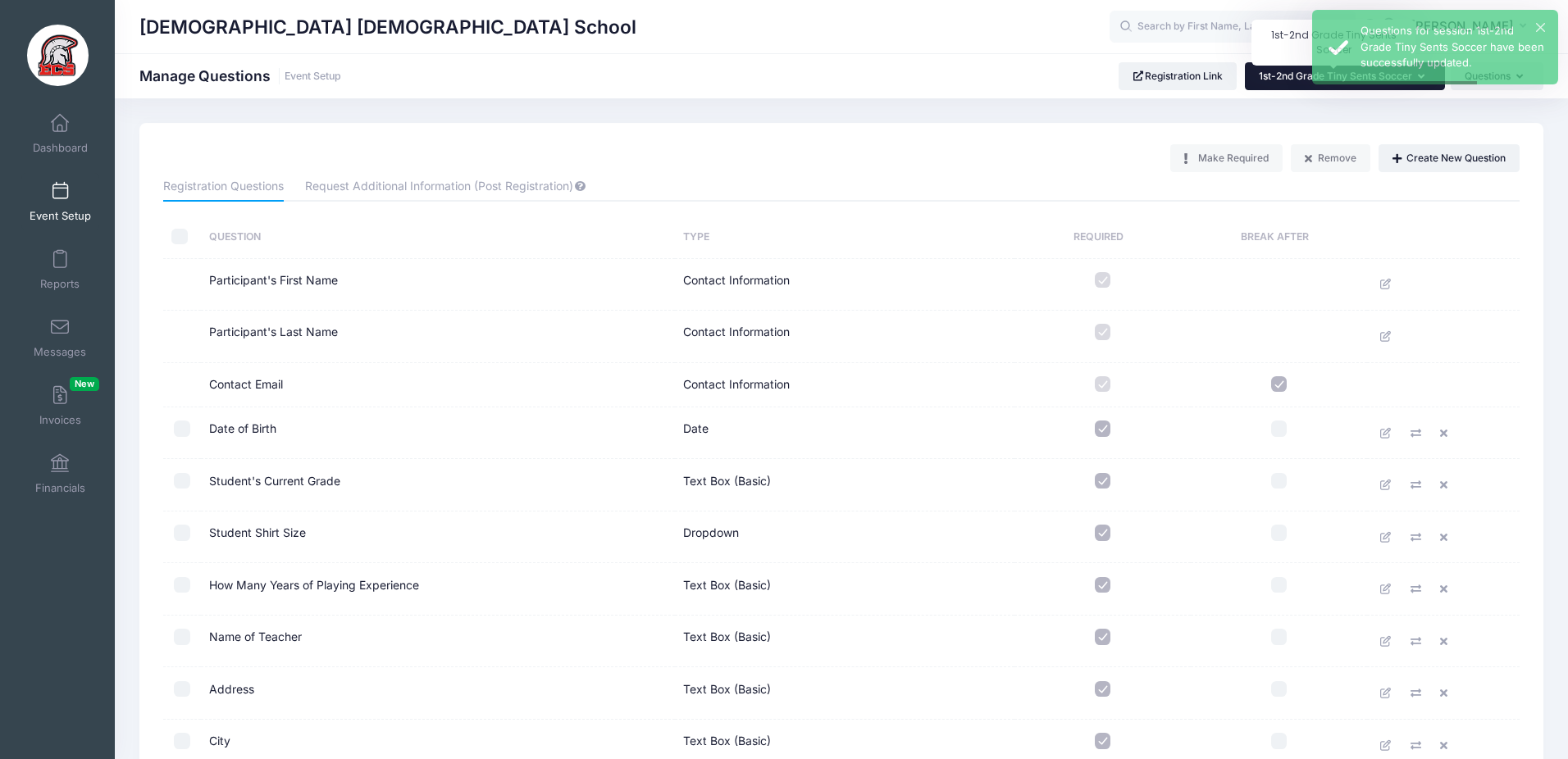
click at [1259, 72] on span "1st-2nd Grade Tiny Sents Soccer" at bounding box center [1336, 76] width 153 height 12
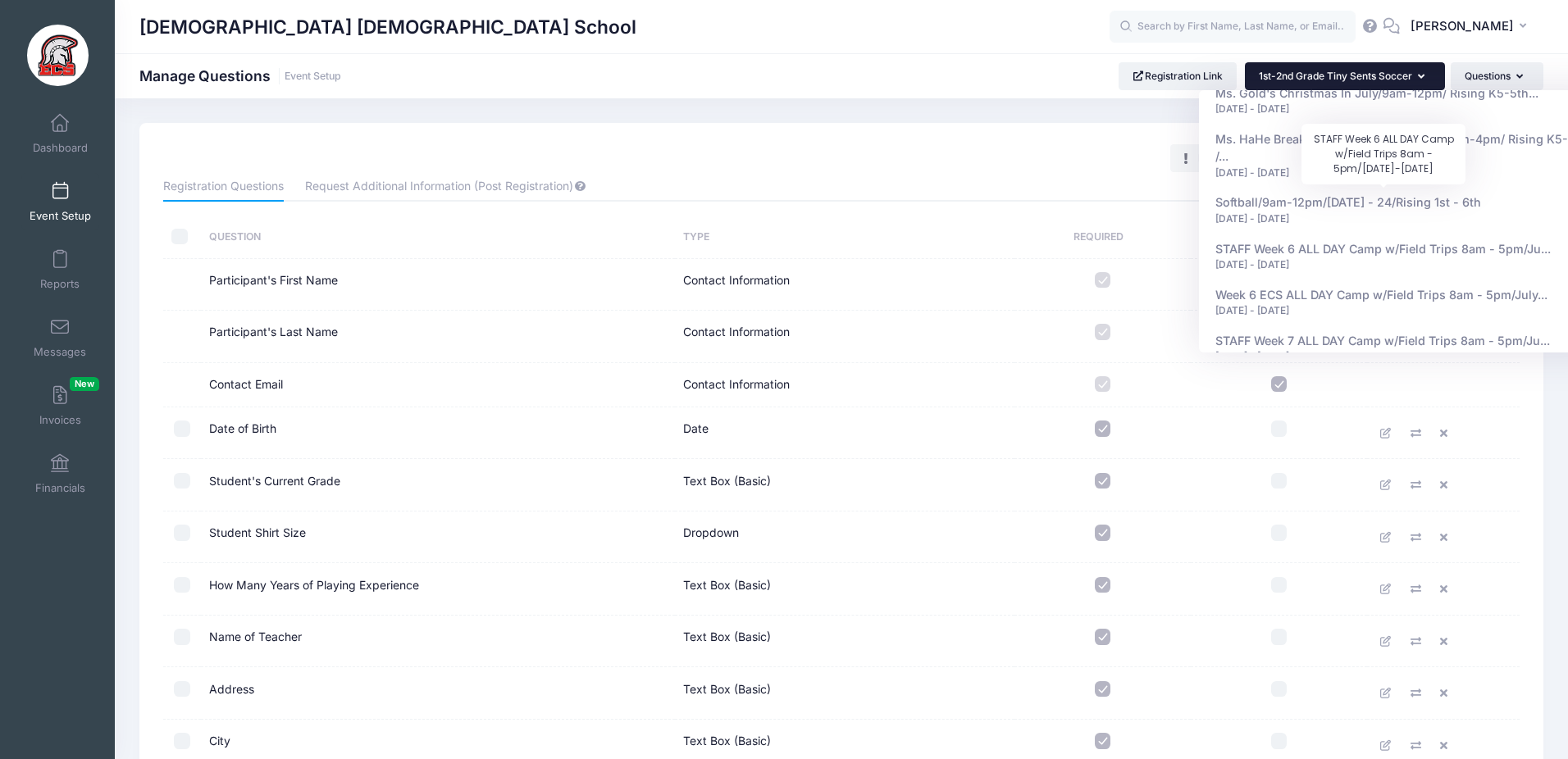
scroll to position [1674, 0]
click at [1007, 151] on div "Make Required Remove Create New Question" at bounding box center [842, 158] width 1372 height 28
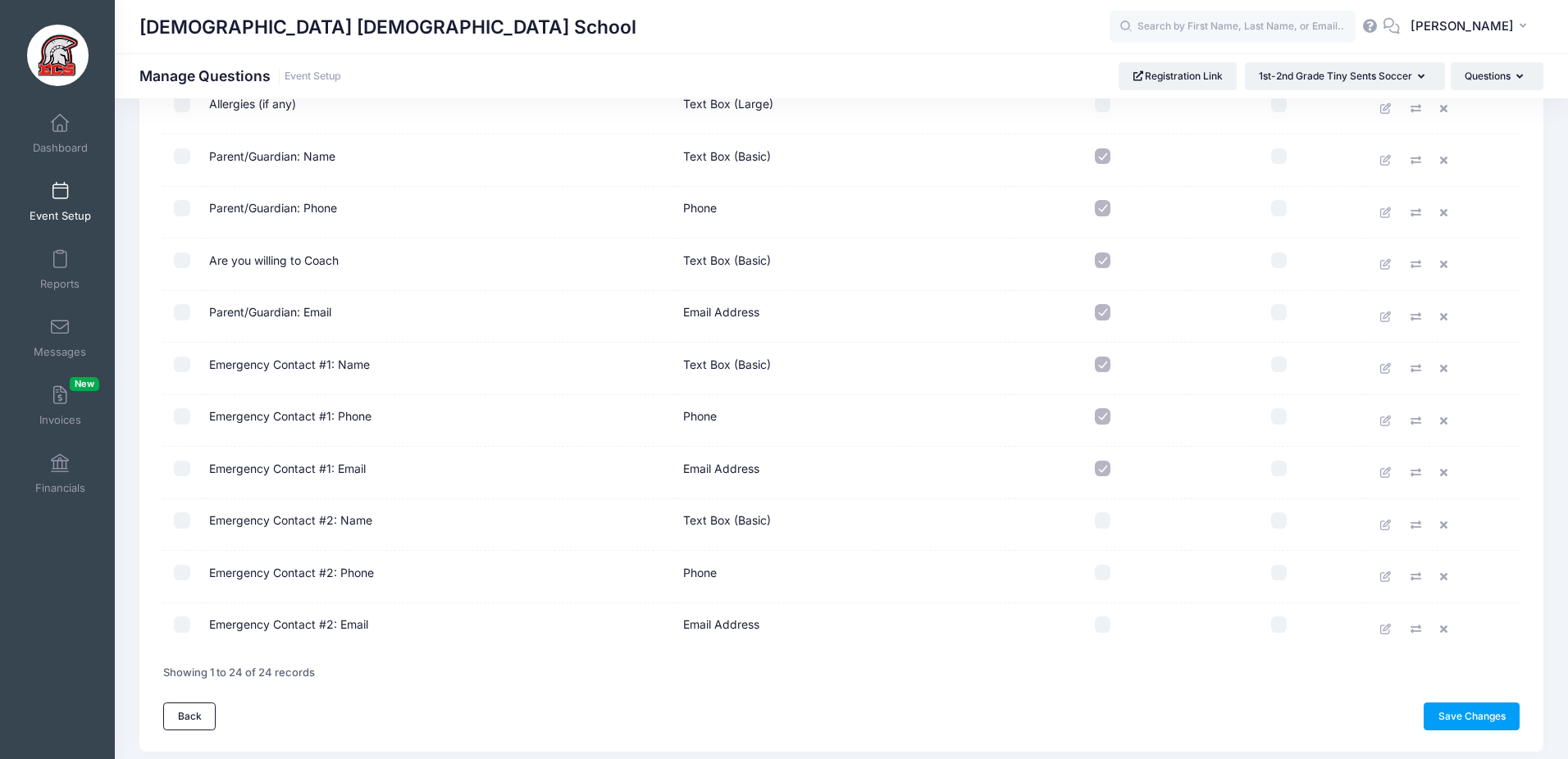
scroll to position [900, 0]
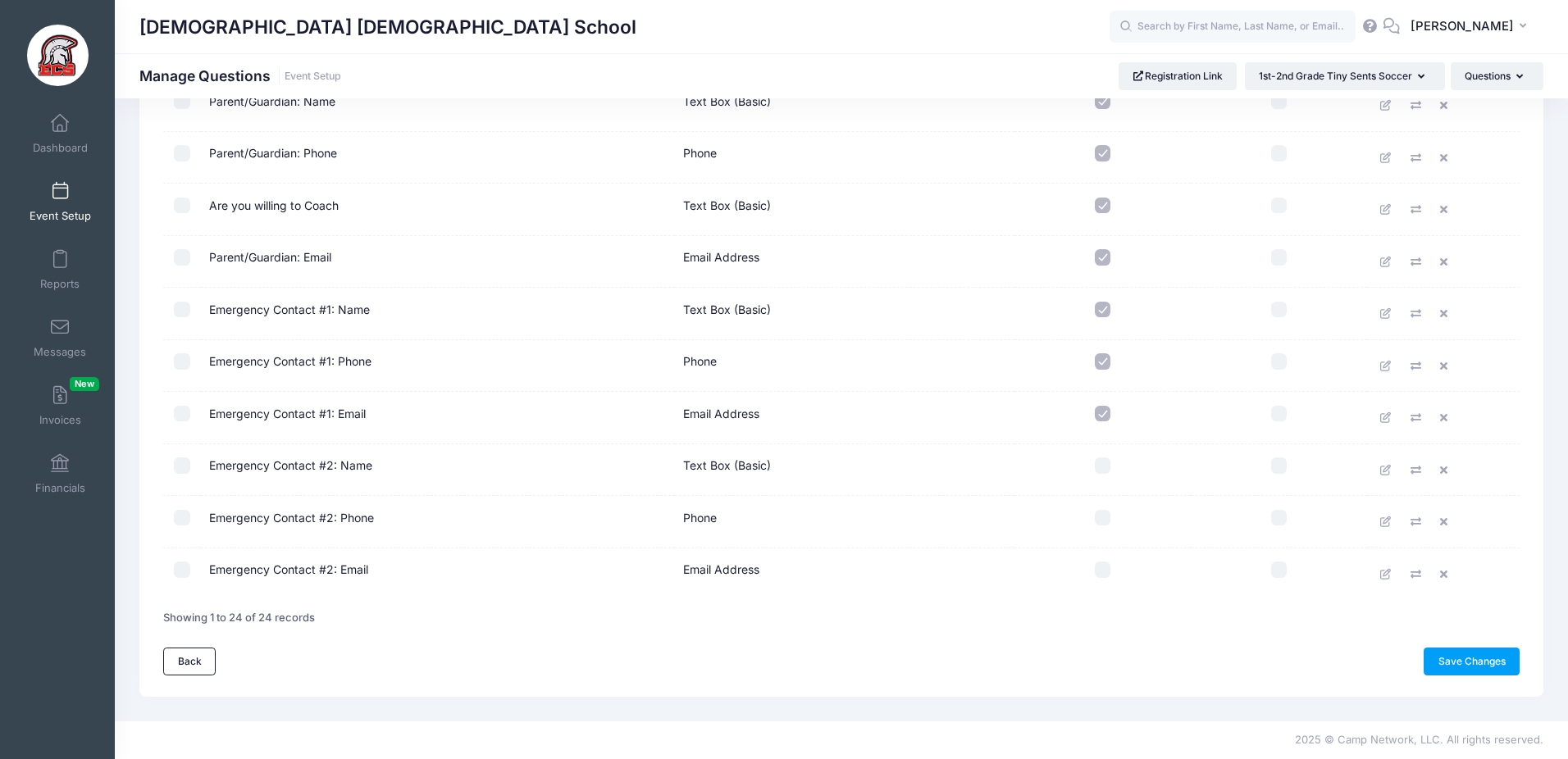
click at [60, 198] on span at bounding box center [60, 191] width 0 height 18
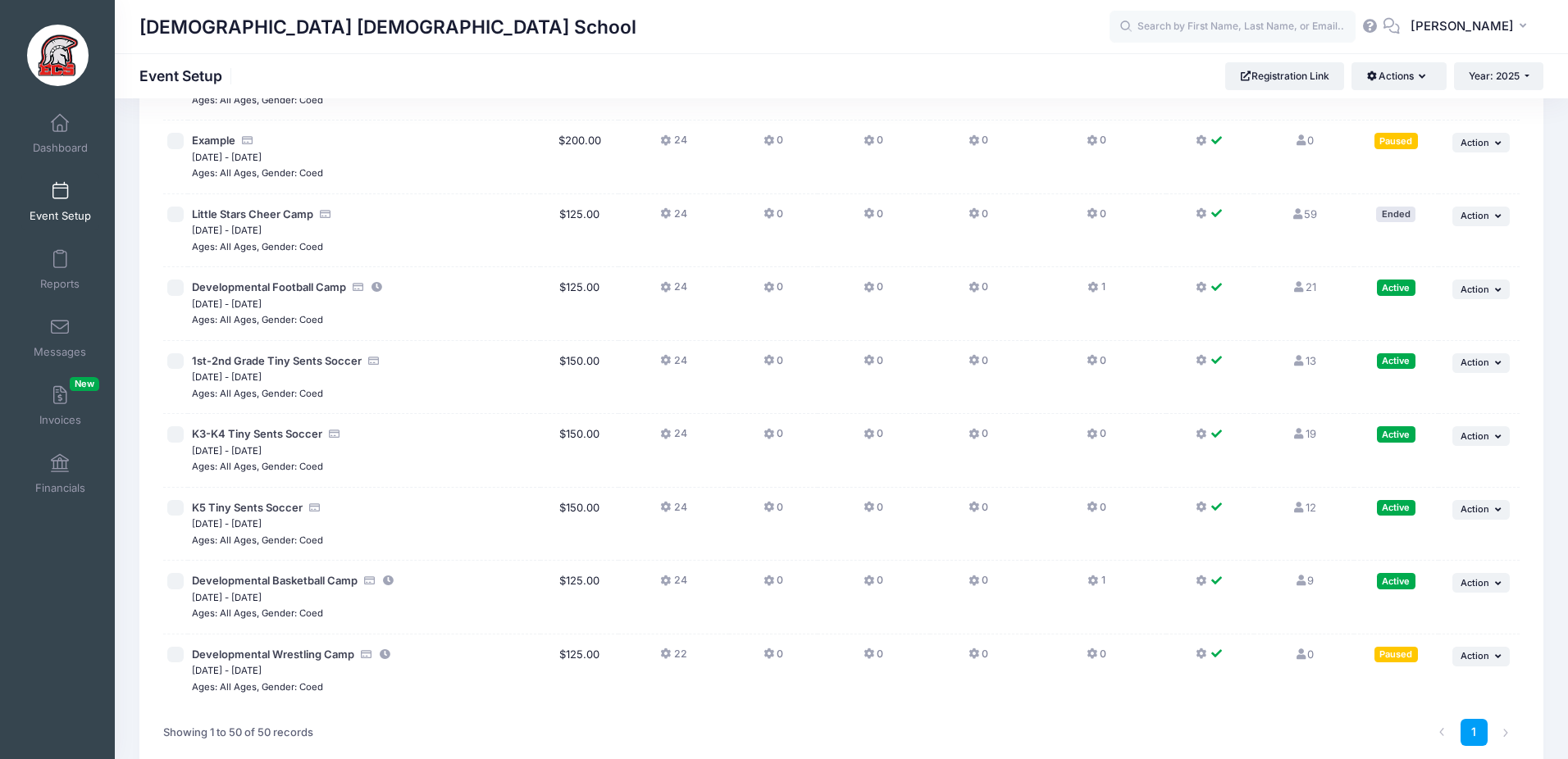
scroll to position [3273, 0]
